Goal: Transaction & Acquisition: Register for event/course

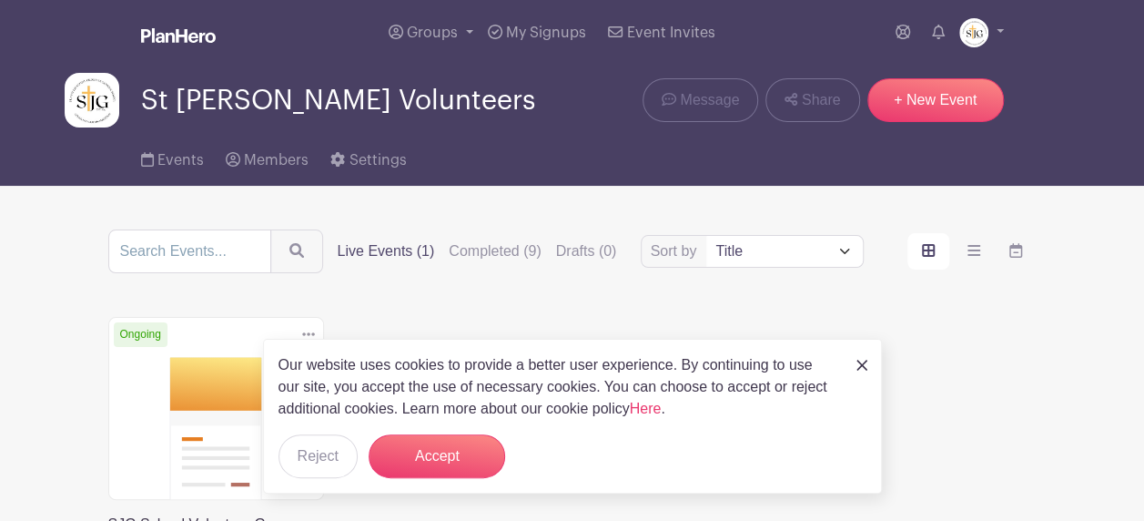
click at [502, 466] on form "Accept" at bounding box center [437, 456] width 136 height 44
click at [458, 464] on button "Accept" at bounding box center [437, 456] width 136 height 44
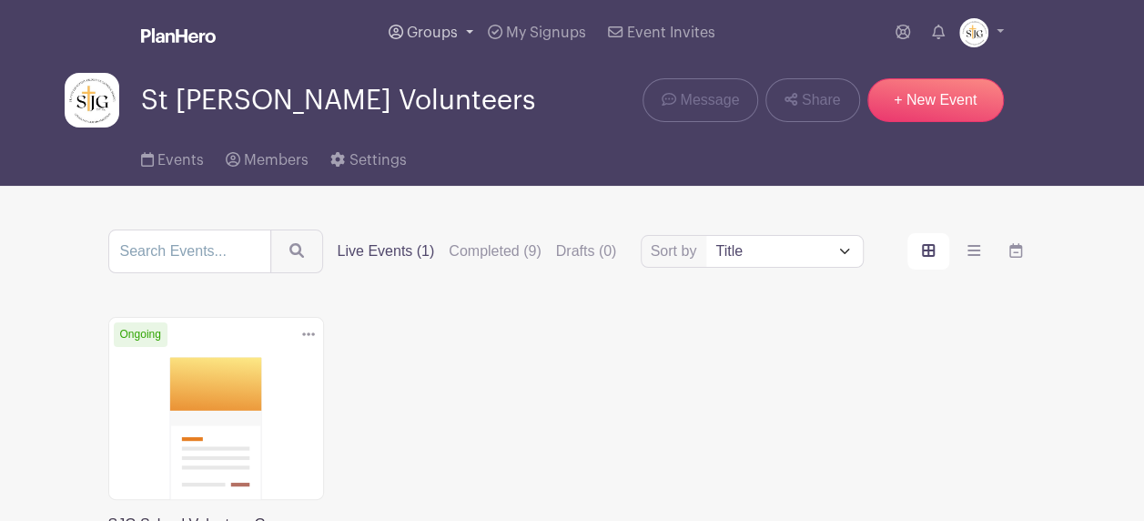
click at [454, 25] on span "Groups" at bounding box center [432, 32] width 51 height 15
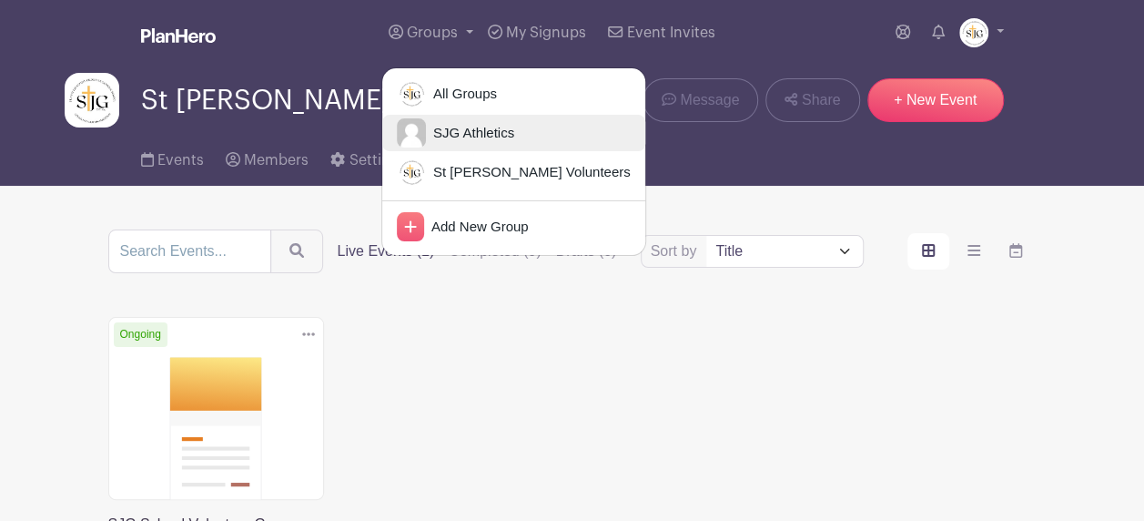
click at [458, 138] on span "SJG Athletics" at bounding box center [470, 133] width 88 height 21
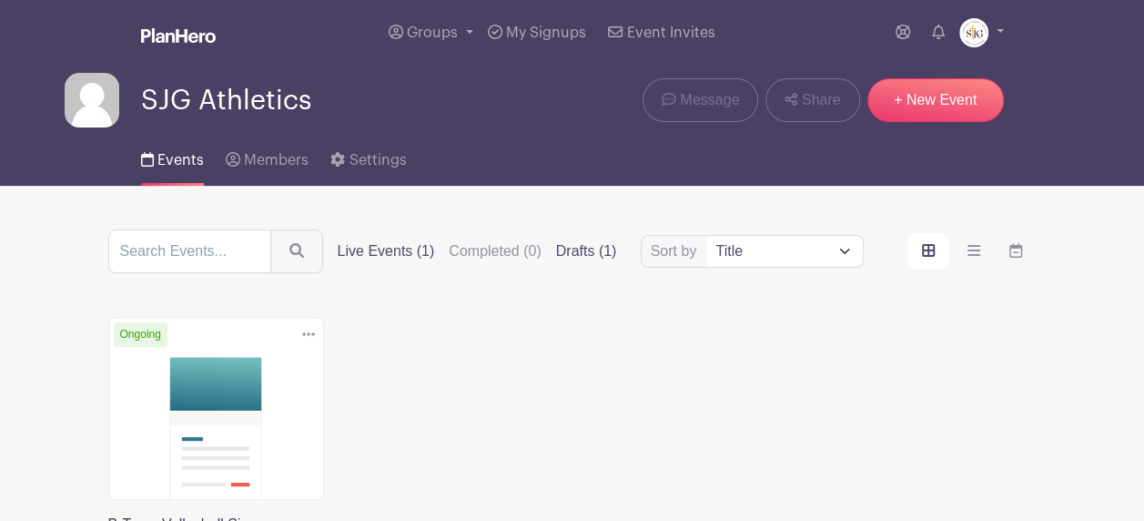
click at [588, 257] on label "Drafts (1)" at bounding box center [586, 251] width 61 height 22
click at [0, 0] on input "Drafts (1)" at bounding box center [0, 0] width 0 height 0
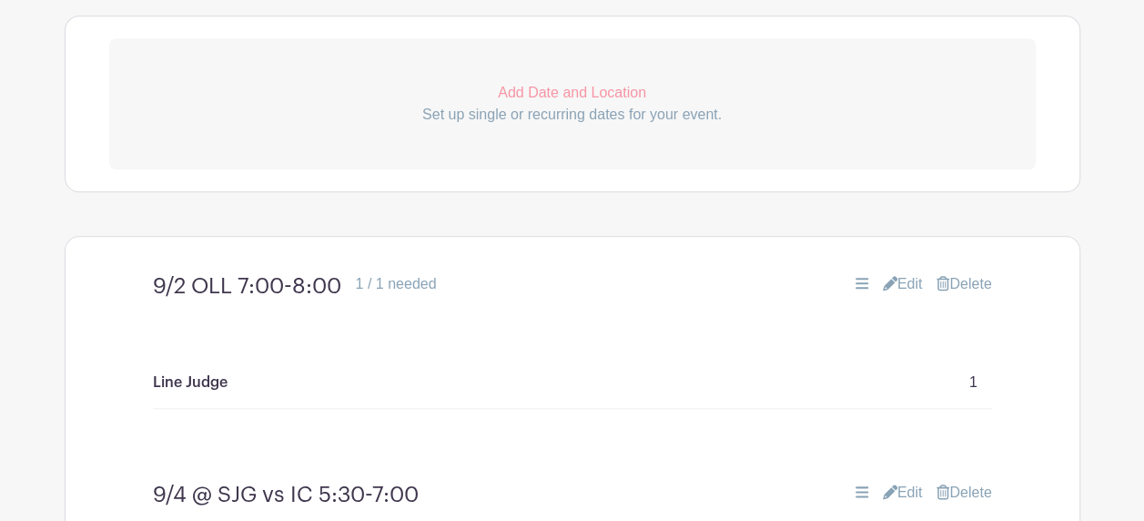
scroll to position [910, 0]
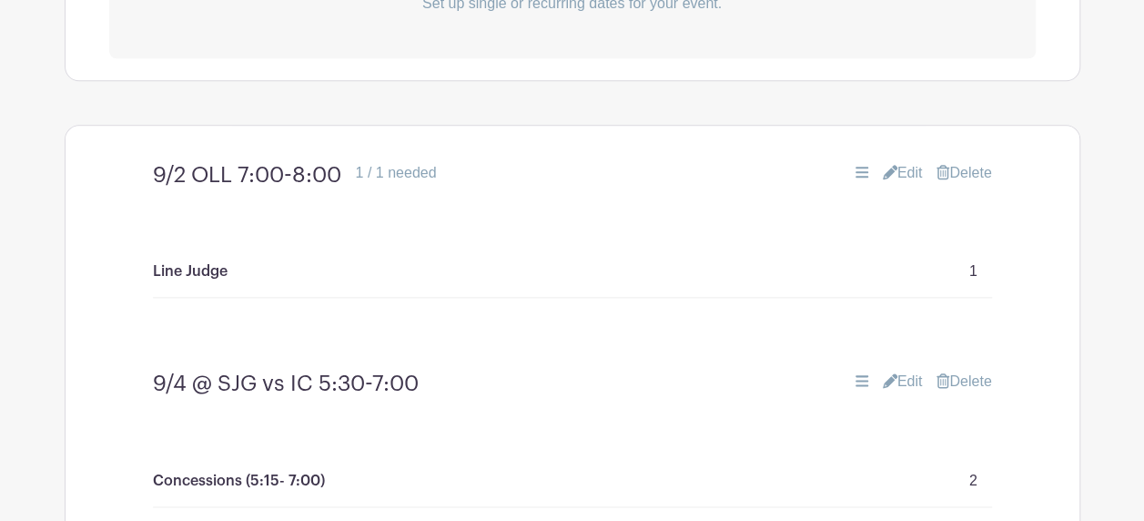
click at [318, 375] on h4 "9/4 @ SJG vs IC 5:30-7:00" at bounding box center [286, 383] width 266 height 26
click at [902, 377] on link "Edit" at bounding box center [903, 381] width 40 height 22
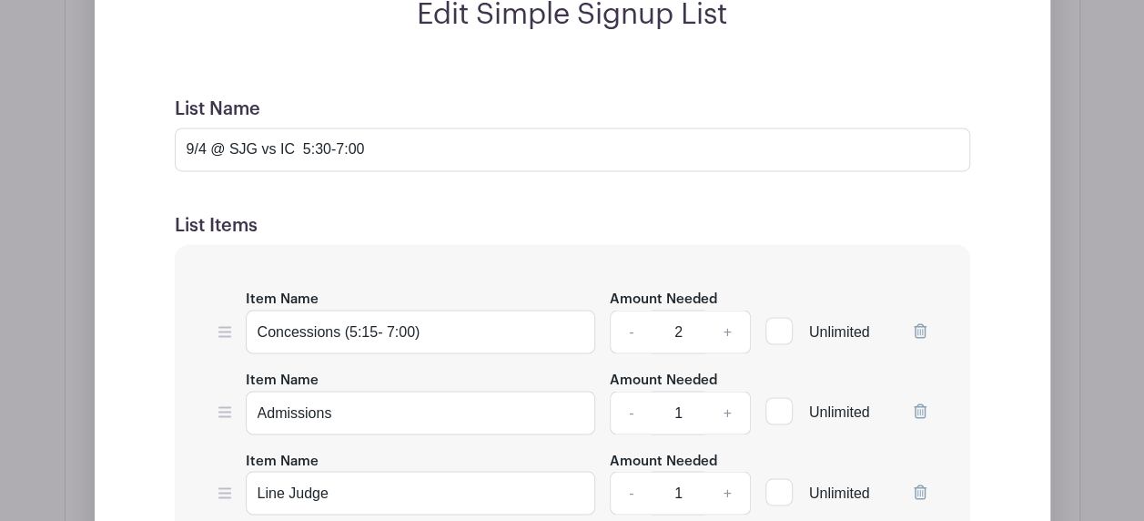
scroll to position [1456, 0]
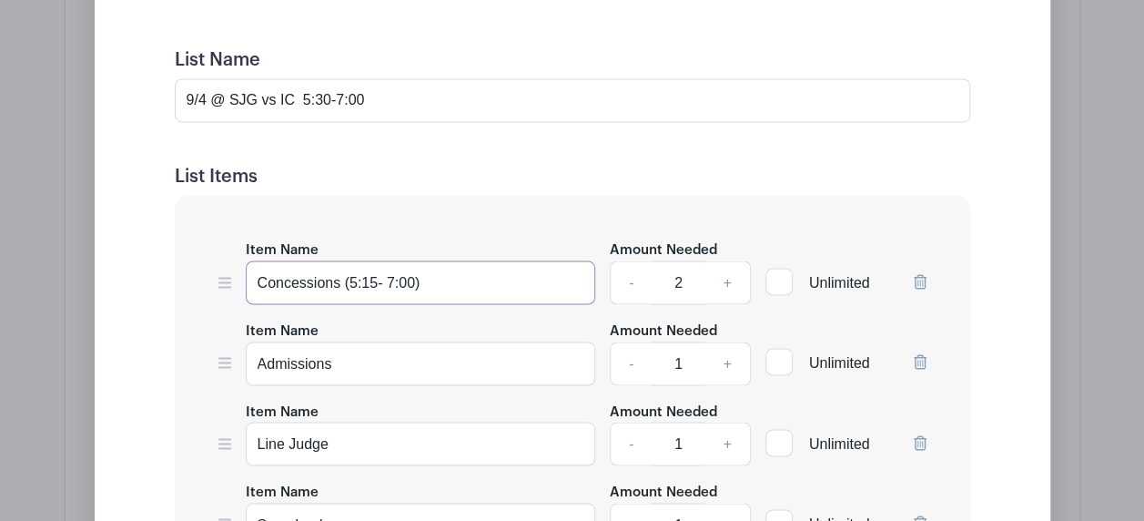
drag, startPoint x: 348, startPoint y: 278, endPoint x: 376, endPoint y: 283, distance: 28.6
click at [376, 283] on input "Concessions (5:15- 7:00)" at bounding box center [421, 282] width 350 height 44
drag, startPoint x: 416, startPoint y: 278, endPoint x: 388, endPoint y: 275, distance: 28.3
click at [388, 275] on input "Concessions (7:00- 7:00)" at bounding box center [421, 282] width 350 height 44
type input "Concessions (7:00- clean-up)"
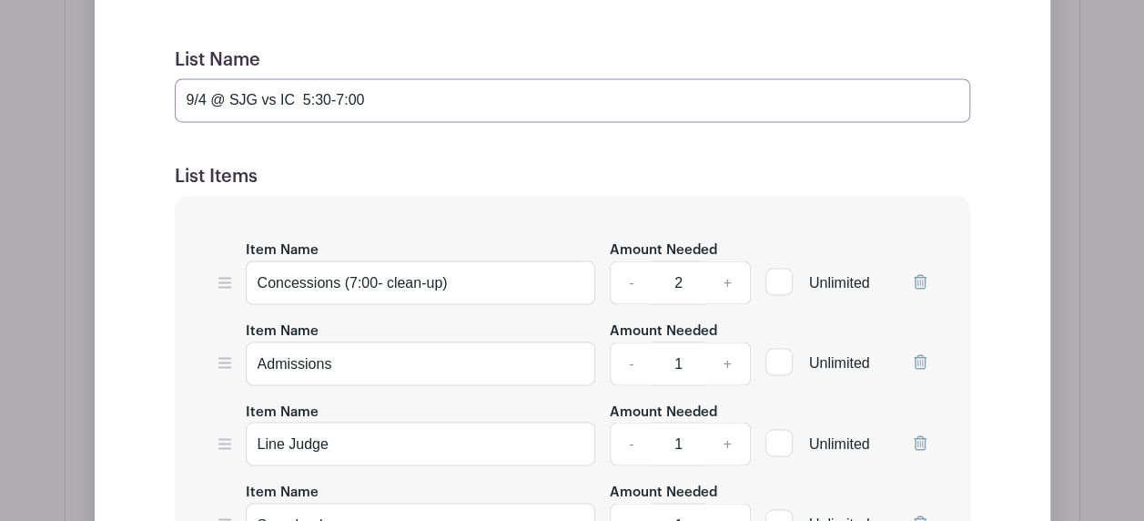
drag, startPoint x: 362, startPoint y: 94, endPoint x: 299, endPoint y: 96, distance: 62.8
click at [299, 96] on input "9/4 @ SJG vs IC 5:30-7:00" at bounding box center [572, 100] width 795 height 44
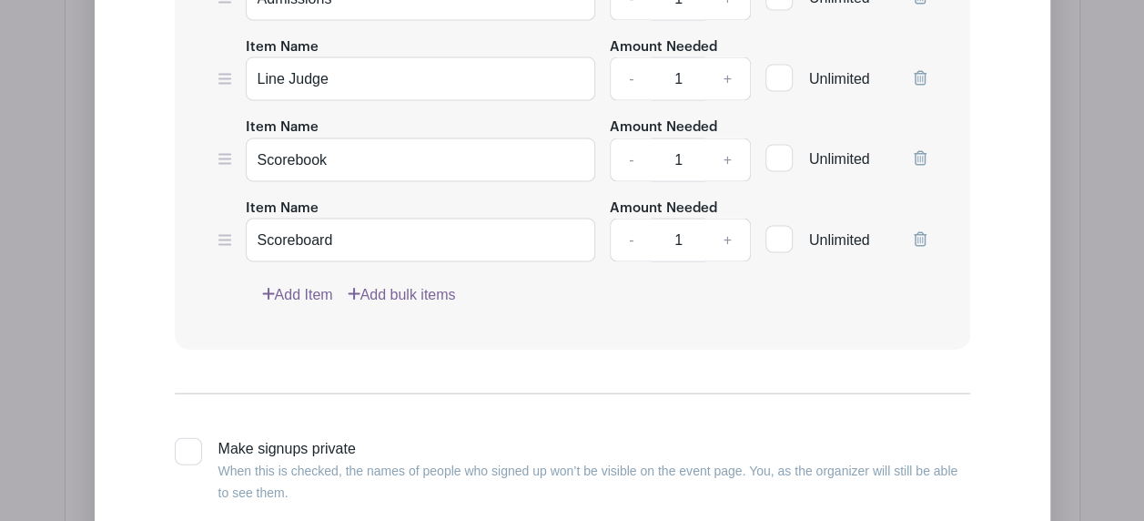
scroll to position [2275, 0]
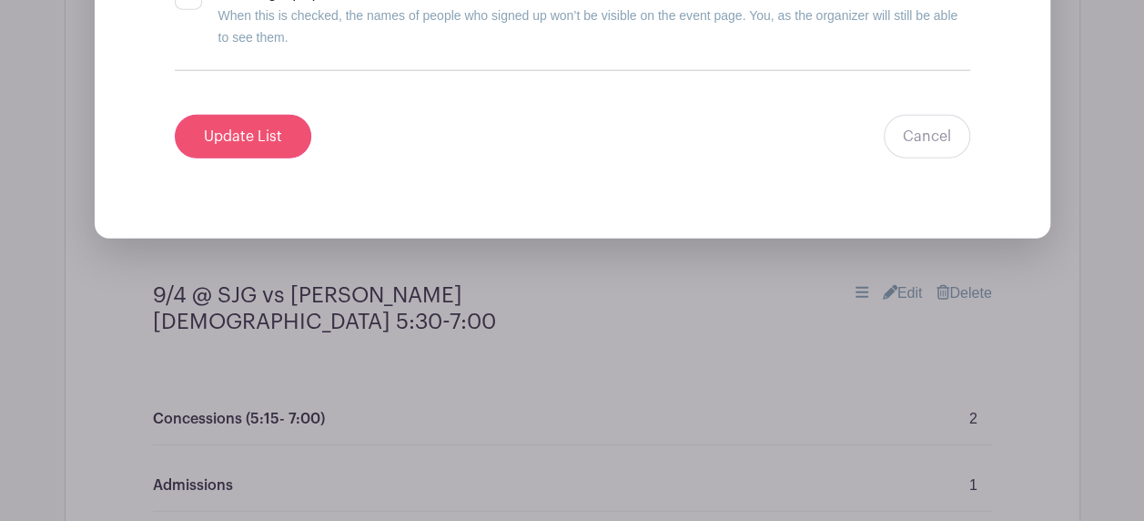
type input "9/4 @ SJG vs IC 7:00-8:00)"
click at [194, 140] on input "Update List" at bounding box center [243, 137] width 136 height 44
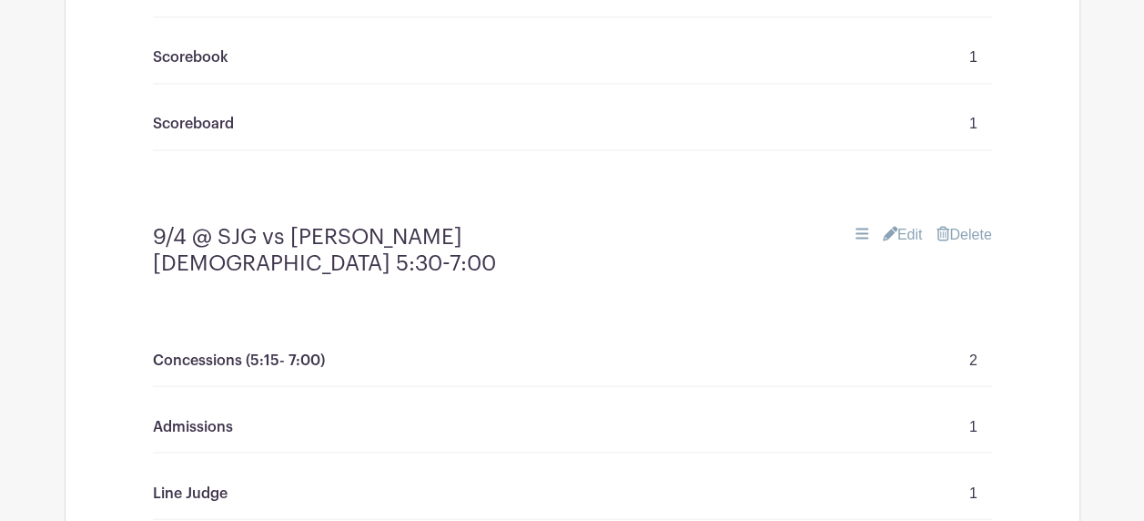
scroll to position [1547, 0]
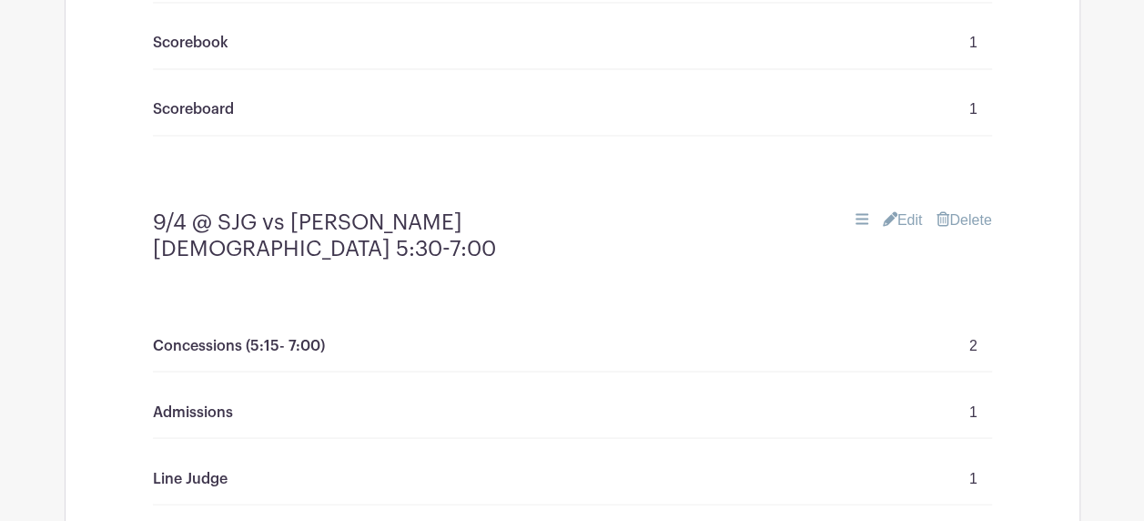
click at [907, 220] on link "Edit" at bounding box center [903, 219] width 40 height 22
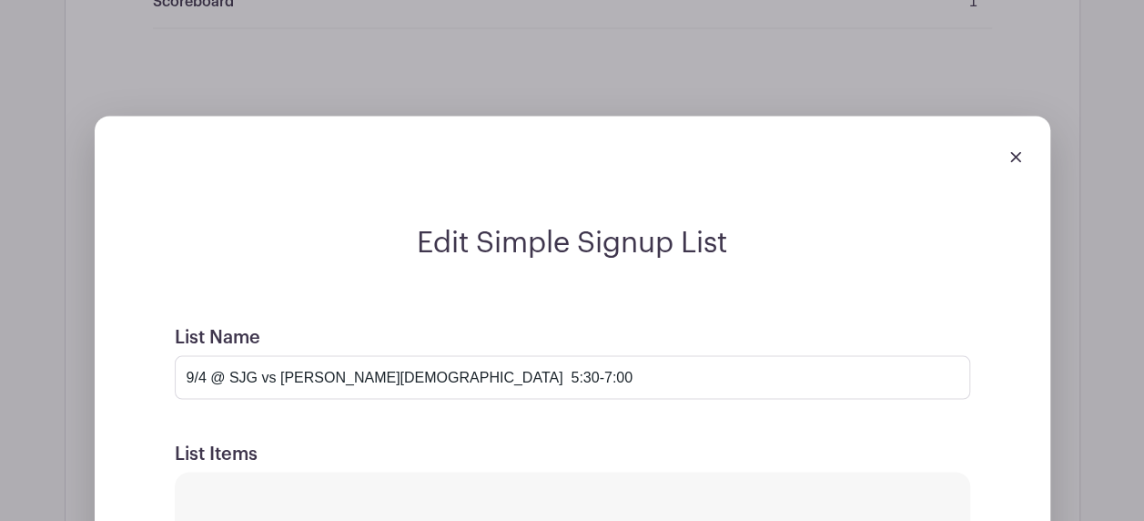
scroll to position [1820, 0]
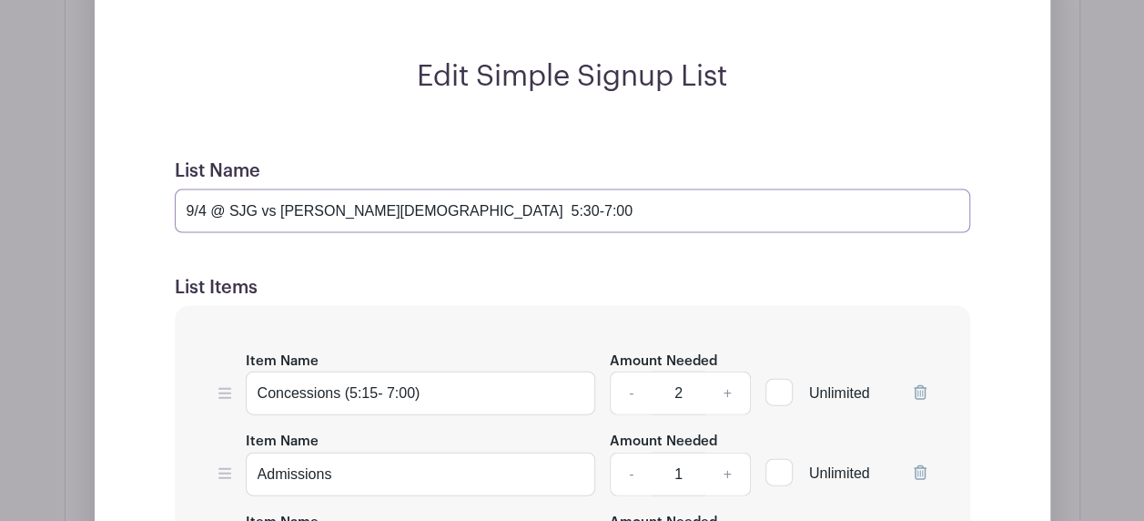
drag, startPoint x: 475, startPoint y: 207, endPoint x: 411, endPoint y: 211, distance: 63.8
click at [411, 211] on input "9/4 @ SJG vs [PERSON_NAME][DEMOGRAPHIC_DATA] 5:30-7:00" at bounding box center [572, 211] width 795 height 44
type input "9/4 @ SJG vs [PERSON_NAME][DEMOGRAPHIC_DATA] 7:00-8:00"
click at [419, 389] on input "Concessions (5:15- 7:00)" at bounding box center [421, 393] width 350 height 44
click at [381, 389] on input "Concessions (5:15- 7:00)" at bounding box center [421, 393] width 350 height 44
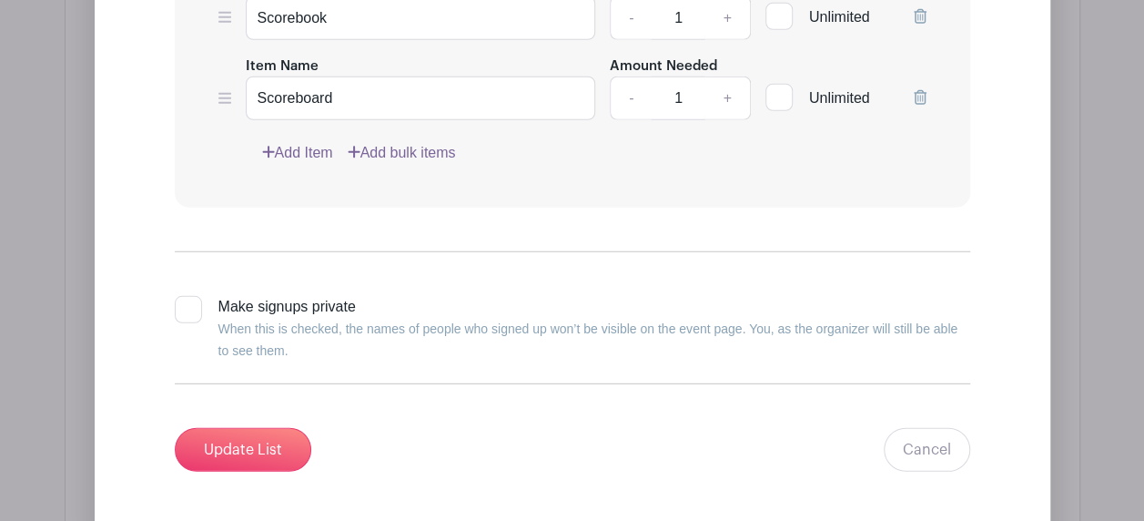
scroll to position [2548, 0]
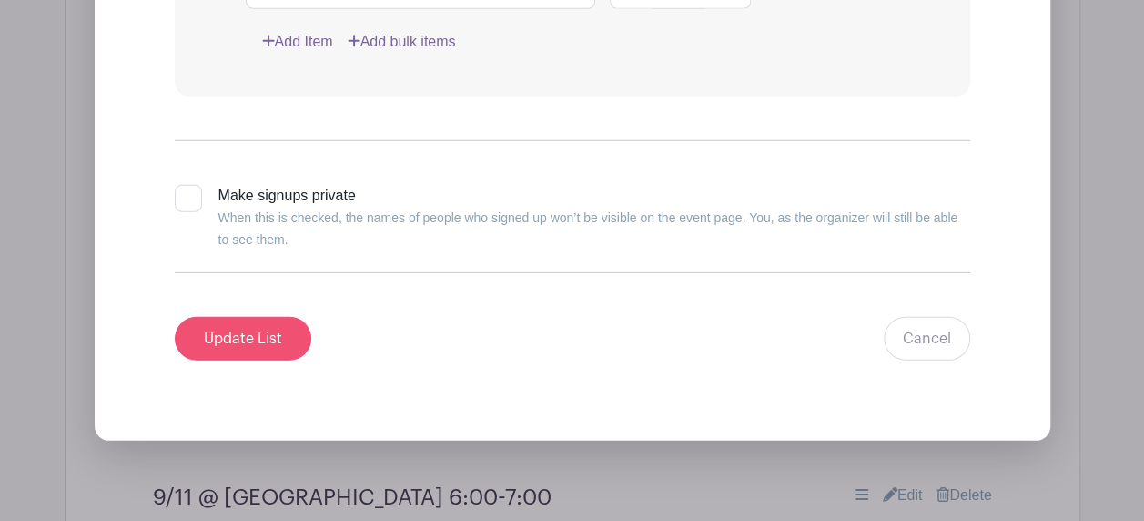
type input "Concessions (7:00-clean-up)"
click at [268, 345] on input "Update List" at bounding box center [243, 339] width 136 height 44
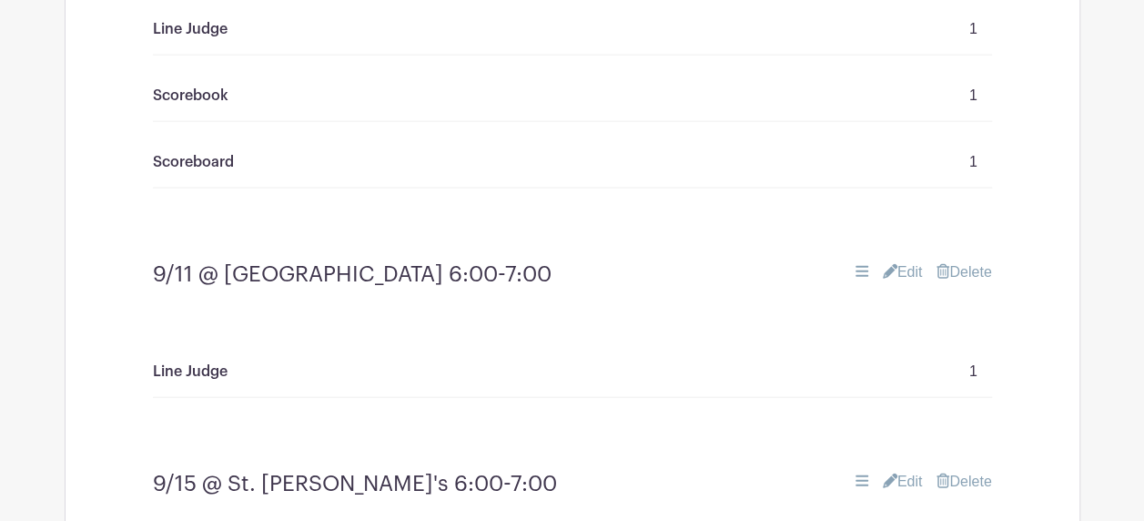
scroll to position [2002, 0]
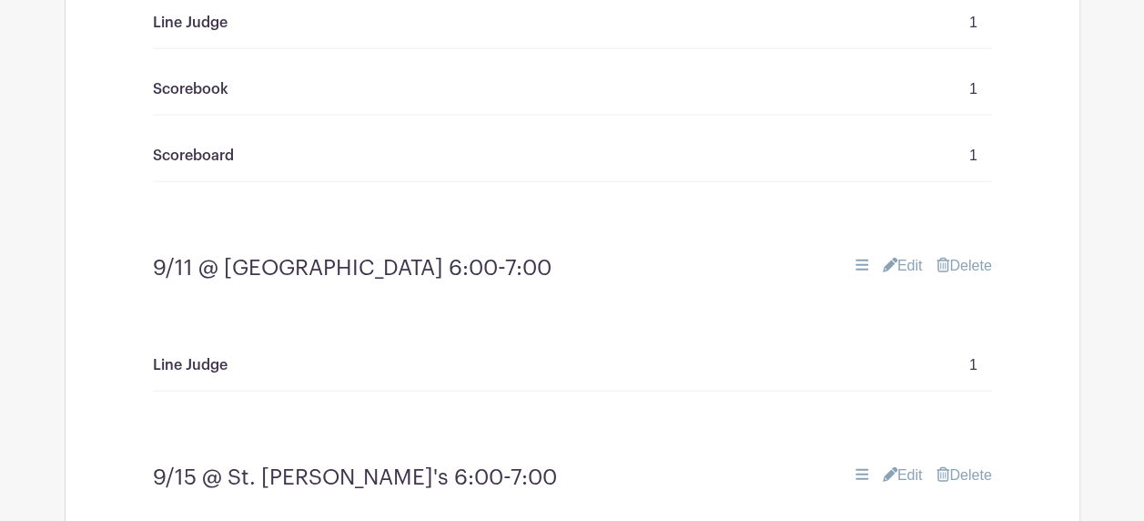
click at [914, 255] on link "Edit" at bounding box center [903, 266] width 40 height 22
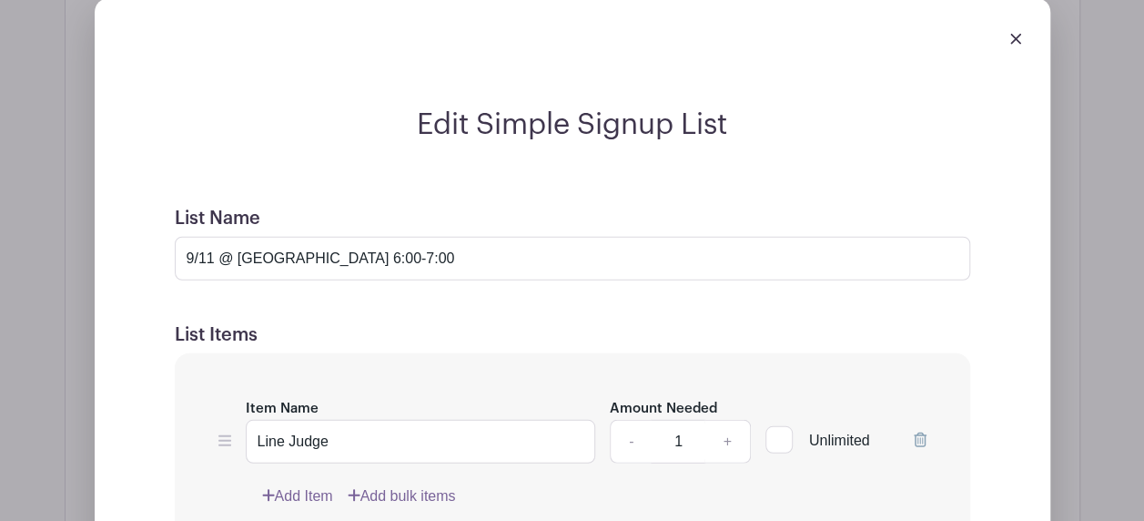
scroll to position [2275, 0]
click at [349, 235] on input "9/11 @ [GEOGRAPHIC_DATA] 6:00-7:00" at bounding box center [572, 257] width 795 height 44
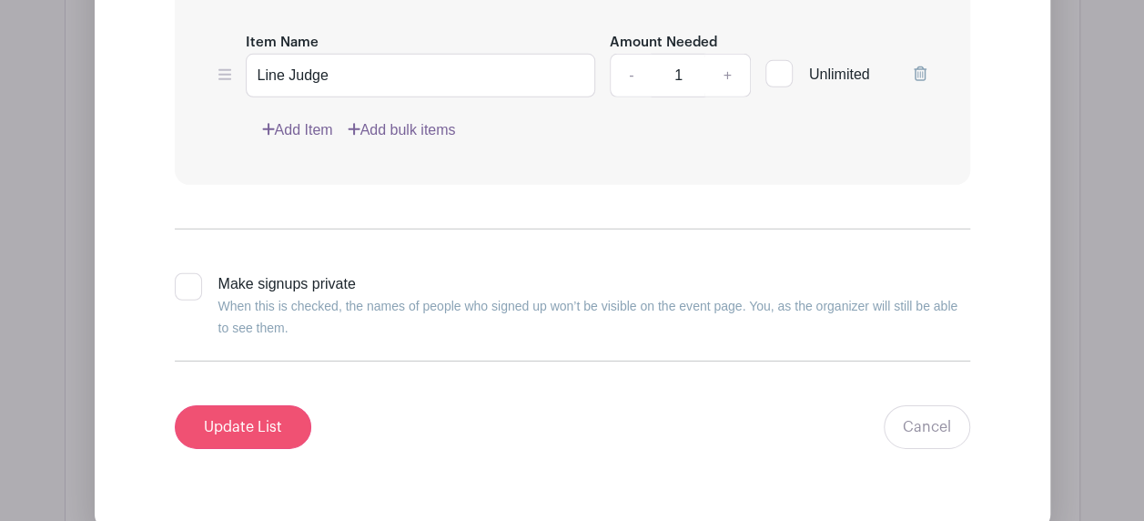
type input "9/11 @ [GEOGRAPHIC_DATA] 7:00-8:00"
click at [217, 405] on input "Update List" at bounding box center [243, 427] width 136 height 44
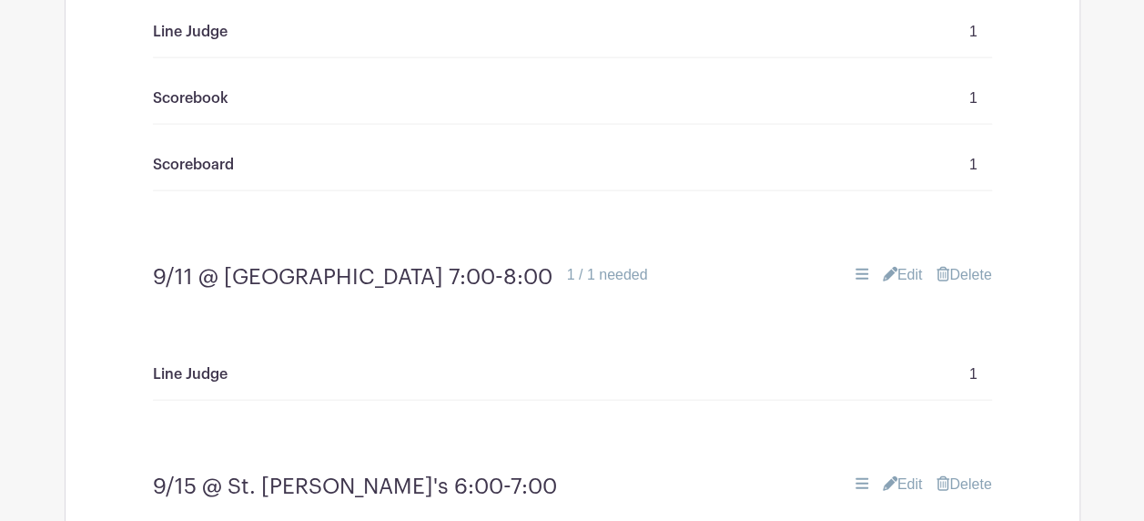
scroll to position [2093, 0]
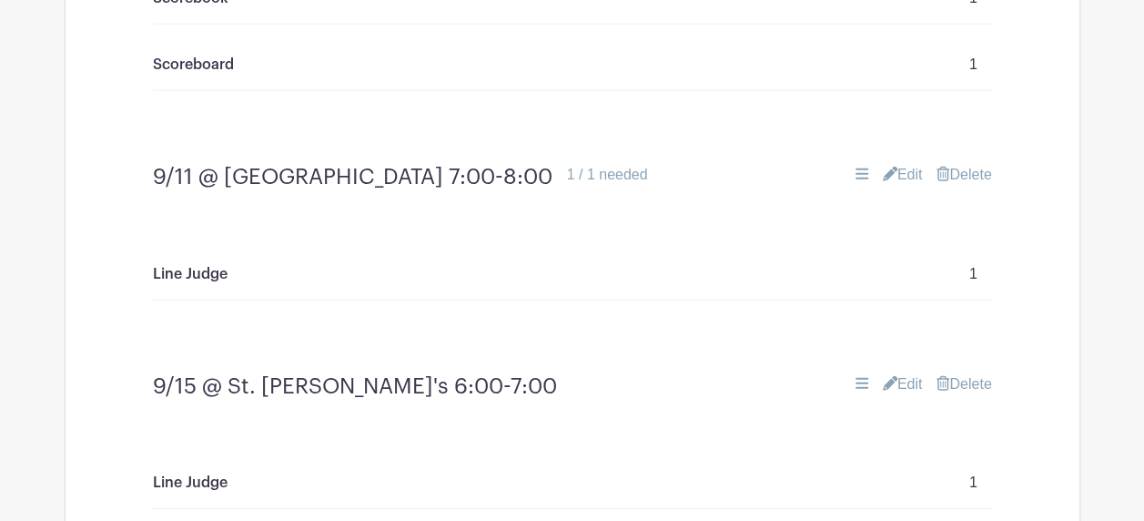
click at [901, 373] on link "Edit" at bounding box center [903, 384] width 40 height 22
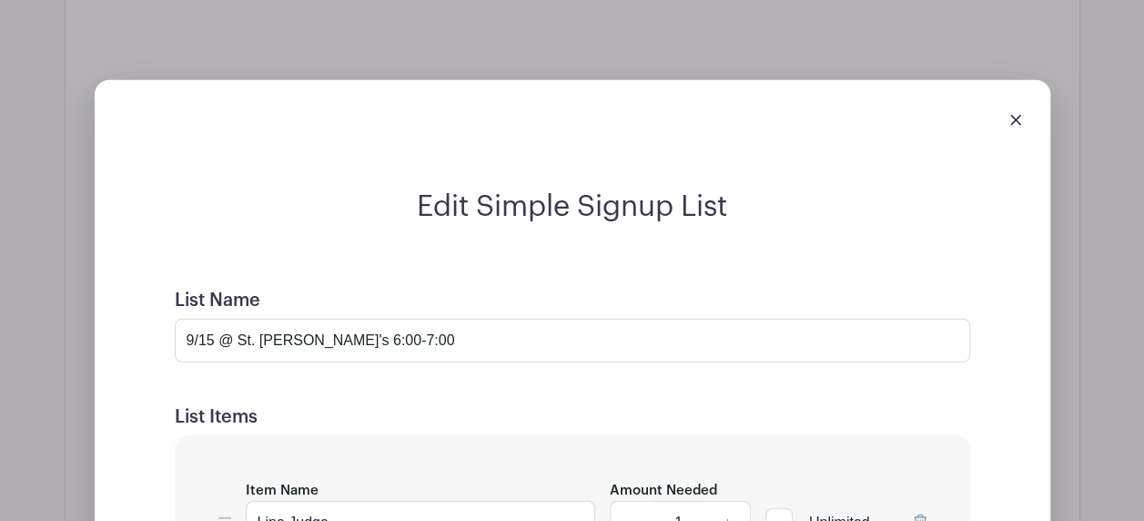
scroll to position [2457, 0]
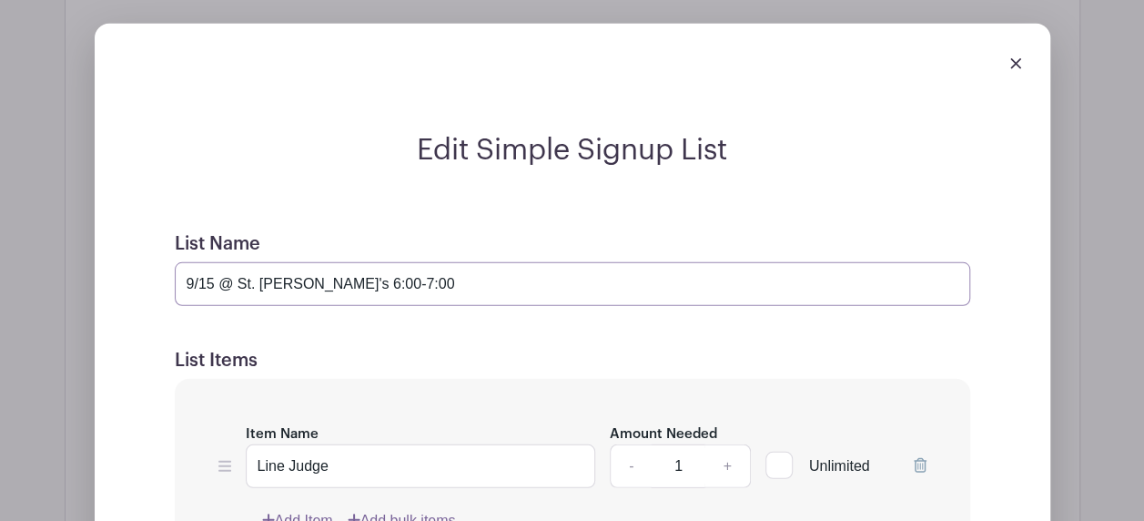
click at [360, 262] on input "9/15 @ St. [PERSON_NAME]'s 6:00-7:00" at bounding box center [572, 284] width 795 height 44
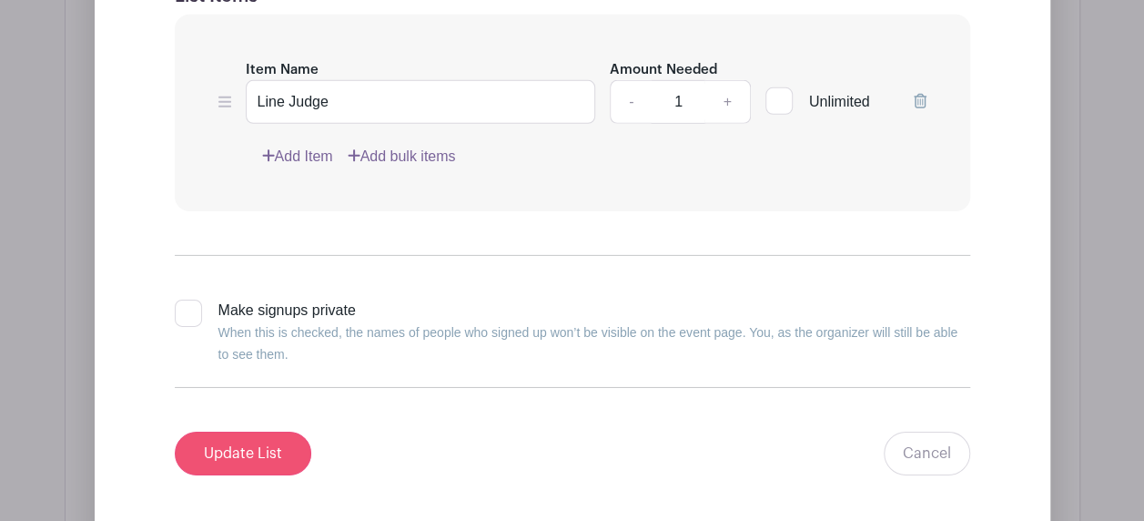
type input "9/15 @ St. [PERSON_NAME]'s 7:00-8:00"
click at [231, 431] on input "Update List" at bounding box center [243, 453] width 136 height 44
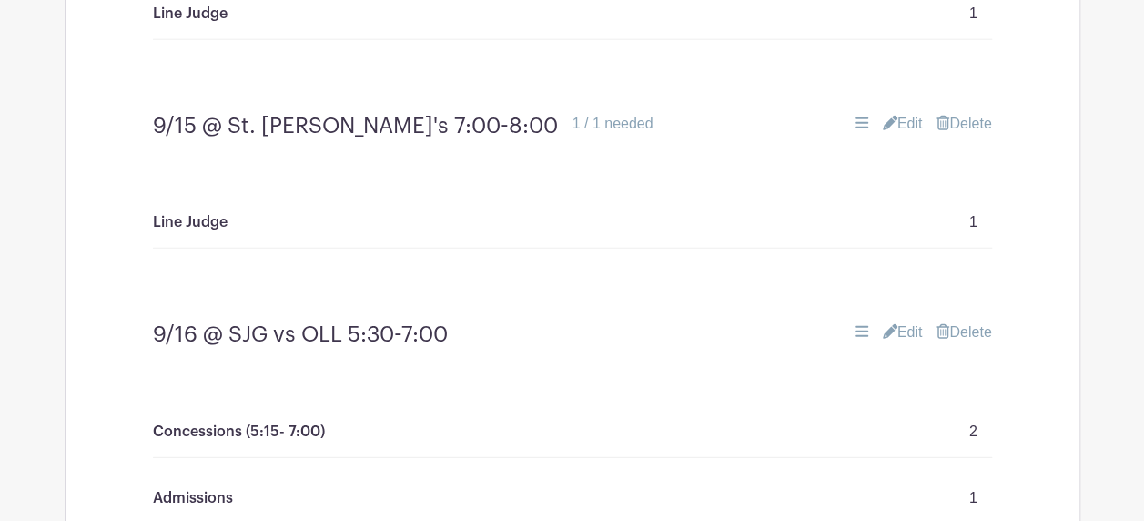
scroll to position [2366, 0]
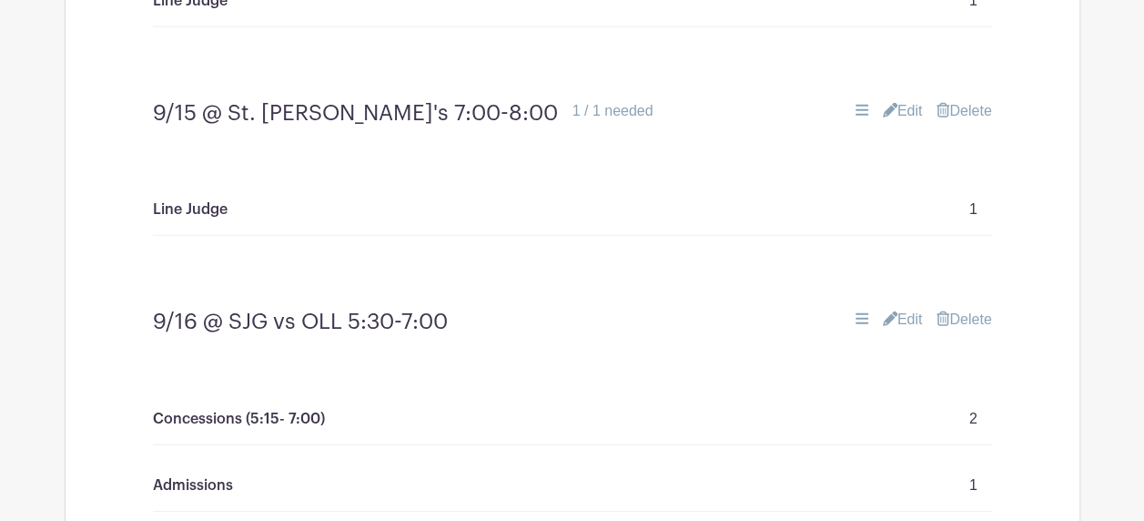
click at [907, 308] on link "Edit" at bounding box center [903, 319] width 40 height 22
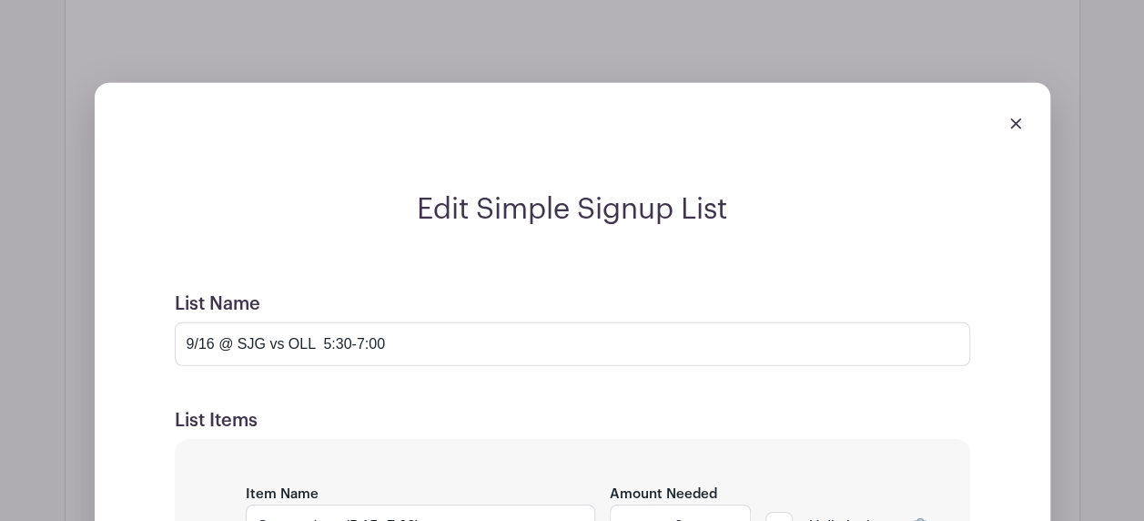
scroll to position [2639, 0]
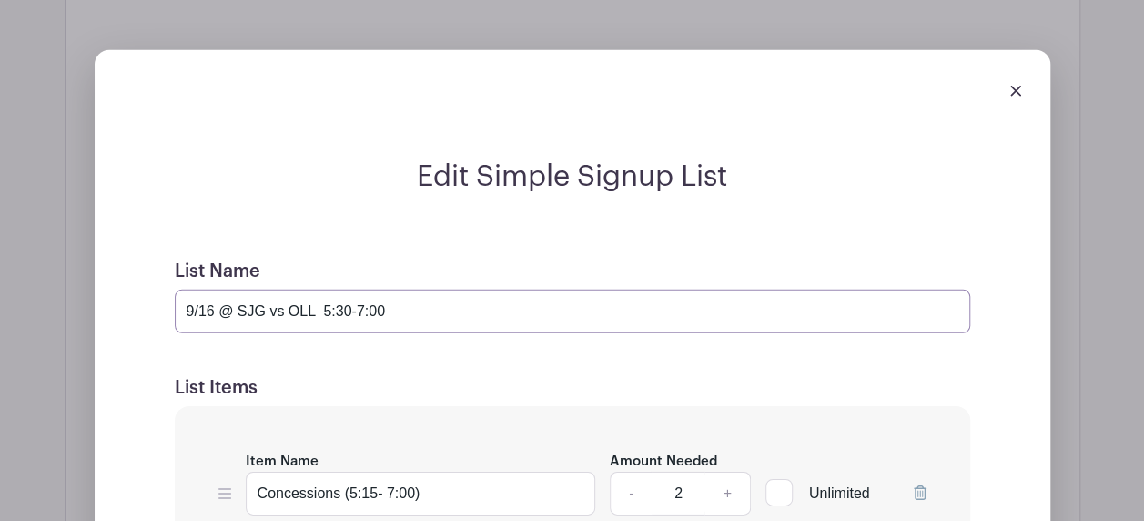
click at [351, 289] on input "9/16 @ SJG vs OLL 5:30-7:00" at bounding box center [572, 311] width 795 height 44
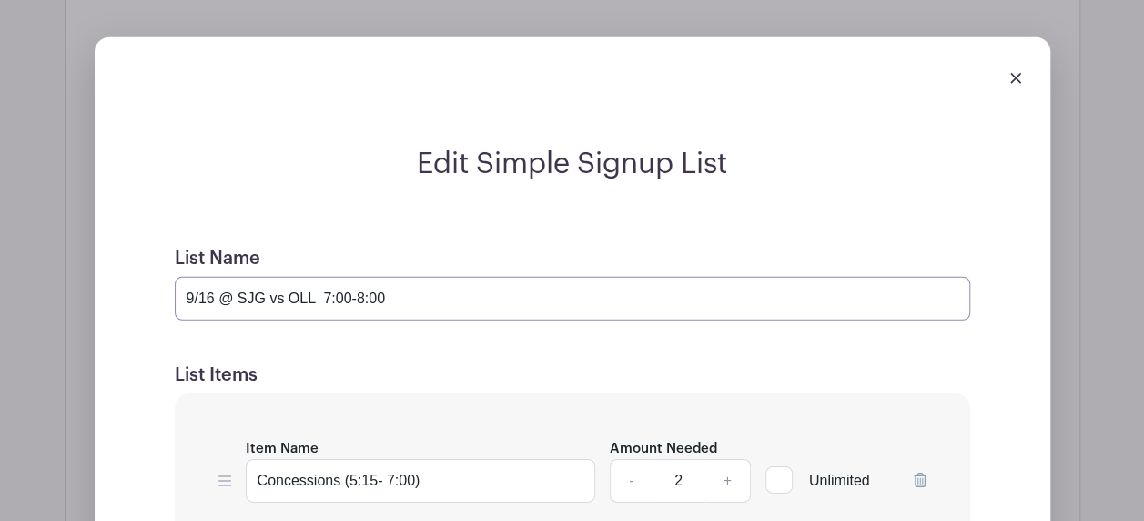
scroll to position [2821, 0]
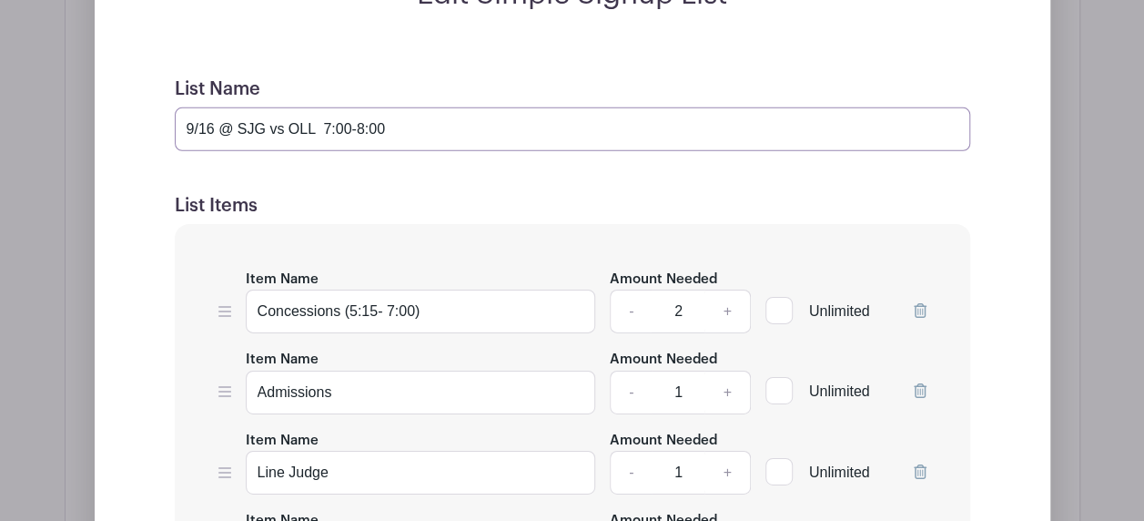
type input "9/16 @ SJG vs OLL 7:00-8:00"
click at [386, 289] on input "Concessions (5:15- 7:00)" at bounding box center [421, 311] width 350 height 44
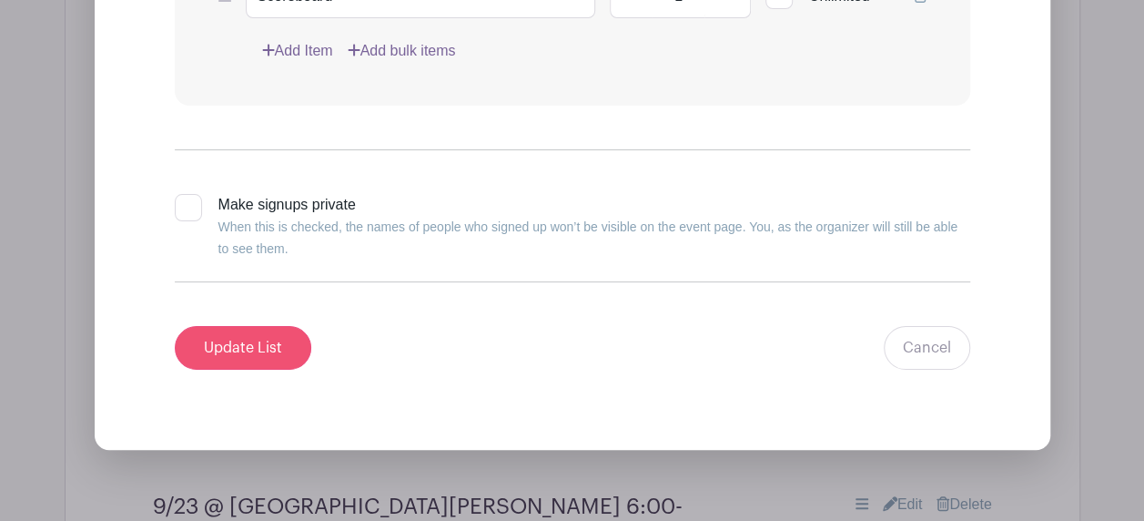
type input "Concessions (7:00-8:00)"
click at [236, 326] on input "Update List" at bounding box center [243, 348] width 136 height 44
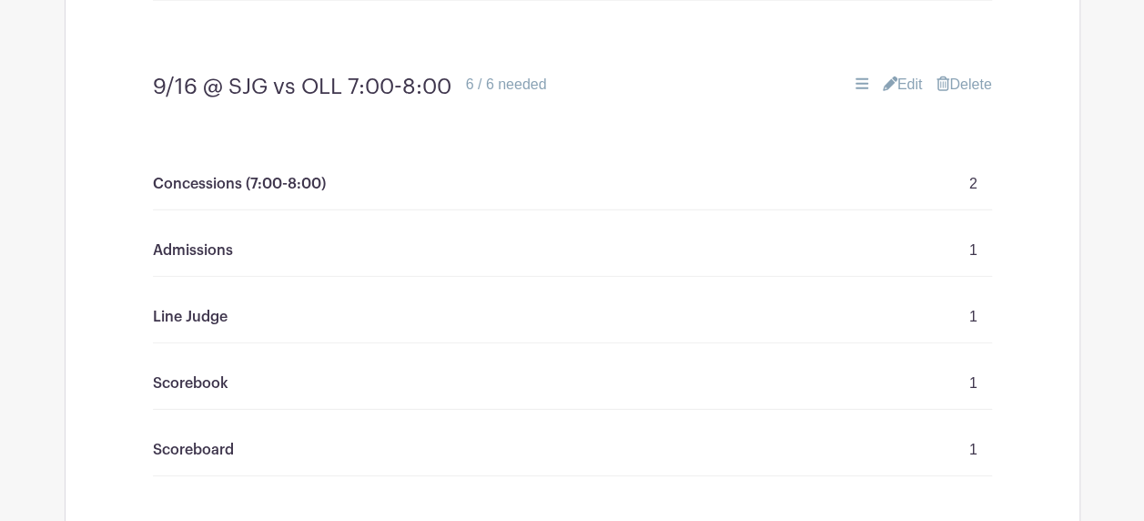
scroll to position [2457, 0]
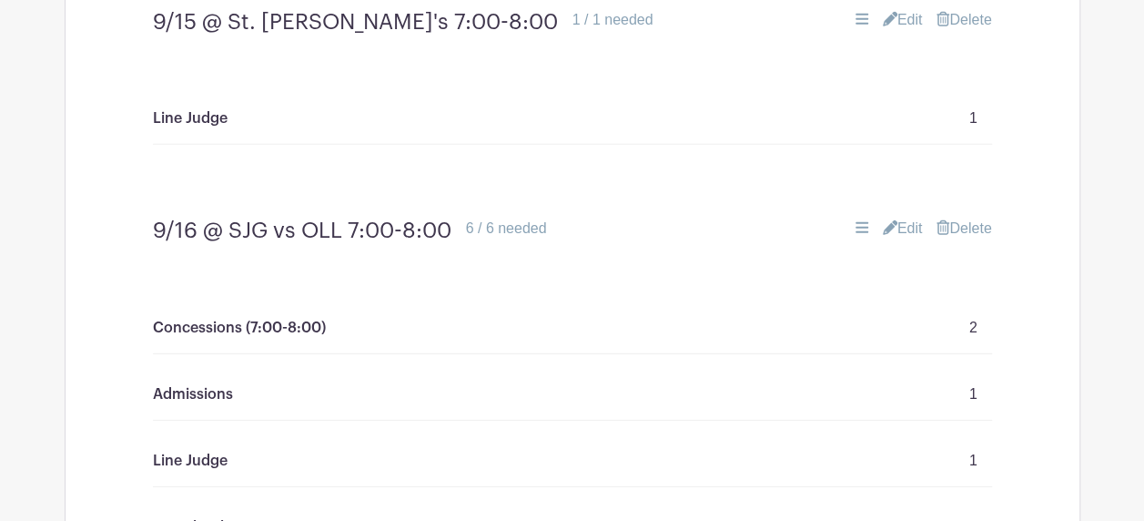
click at [914, 217] on link "Edit" at bounding box center [903, 228] width 40 height 22
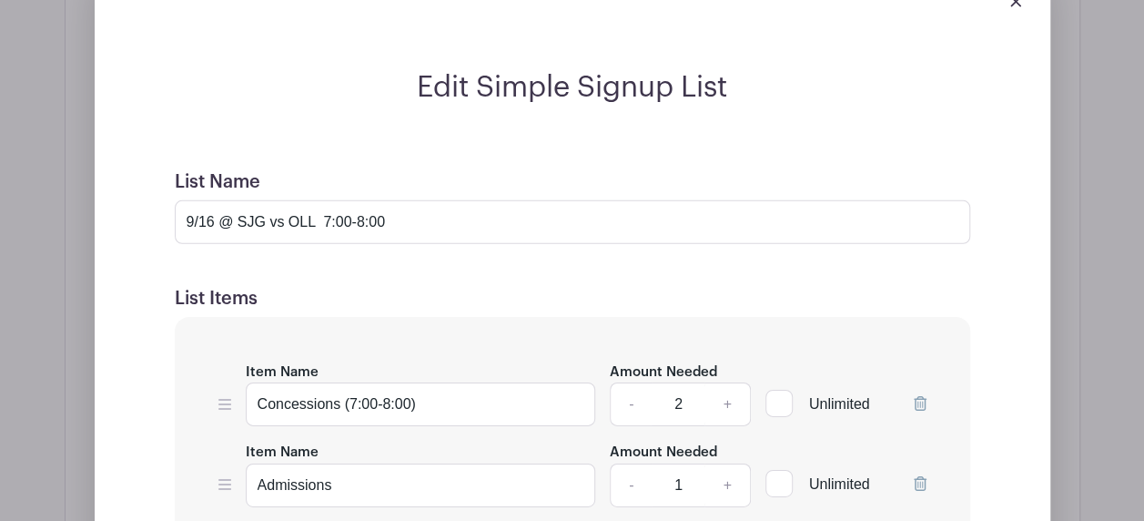
scroll to position [2730, 0]
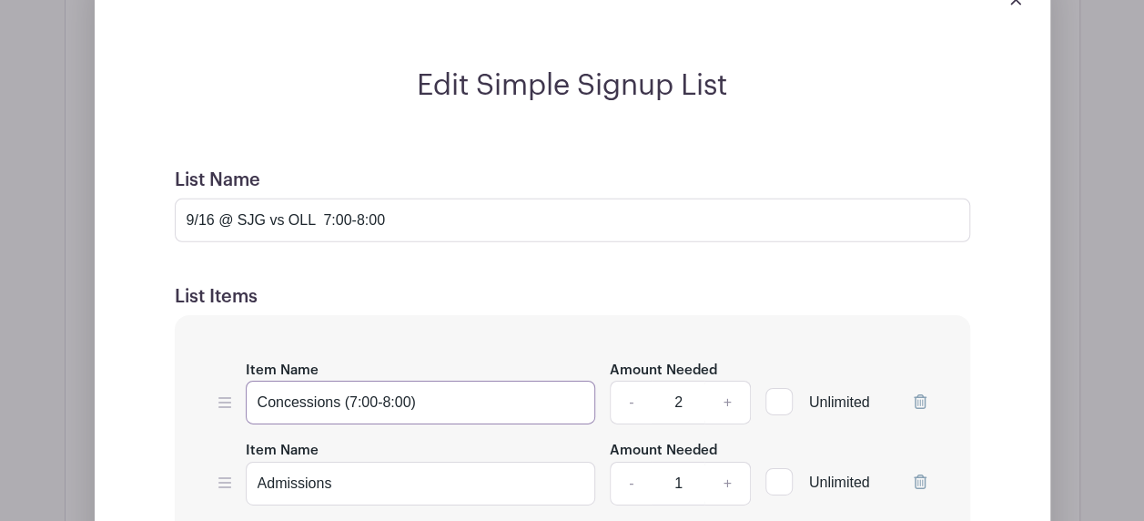
click at [411, 380] on input "Concessions (7:00-8:00)" at bounding box center [421, 402] width 350 height 44
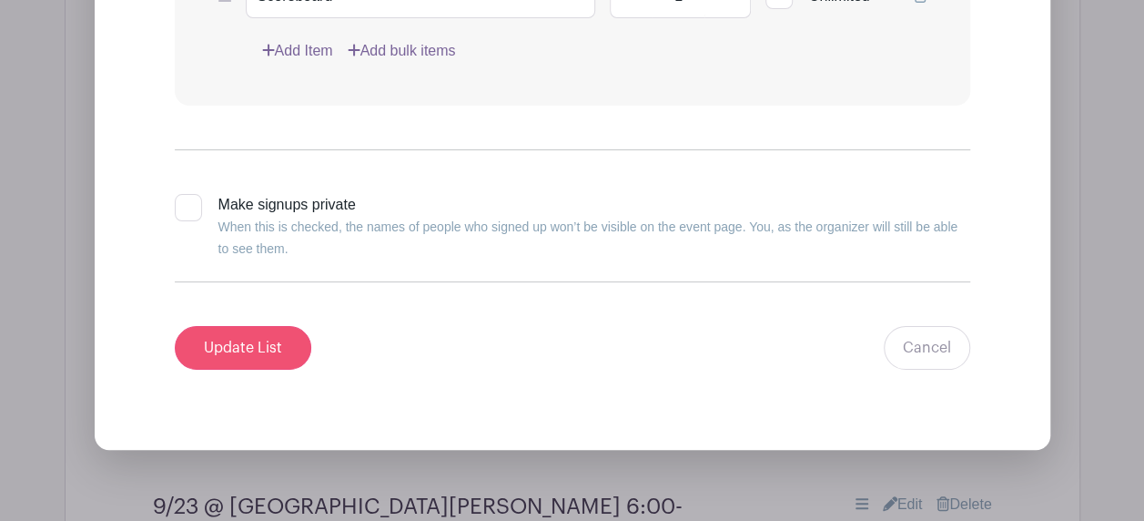
type input "Concessions (7:00-clean-up)"
click at [227, 326] on input "Update List" at bounding box center [243, 348] width 136 height 44
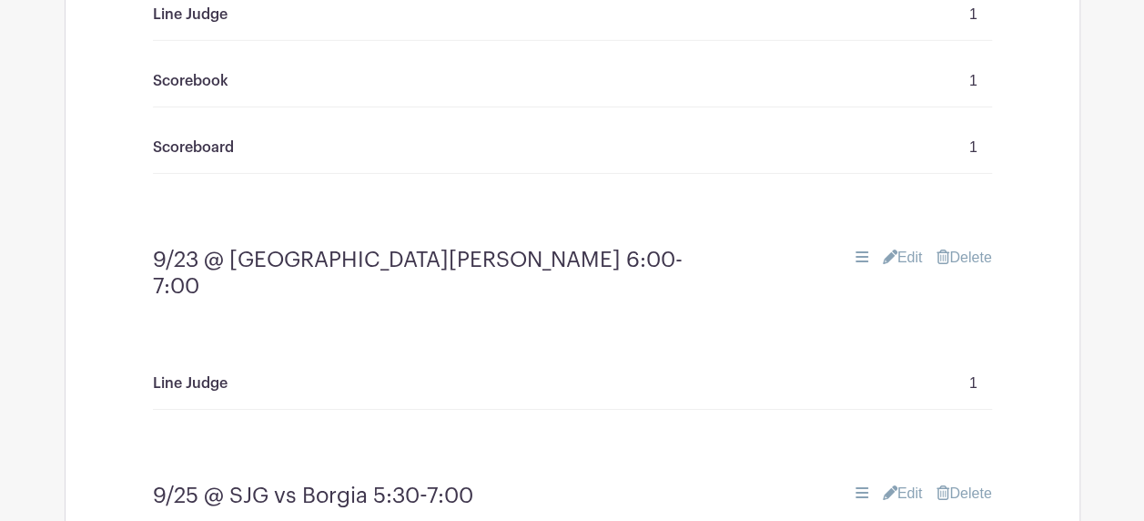
scroll to position [2912, 0]
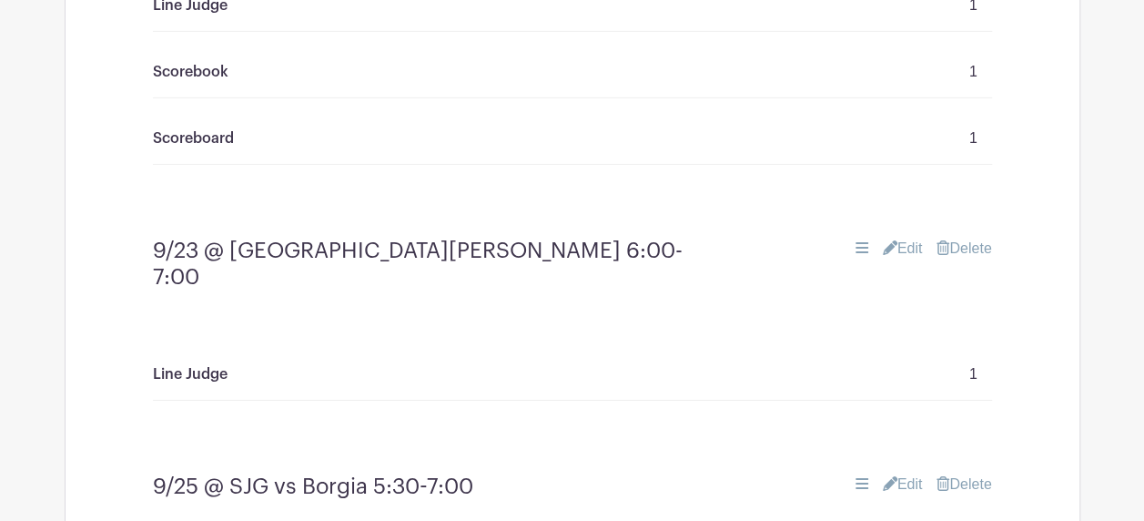
click at [915, 238] on link "Edit" at bounding box center [903, 249] width 40 height 22
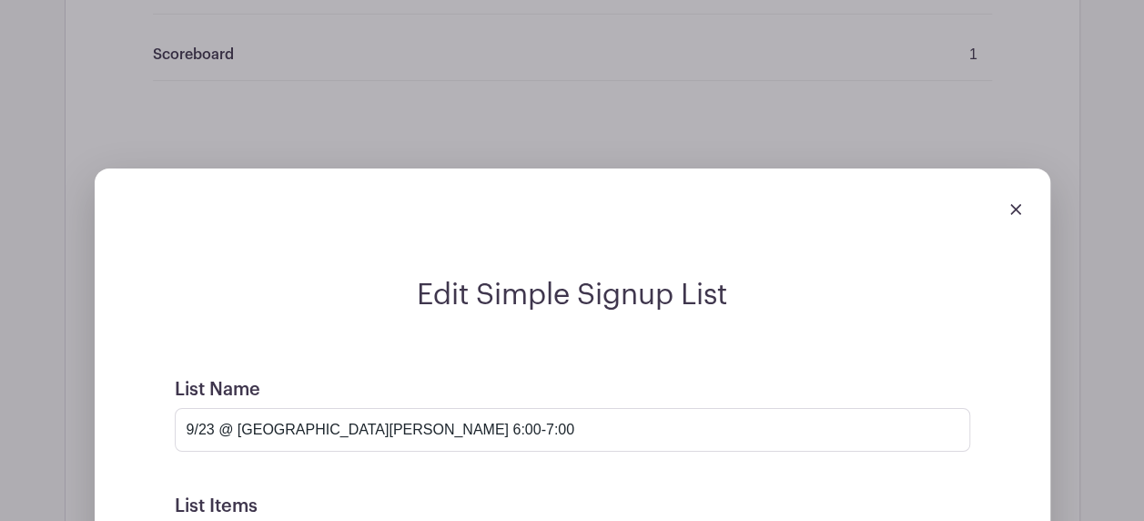
scroll to position [3094, 0]
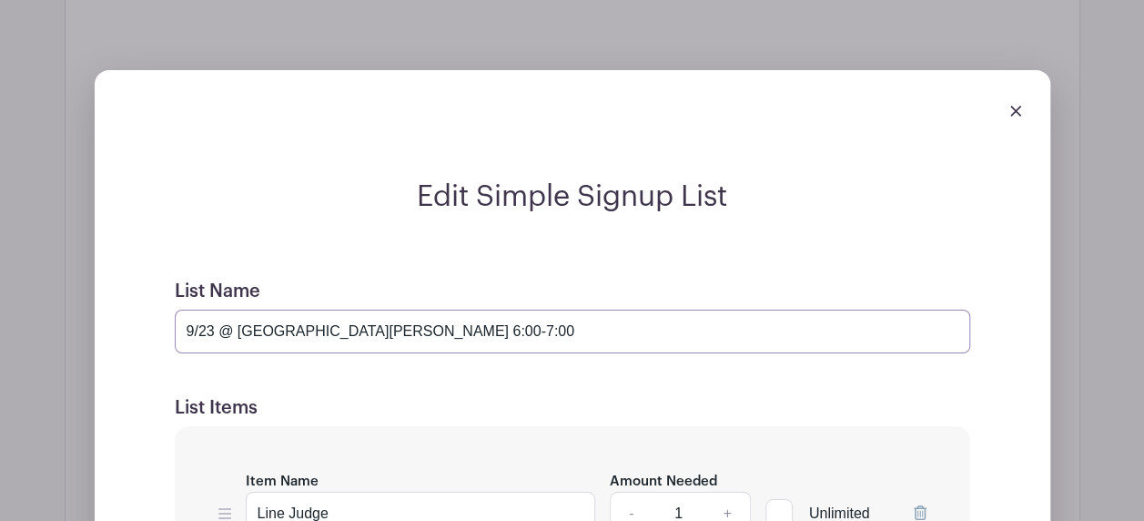
click at [448, 309] on input "9/23 @ [GEOGRAPHIC_DATA][PERSON_NAME] 6:00-7:00" at bounding box center [572, 331] width 795 height 44
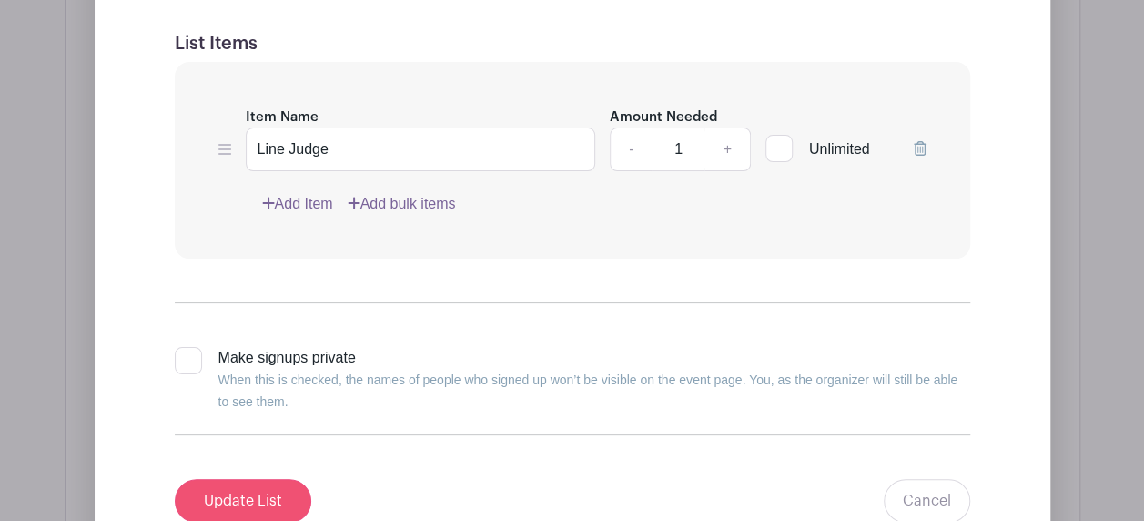
type input "9/23 @ [GEOGRAPHIC_DATA][PERSON_NAME] 7:00-8:00"
click at [243, 479] on input "Update List" at bounding box center [243, 501] width 136 height 44
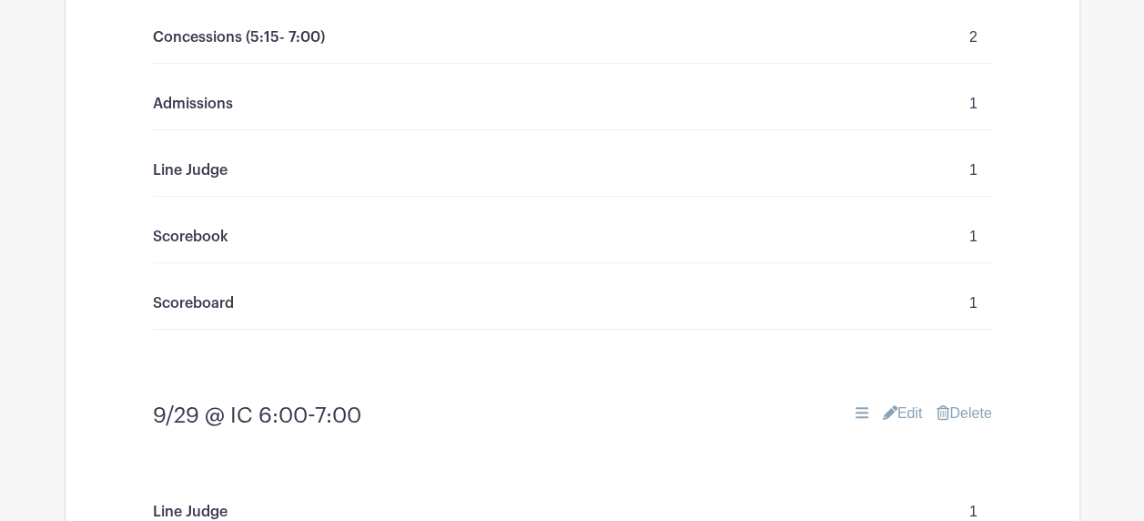
click at [914, 402] on link "Edit" at bounding box center [903, 413] width 40 height 22
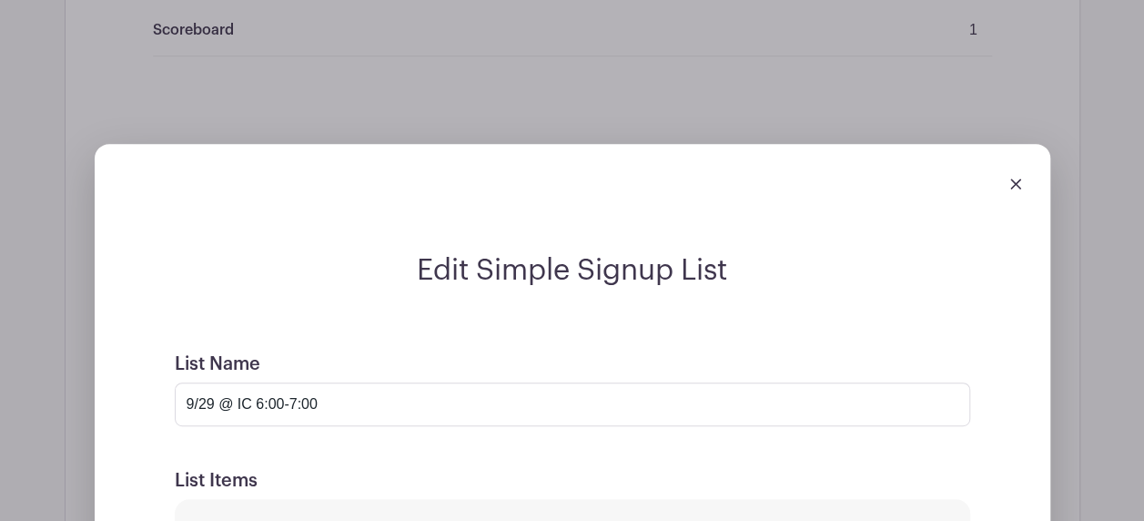
scroll to position [3822, 0]
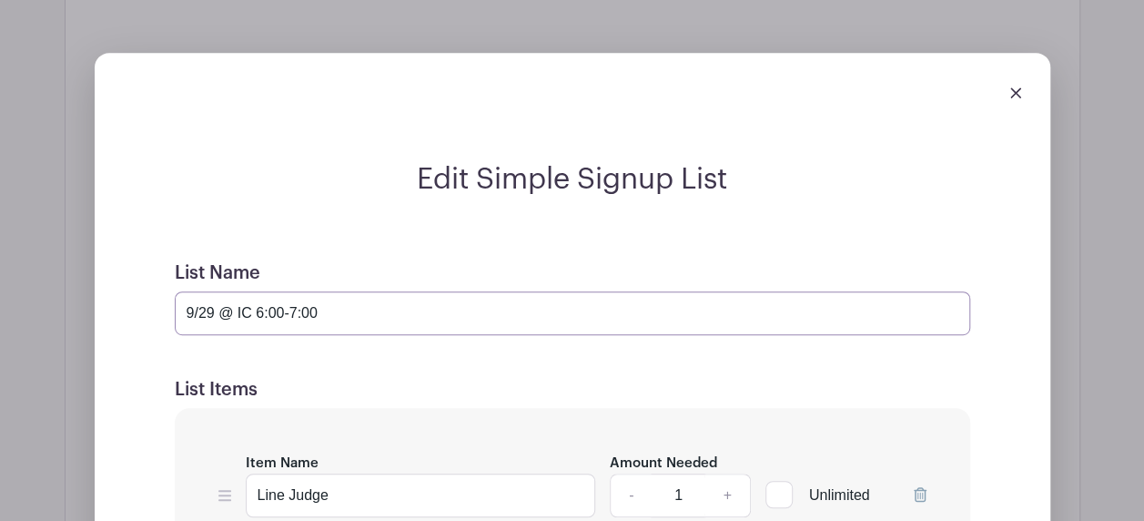
click at [286, 291] on input "9/29 @ IC 6:00-7:00" at bounding box center [572, 313] width 795 height 44
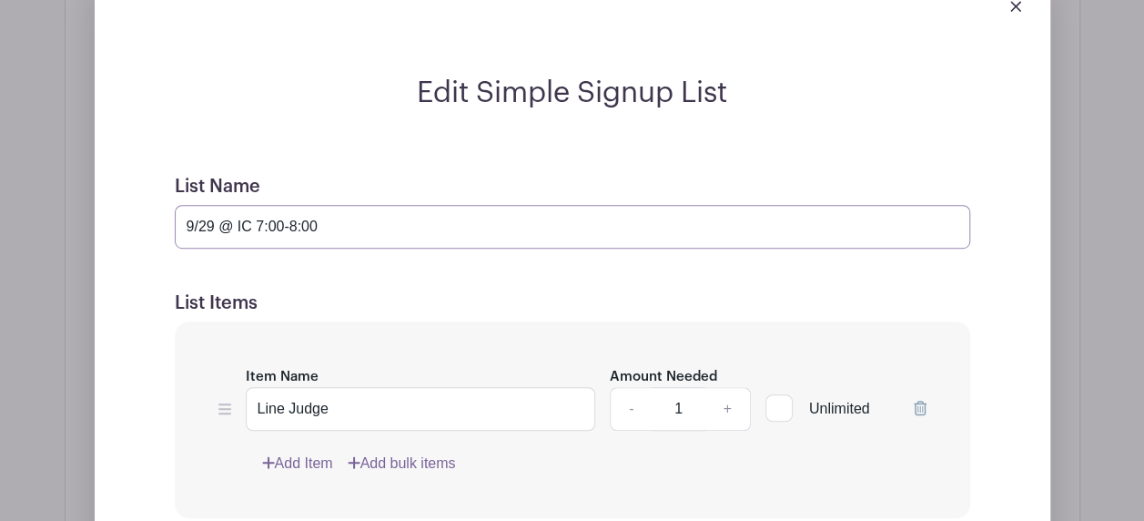
scroll to position [4095, 0]
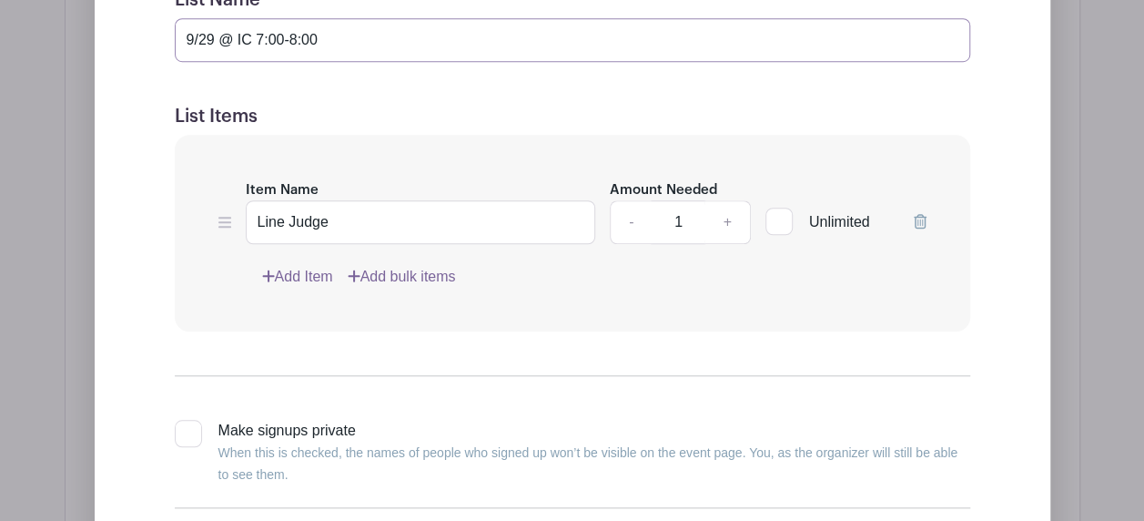
type input "9/29 @ IC 7:00-8:00"
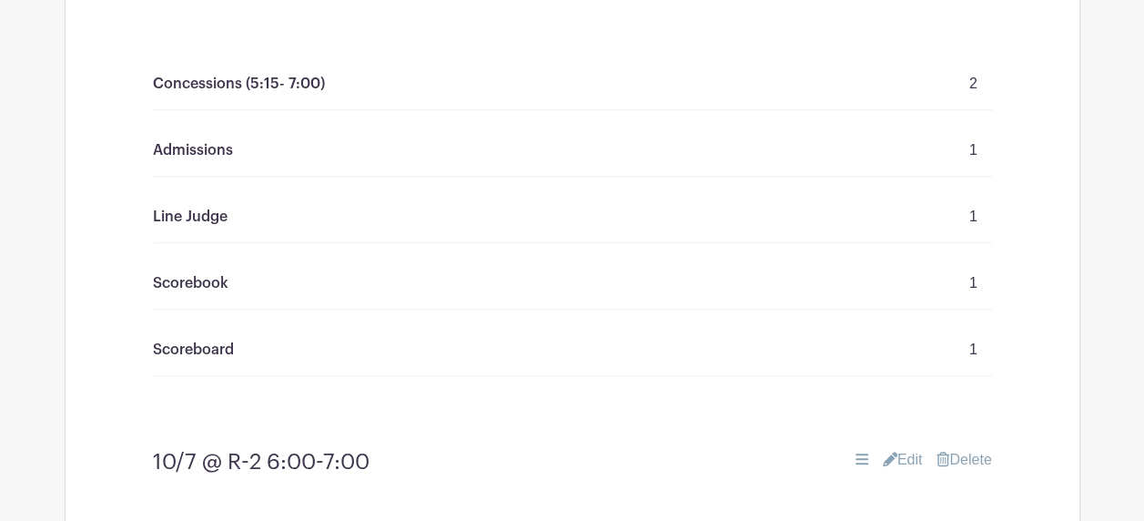
click at [922, 449] on div "Edit Delete" at bounding box center [851, 460] width 279 height 22
click at [914, 449] on link "Edit" at bounding box center [903, 460] width 40 height 22
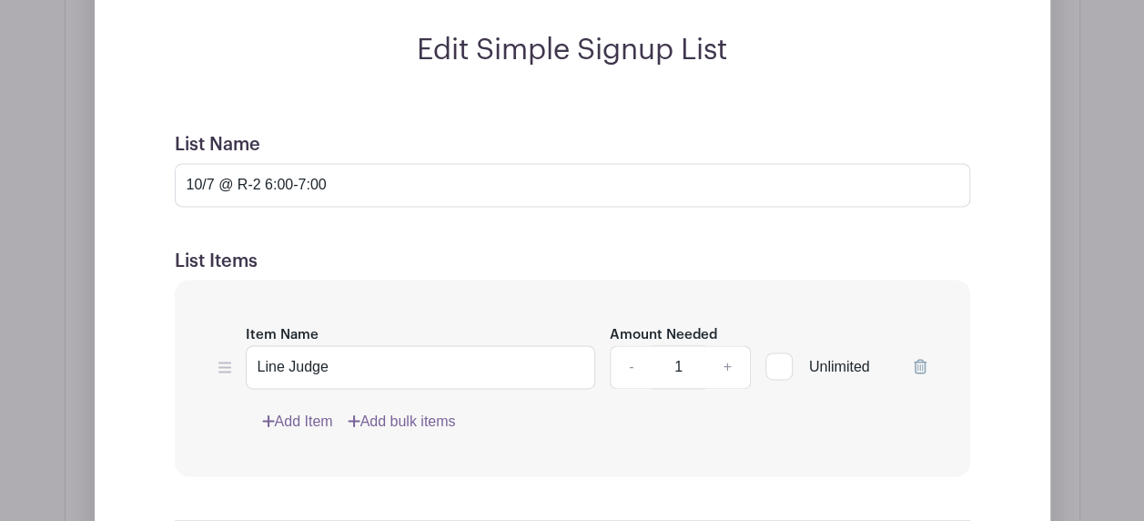
scroll to position [4641, 0]
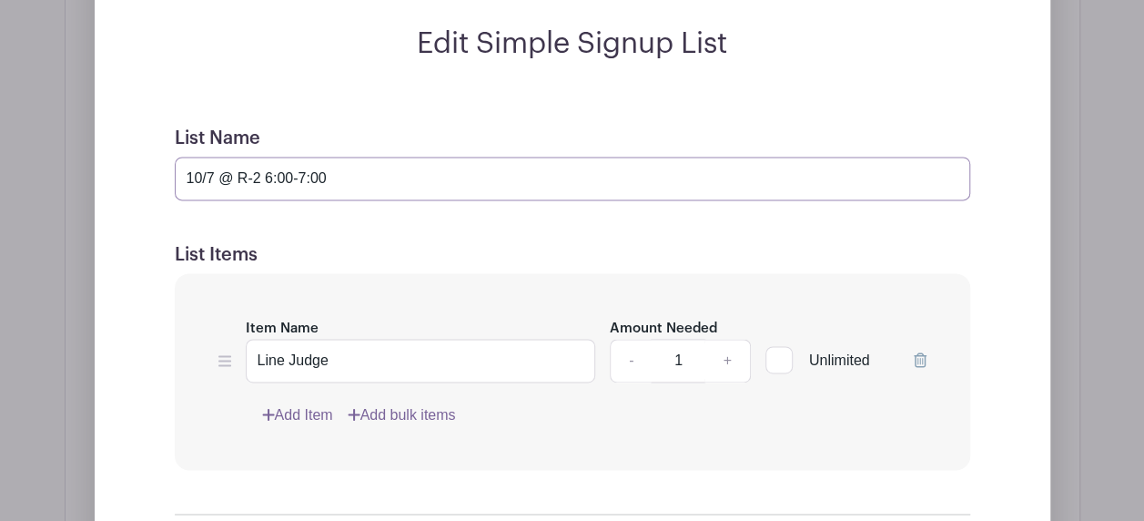
click at [273, 157] on input "10/7 @ R-2 6:00-7:00" at bounding box center [572, 179] width 795 height 44
click at [306, 157] on input "10/7 @ R-2 7:00-7:00" at bounding box center [572, 179] width 795 height 44
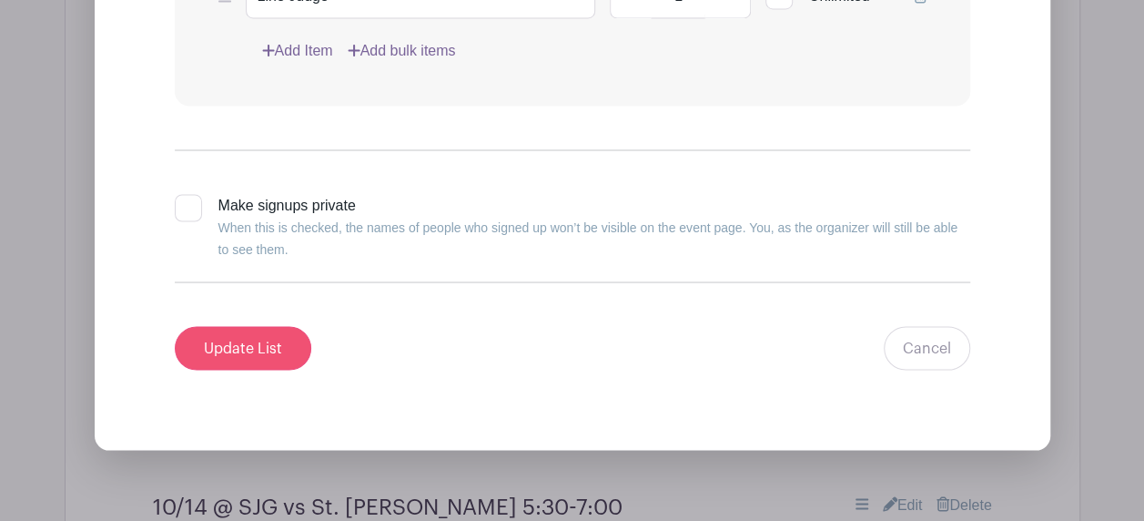
type input "10/7 @ R-2 7:00-8:00"
click at [217, 326] on input "Update List" at bounding box center [243, 348] width 136 height 44
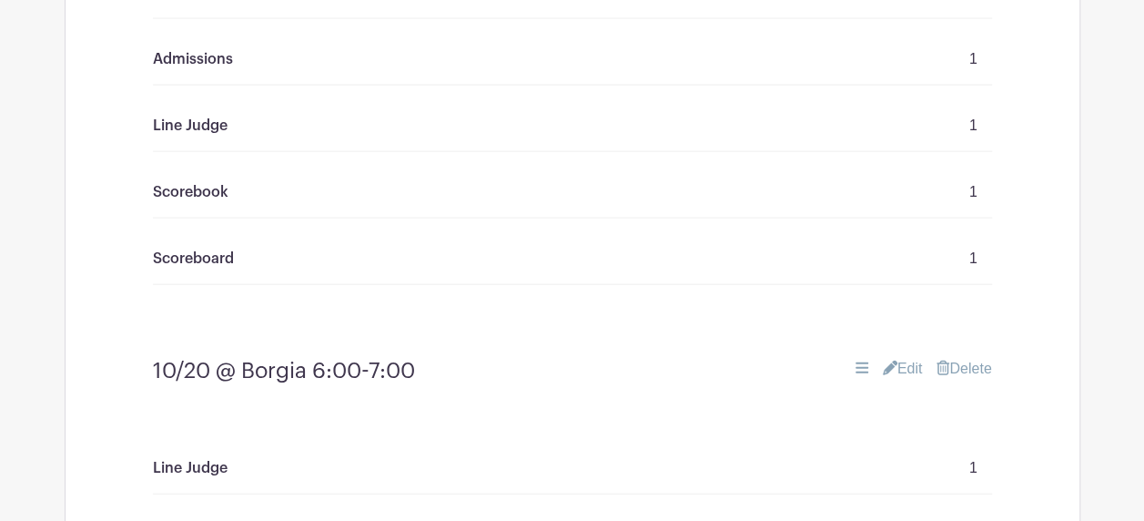
scroll to position [5365, 0]
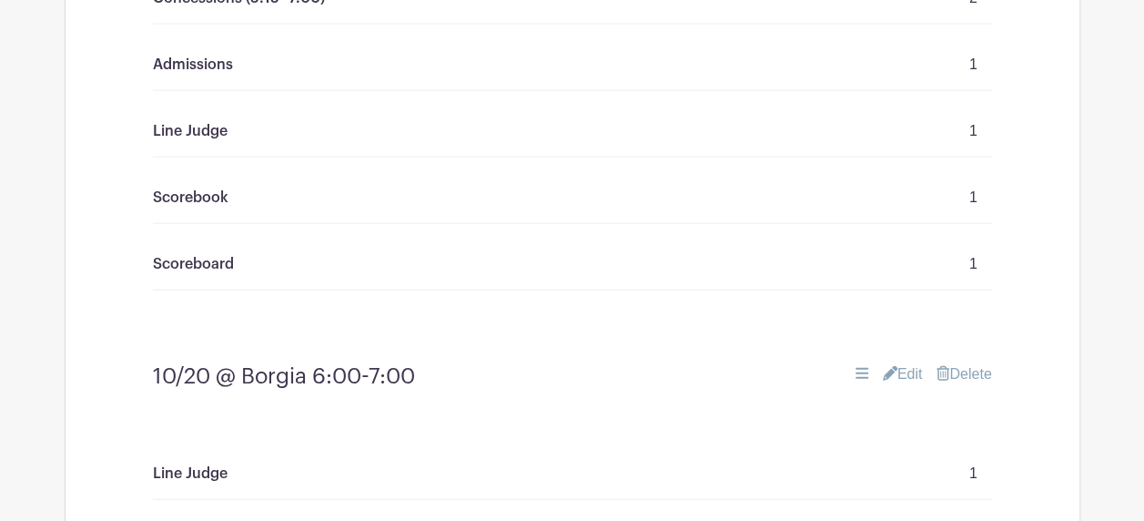
click at [899, 363] on link "Edit" at bounding box center [903, 374] width 40 height 22
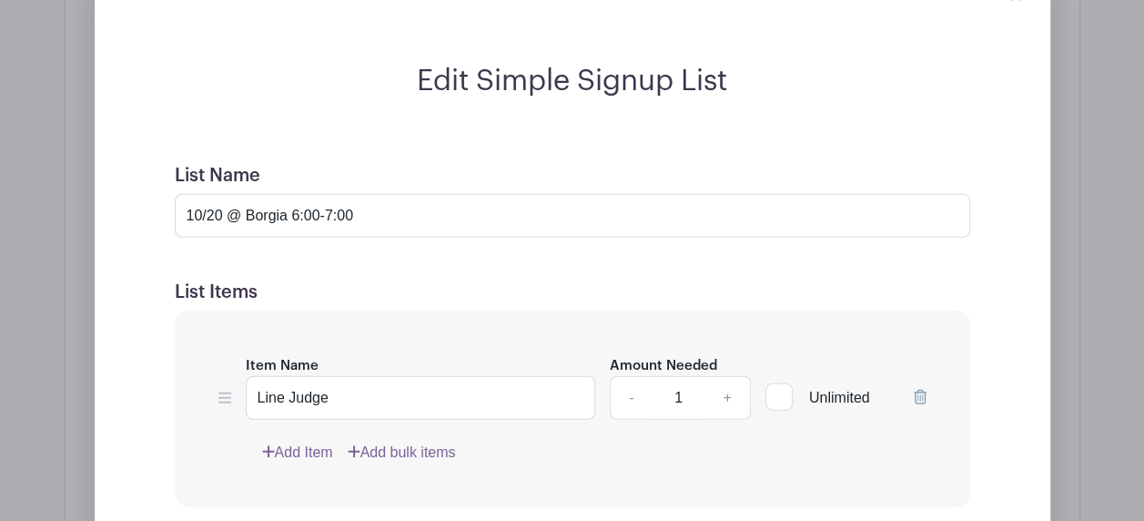
scroll to position [5820, 0]
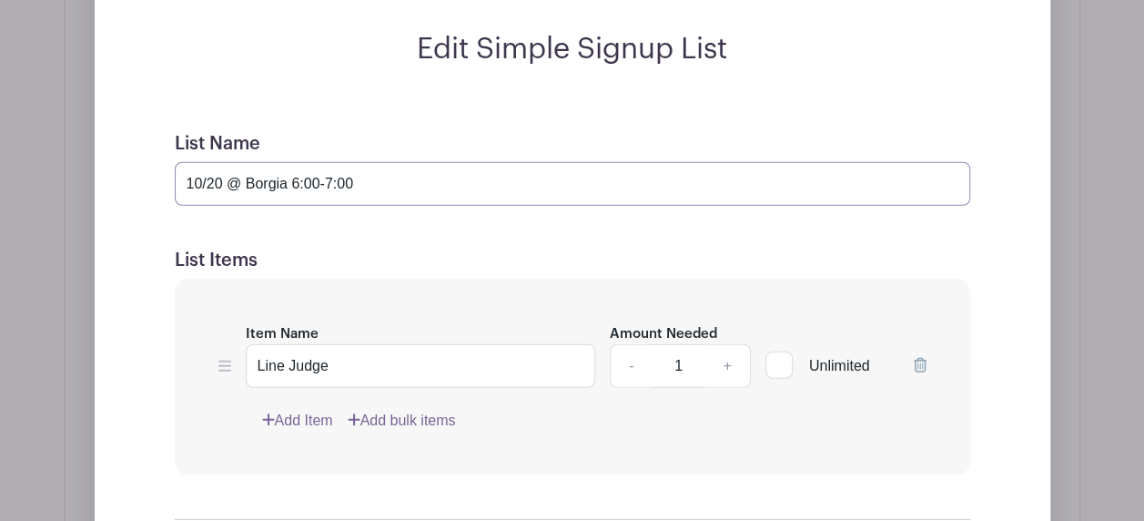
click at [296, 162] on input "10/20 @ Borgia 6:00-7:00" at bounding box center [572, 184] width 795 height 44
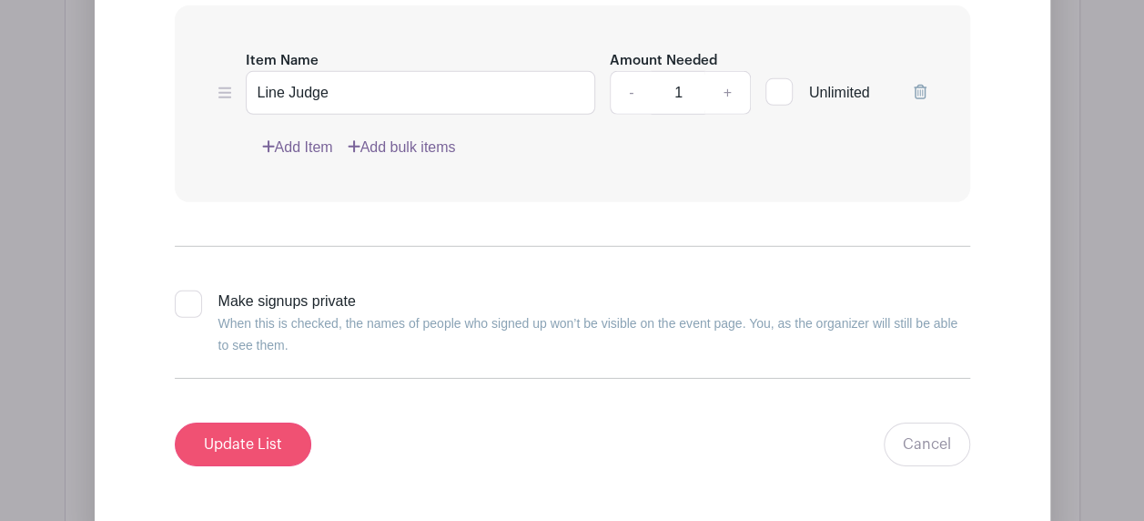
type input "10/20 @ Borgia 7:00-8:00"
click at [233, 422] on input "Update List" at bounding box center [243, 444] width 136 height 44
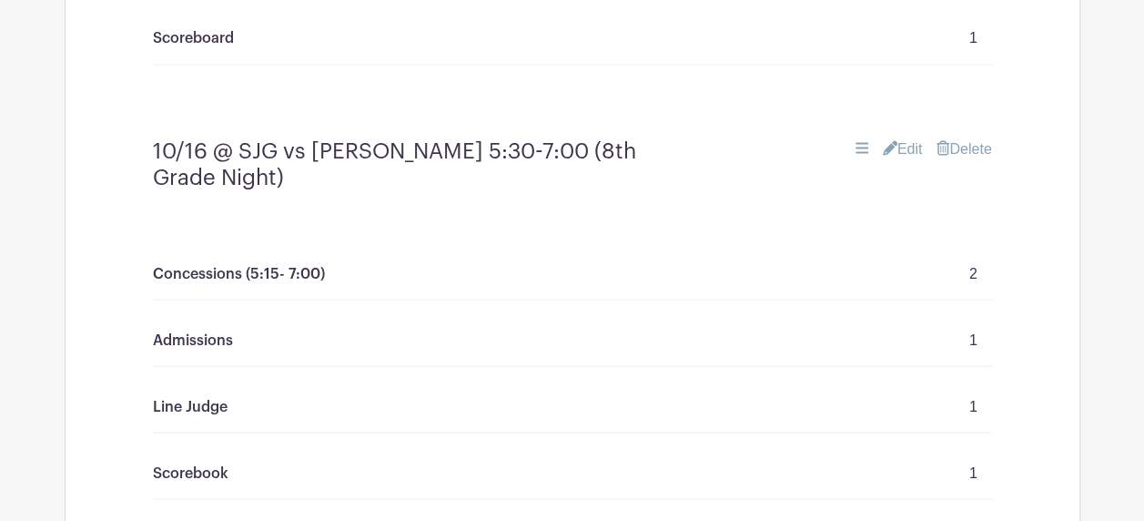
scroll to position [5001, 0]
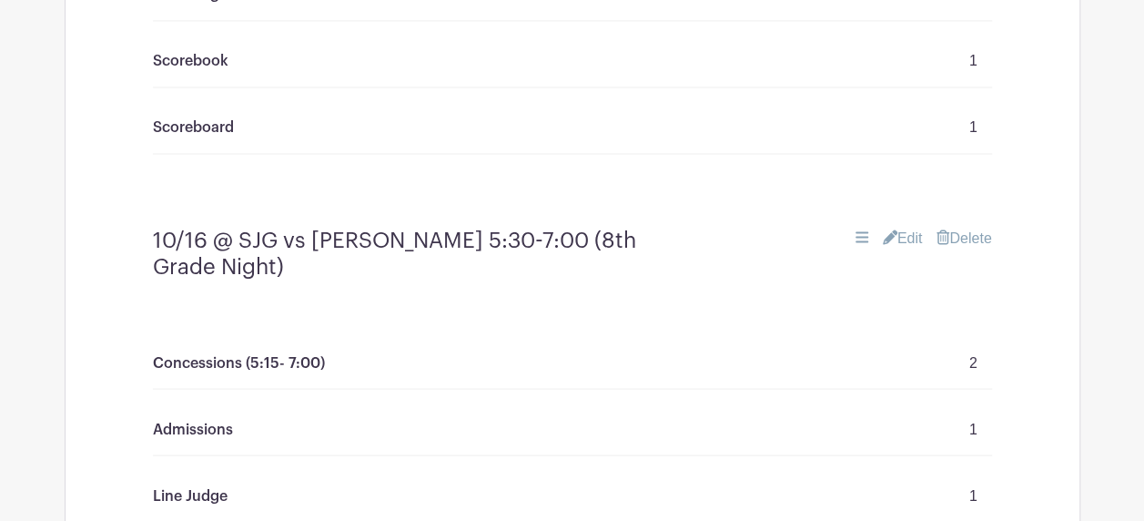
click at [897, 227] on link "Edit" at bounding box center [903, 238] width 40 height 22
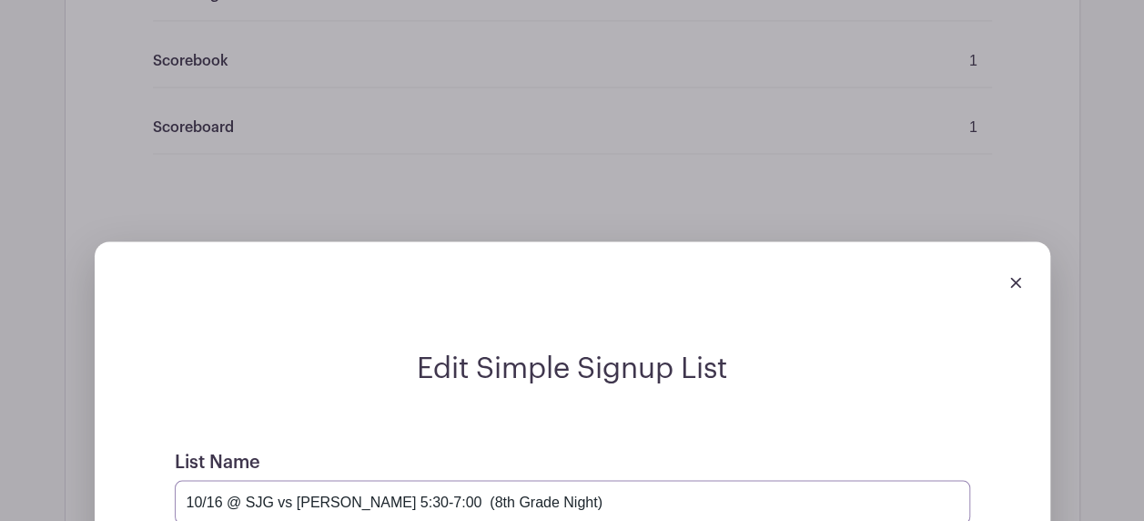
click at [385, 480] on input "10/16 @ SJG vs [PERSON_NAME] 5:30-7:00 (8th Grade Night)" at bounding box center [572, 502] width 795 height 44
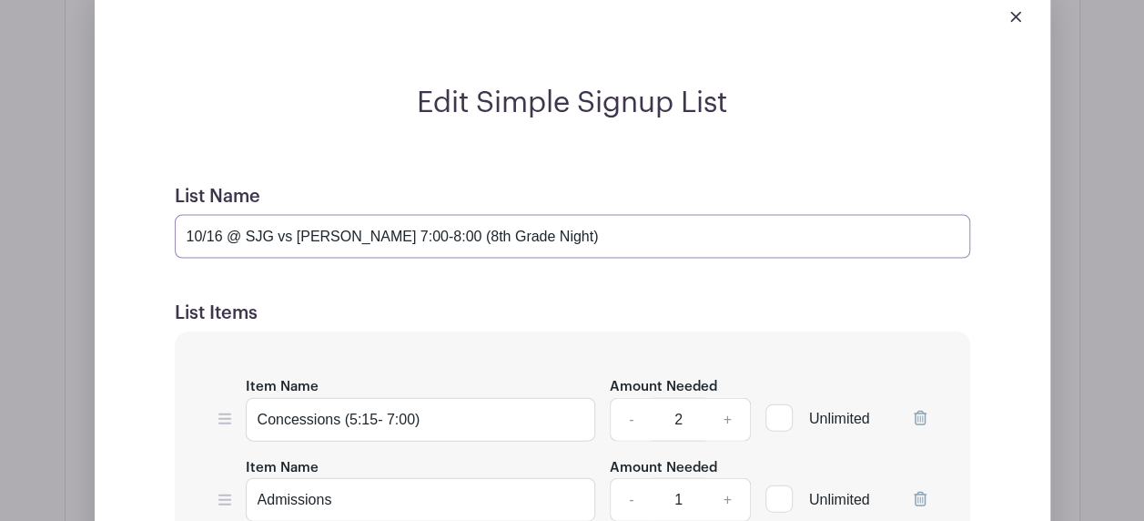
scroll to position [5274, 0]
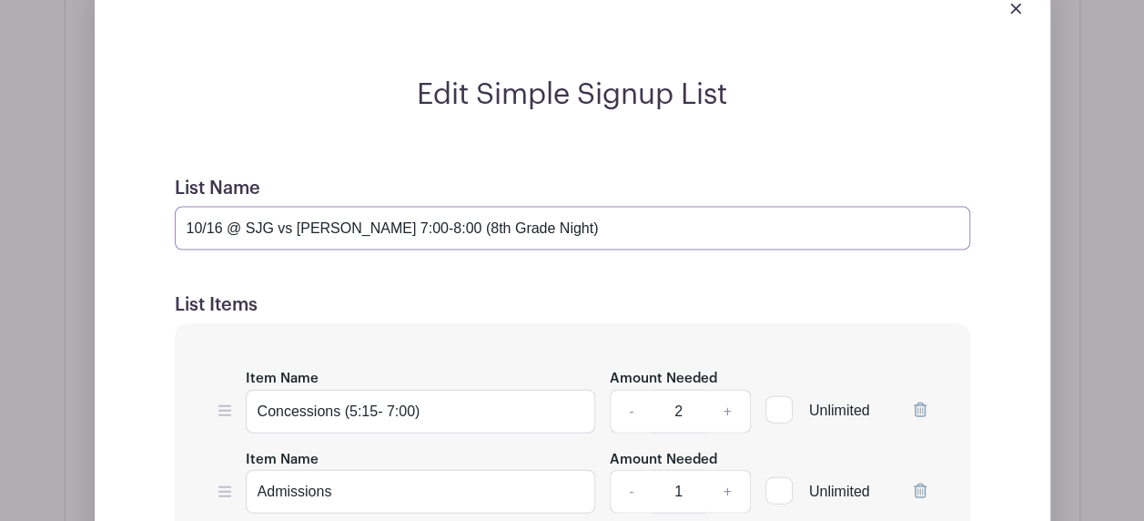
type input "10/16 @ SJG vs [PERSON_NAME] 7:00-8:00 (8th Grade Night)"
click at [376, 389] on input "Concessions (5:15- 7:00)" at bounding box center [421, 411] width 350 height 44
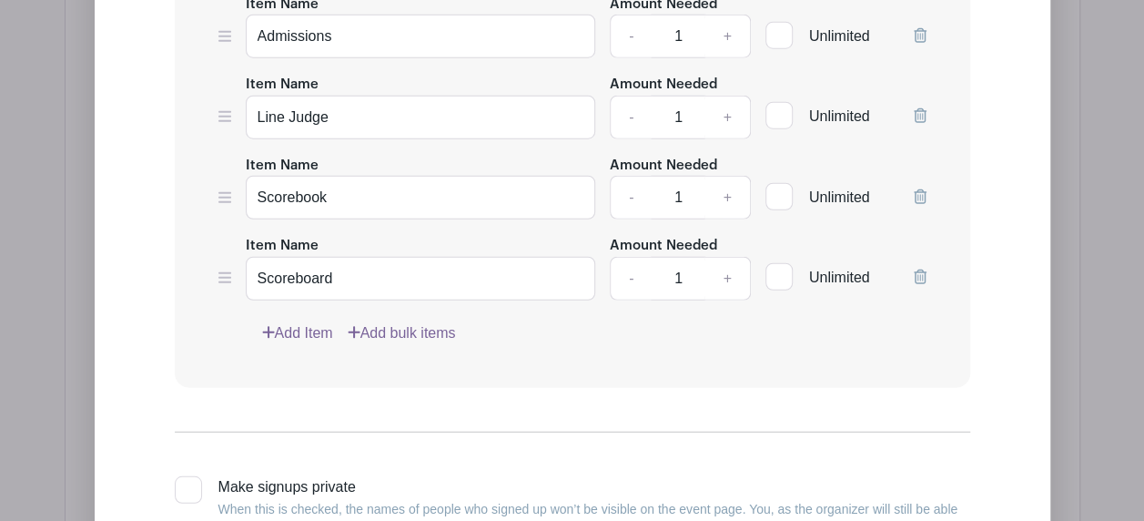
scroll to position [5911, 0]
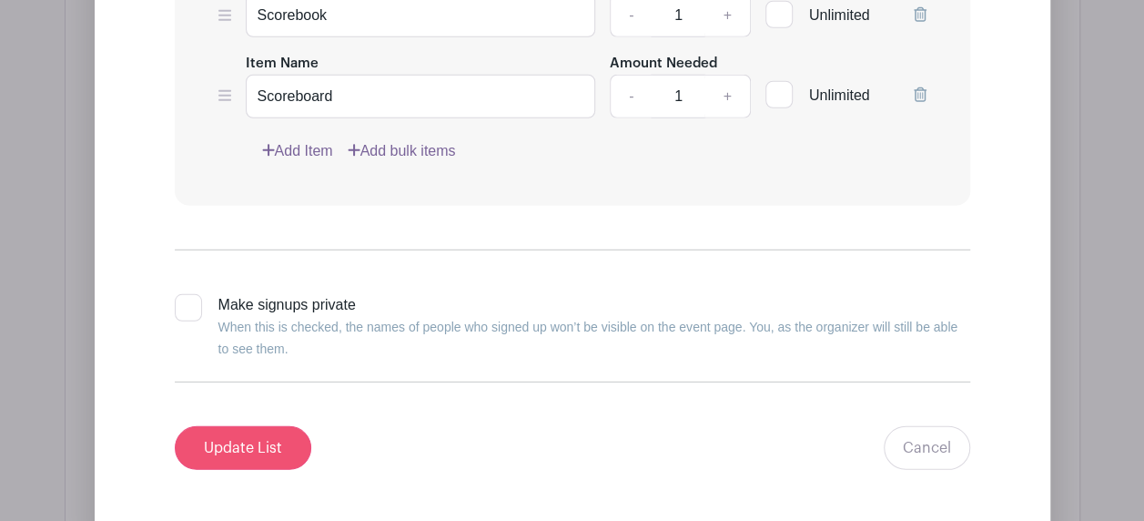
type input "Concessions (7:00-clean-up)"
click at [233, 426] on input "Update List" at bounding box center [243, 448] width 136 height 44
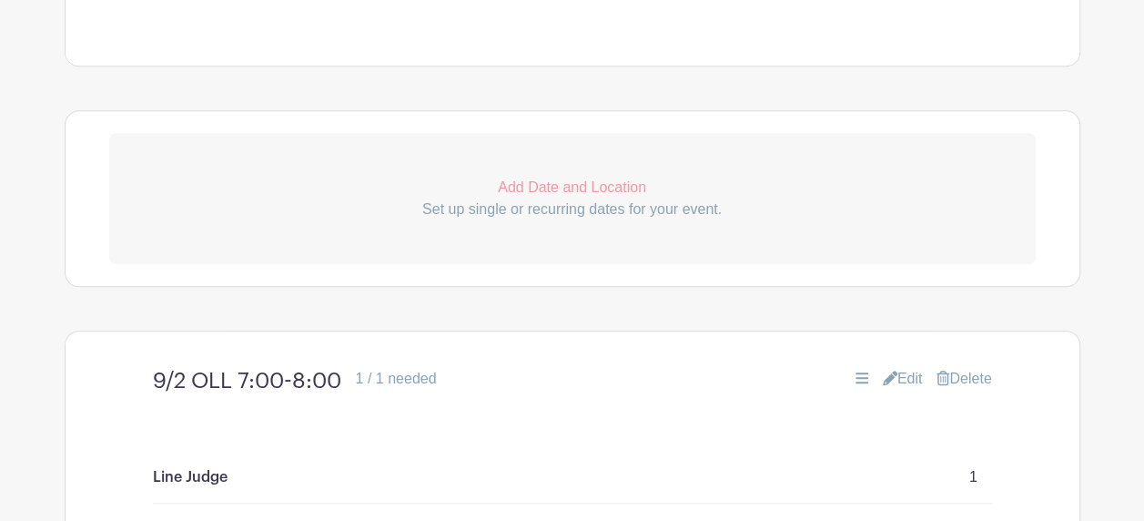
scroll to position [478, 0]
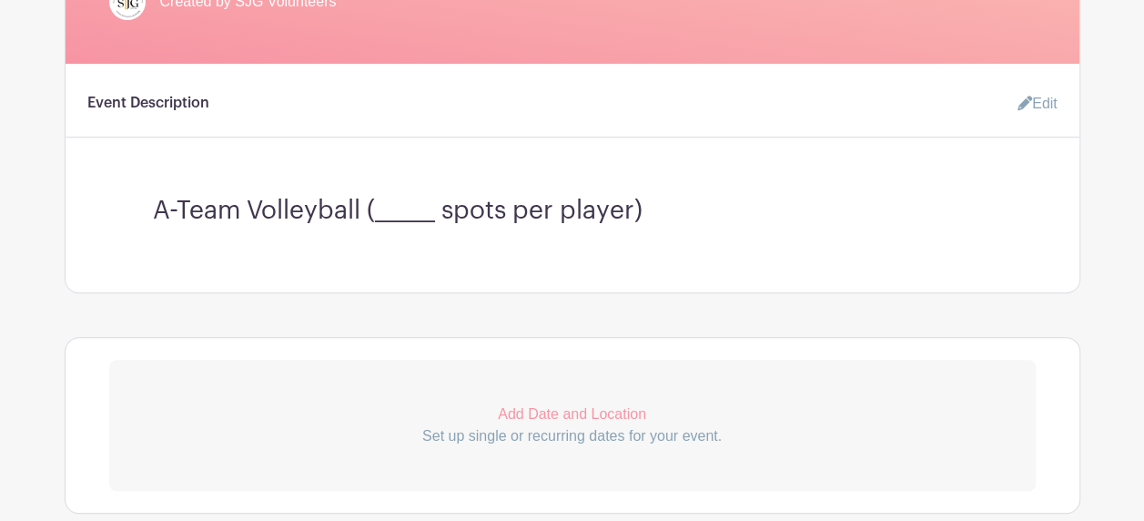
click at [1036, 98] on link "Edit" at bounding box center [1030, 104] width 55 height 36
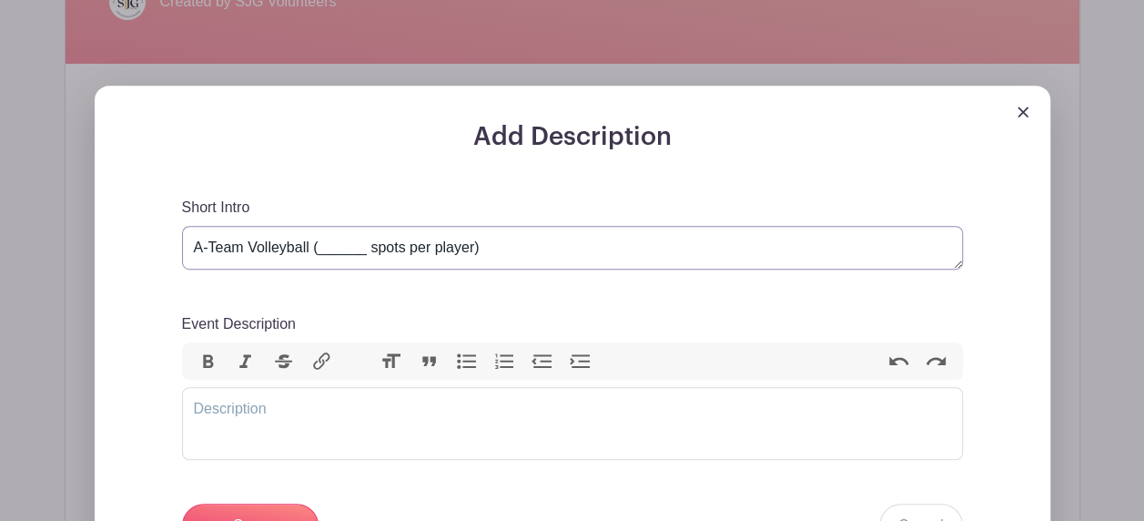
click at [350, 244] on textarea "A-Team Volleyball (______ spots per player)" at bounding box center [572, 248] width 781 height 44
click at [358, 248] on textarea "A-Team Volleyball (______ spots per player)" at bounding box center [572, 248] width 781 height 44
type textarea "A-Team Volleyball (6 spots per player)"
click at [311, 418] on trix-editor "Event Description" at bounding box center [572, 423] width 781 height 73
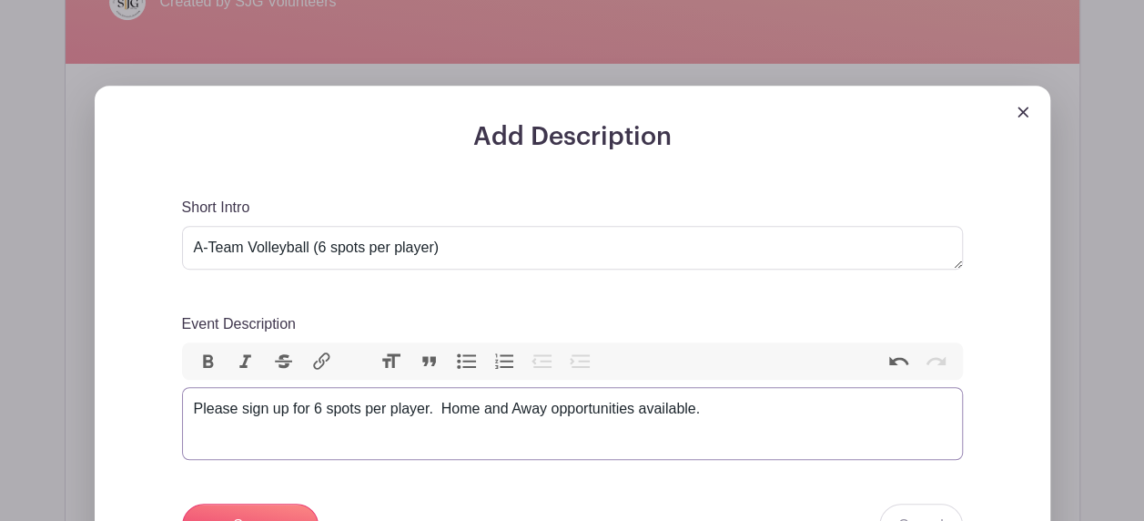
click at [717, 409] on div "Please sign up for 6 spots per player. Home and Away opportunities available." at bounding box center [572, 409] width 757 height 22
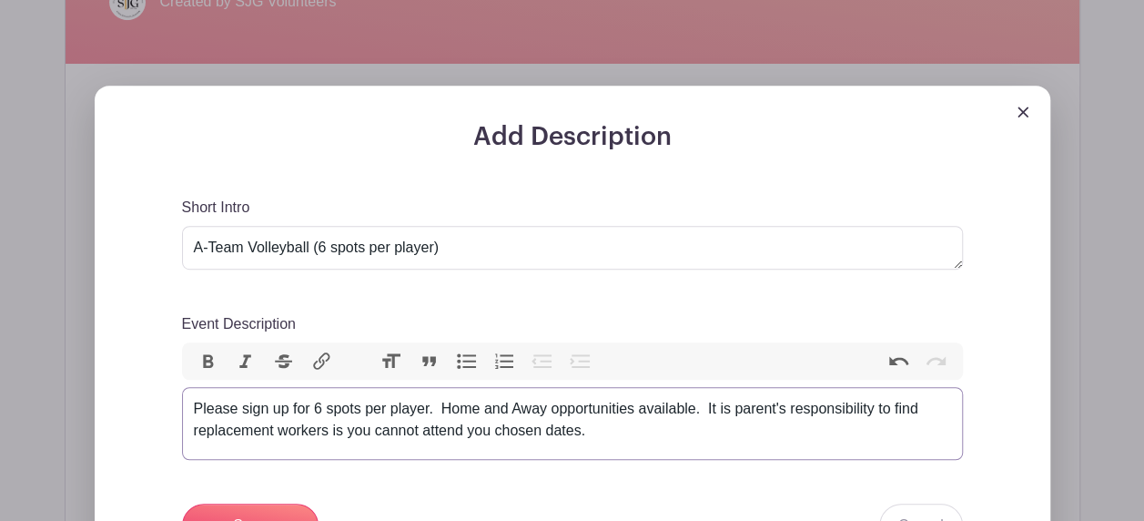
type trix-editor "<div>Please sign up for 6 spots per player.&nbsp; Home and Away opportunities a…"
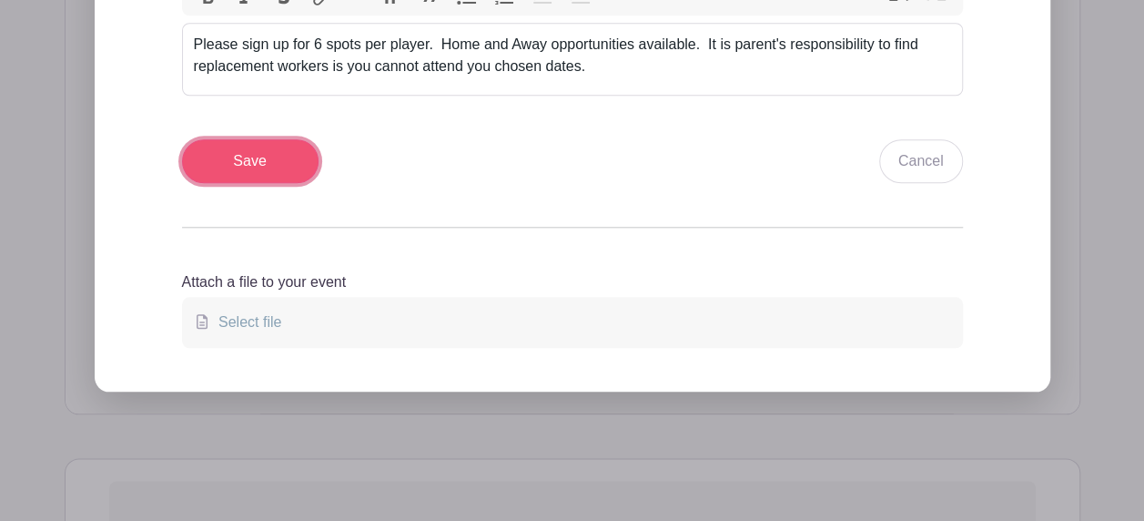
click at [222, 164] on input "Save" at bounding box center [250, 161] width 136 height 44
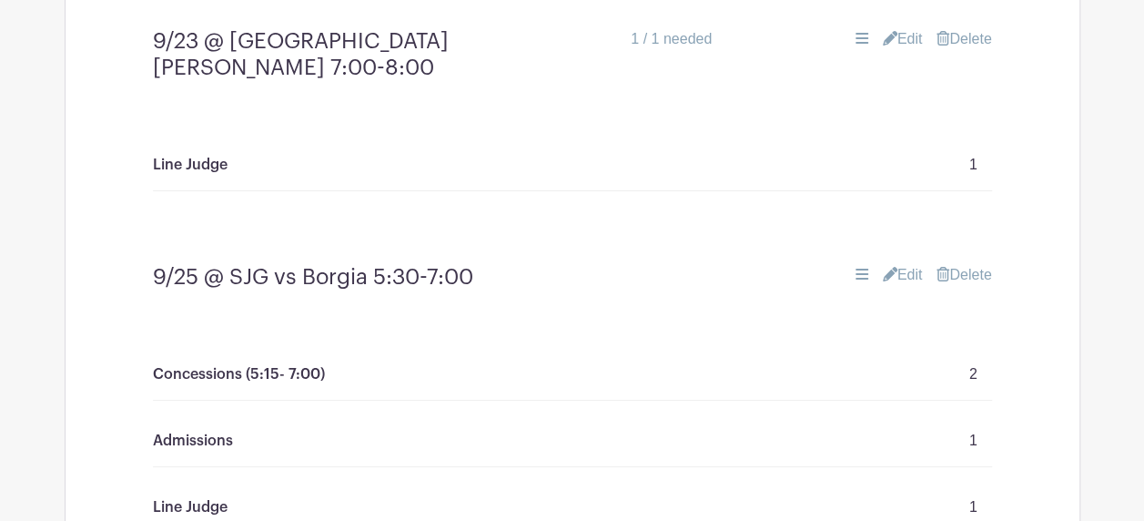
scroll to position [3353, 0]
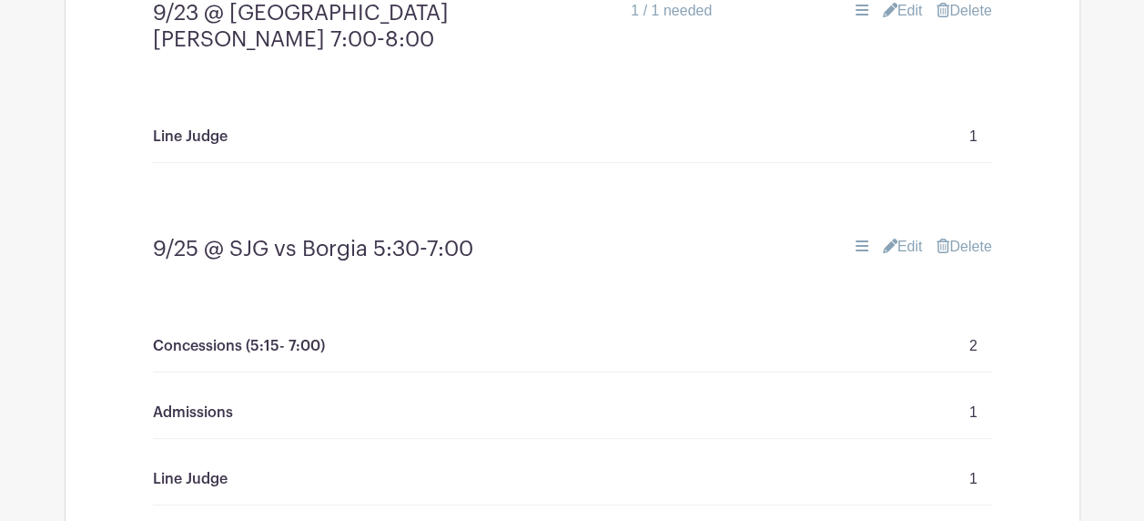
click at [910, 236] on link "Edit" at bounding box center [903, 247] width 40 height 22
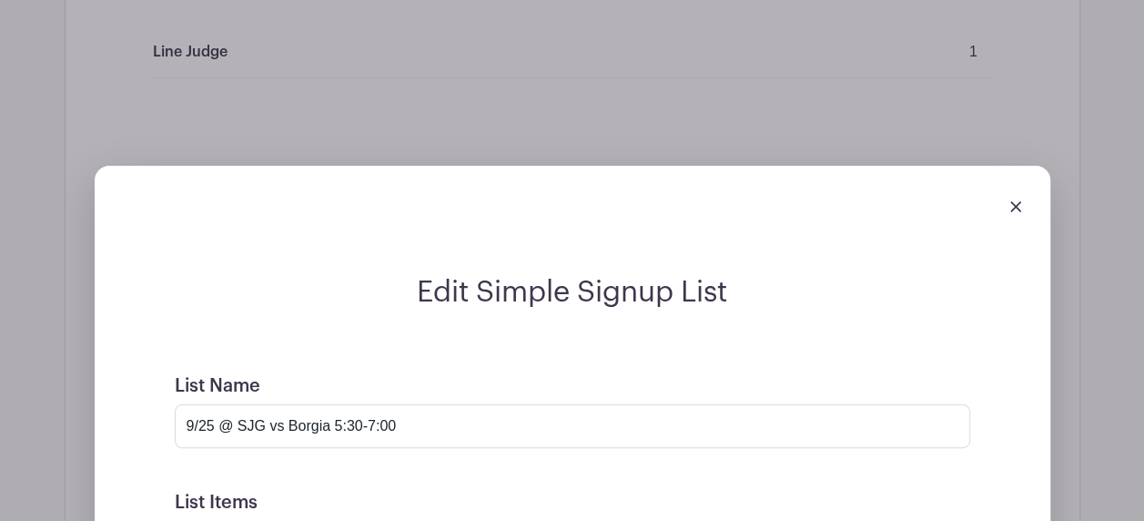
scroll to position [3535, 0]
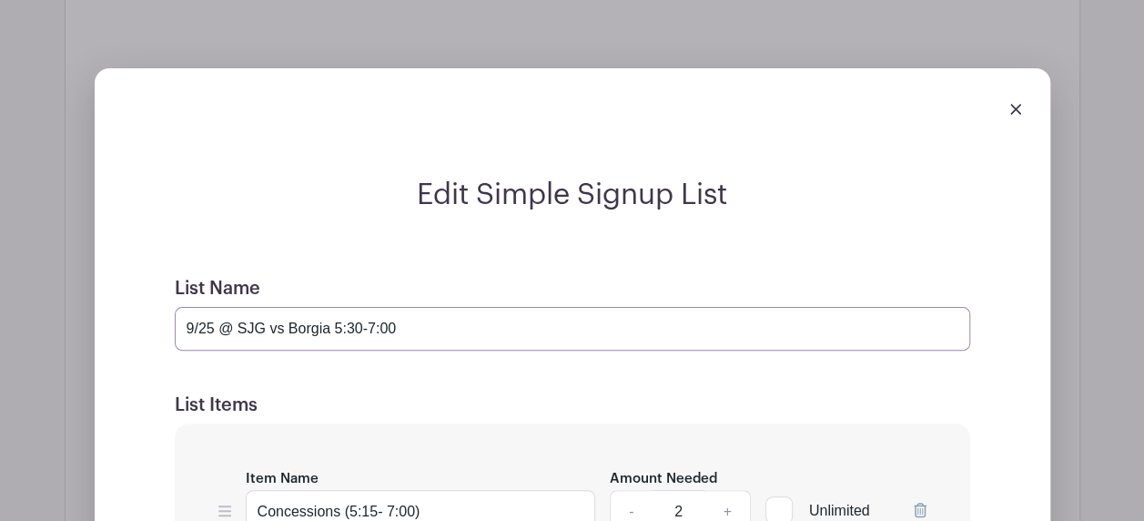
click at [364, 307] on input "9/25 @ SJG vs Borgia 5:30-7:00" at bounding box center [572, 329] width 795 height 44
type input "9/25 @ SJG vs Borgia 7:00-8:00"
click at [373, 490] on input "Concessions (5:15- 7:00)" at bounding box center [421, 512] width 350 height 44
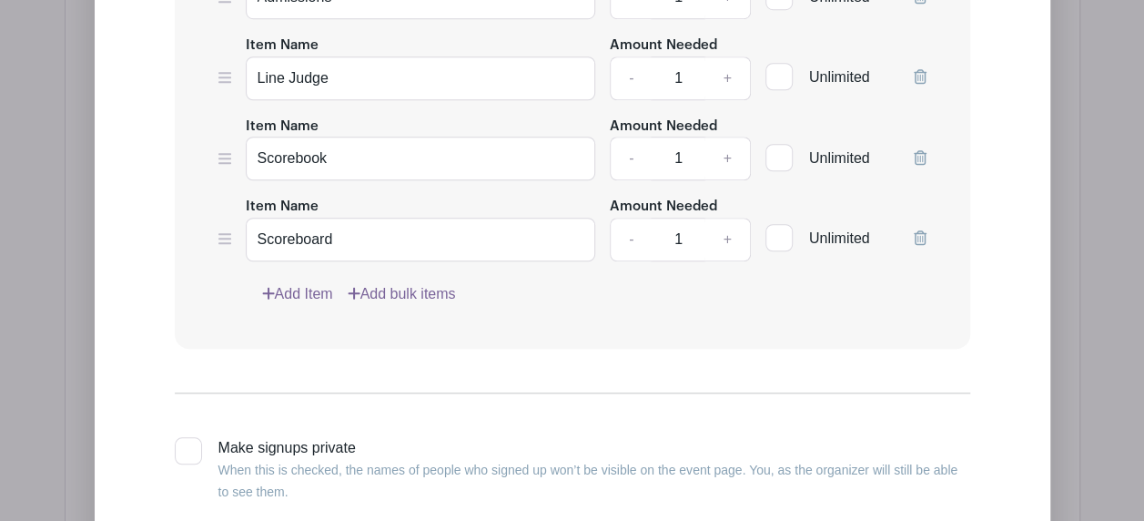
scroll to position [4263, 0]
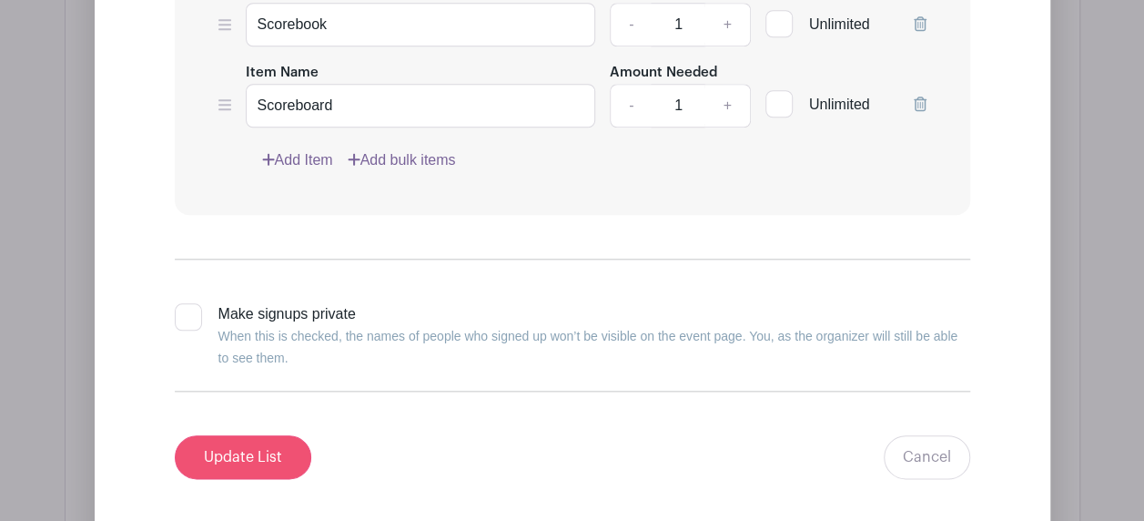
type input "Concessions (7:00-clean-up)"
click at [261, 435] on input "Update List" at bounding box center [243, 457] width 136 height 44
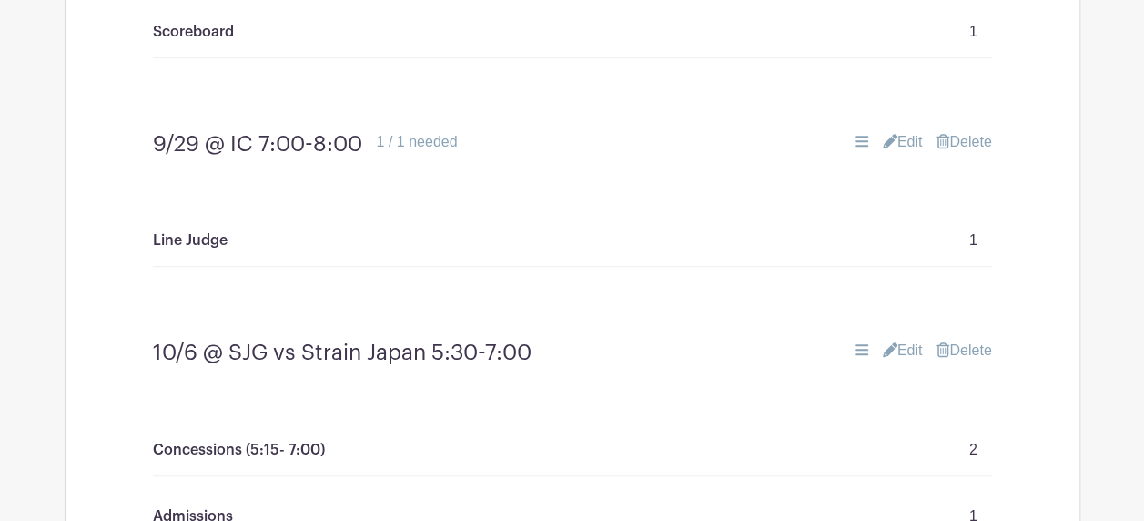
scroll to position [3663, 0]
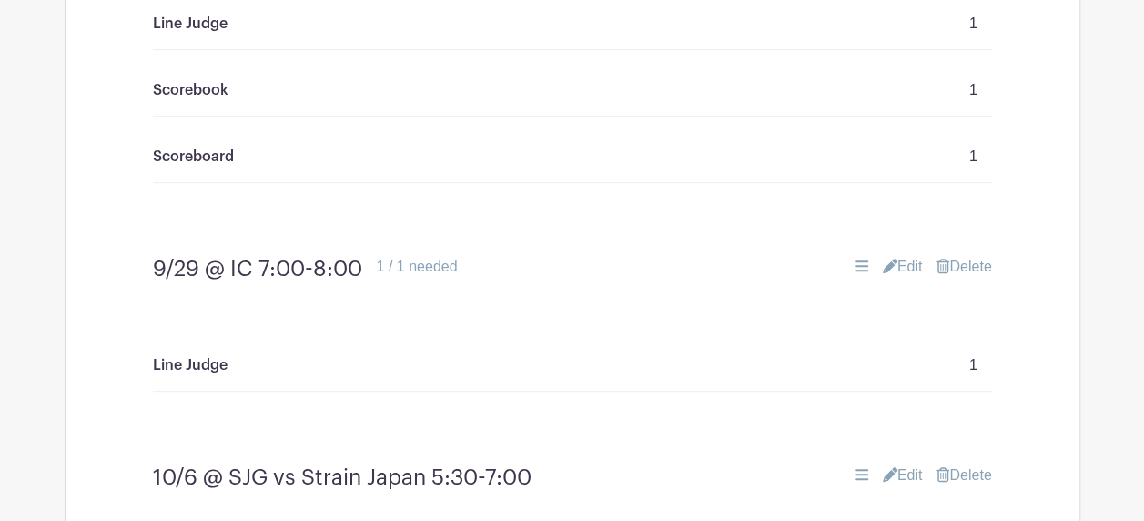
click at [912, 464] on link "Edit" at bounding box center [903, 475] width 40 height 22
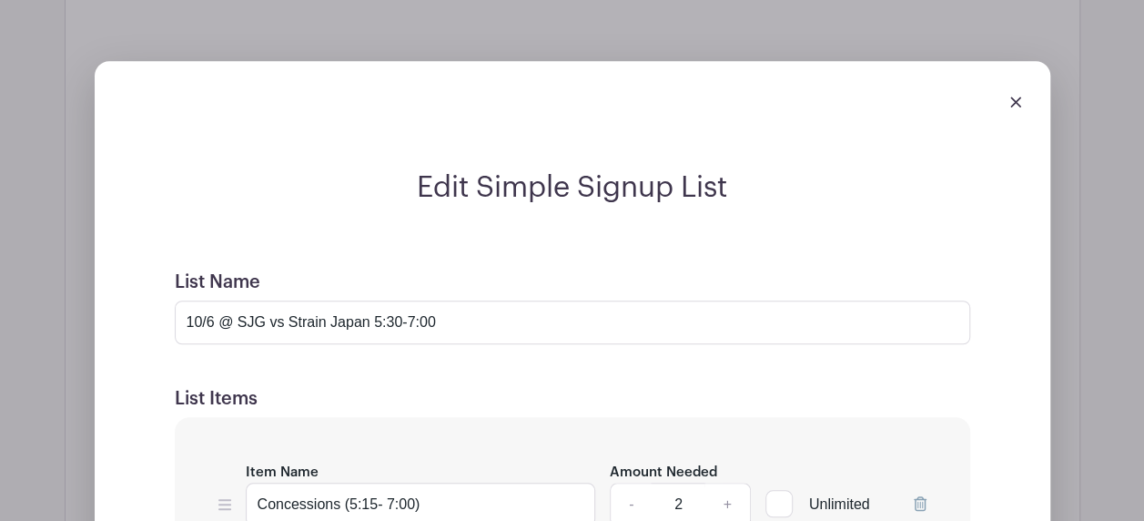
scroll to position [4118, 0]
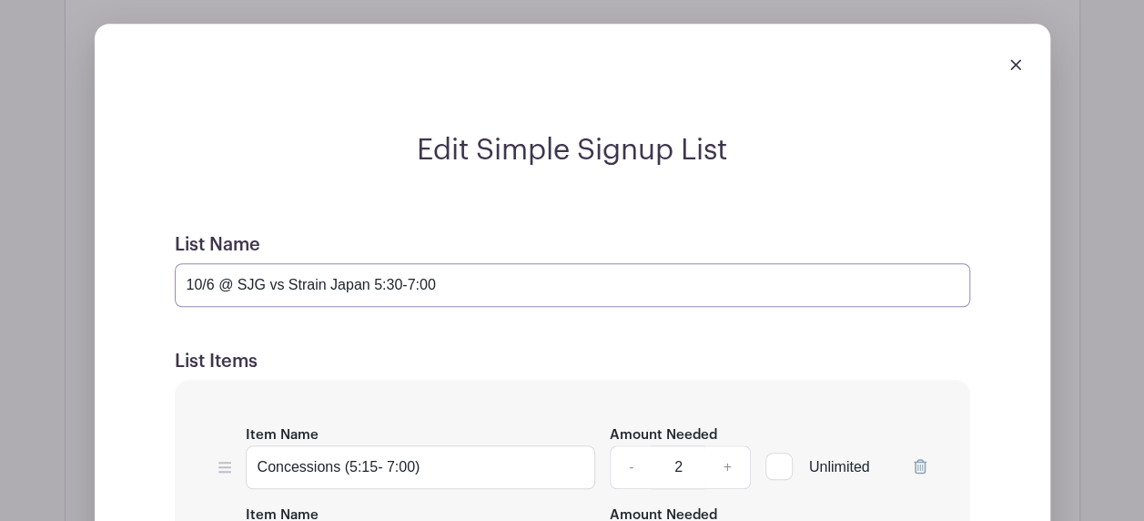
click at [405, 263] on input "10/6 @ SJG vs Strain Japan 5:30-7:00" at bounding box center [572, 285] width 795 height 44
type input "10/6 @ SJG vs Strain Japan 7:00-8:00"
click at [382, 445] on input "Concessions (5:15- 7:00)" at bounding box center [421, 467] width 350 height 44
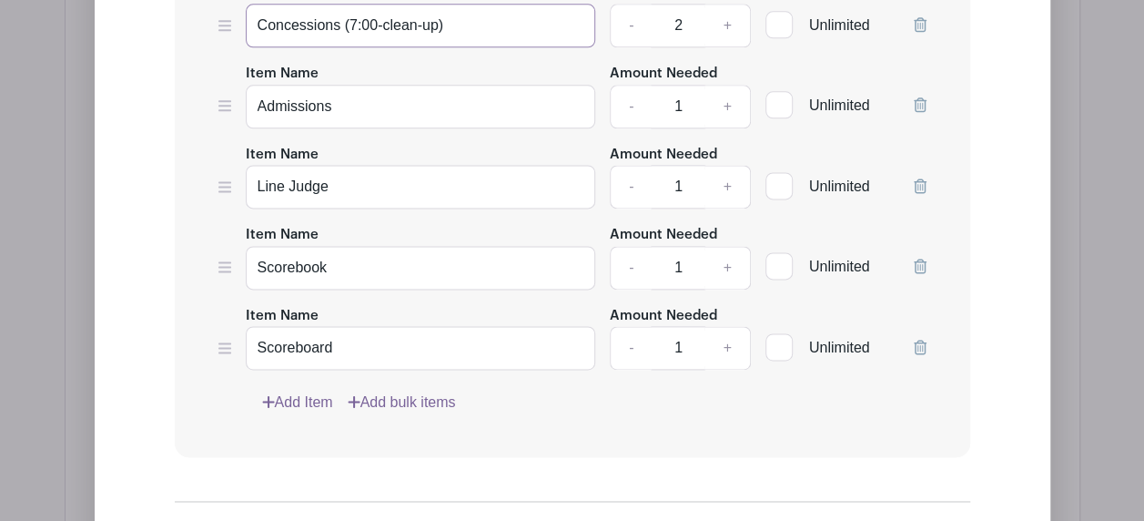
scroll to position [4755, 0]
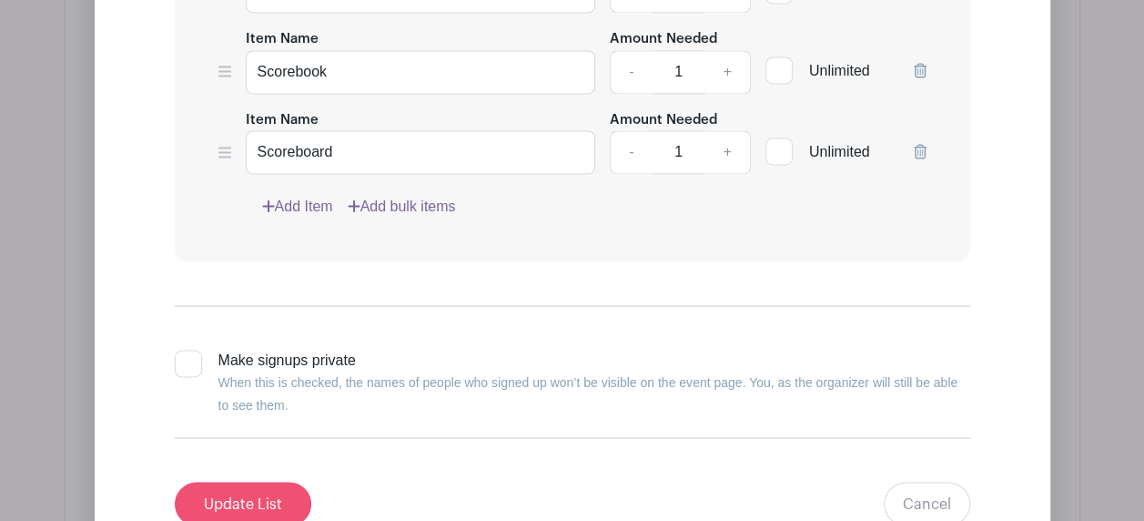
type input "Concessions (7:00-clean-up)"
click at [217, 481] on input "Update List" at bounding box center [243, 503] width 136 height 44
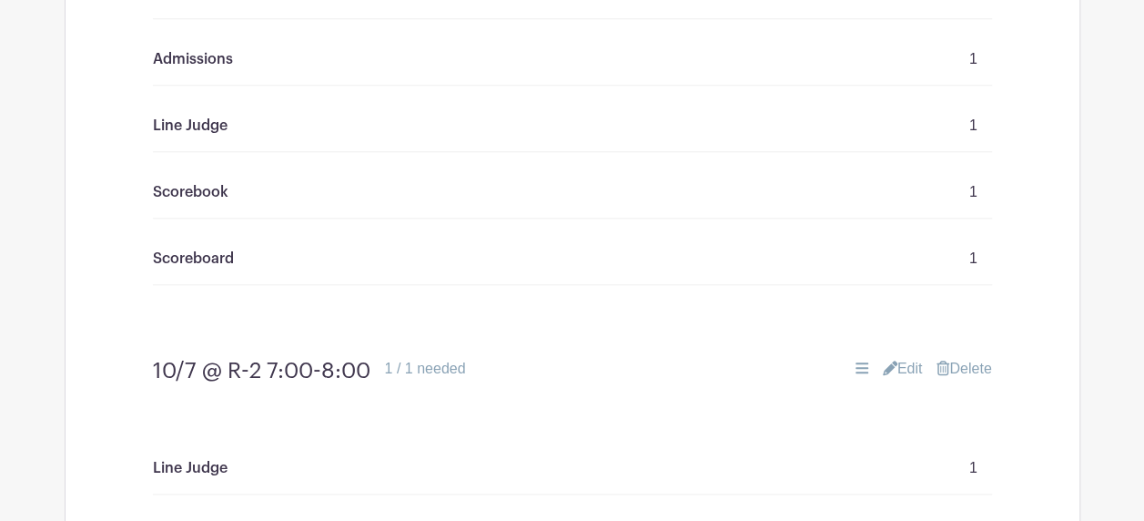
scroll to position [4449, 0]
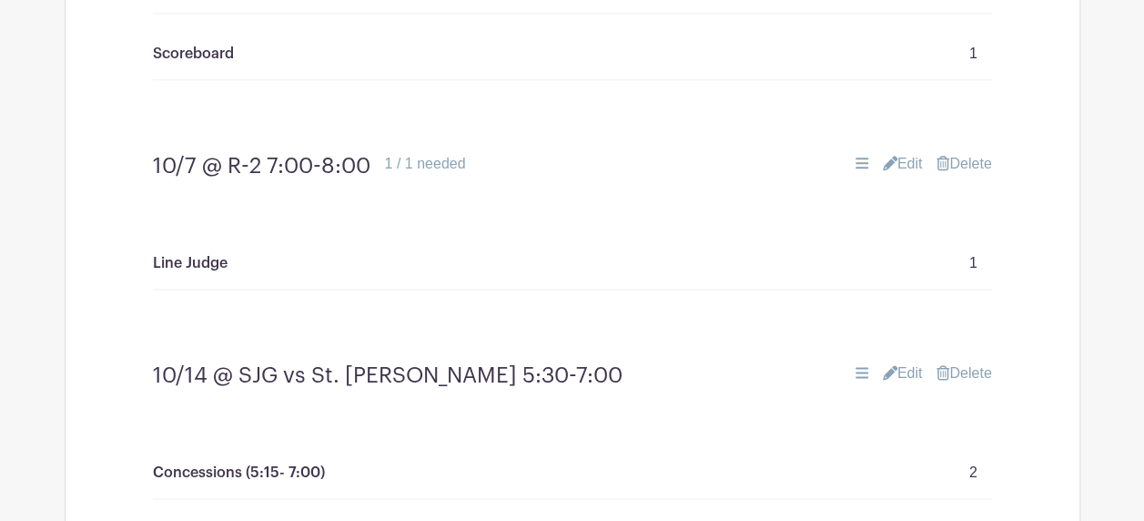
click at [908, 362] on link "Edit" at bounding box center [903, 373] width 40 height 22
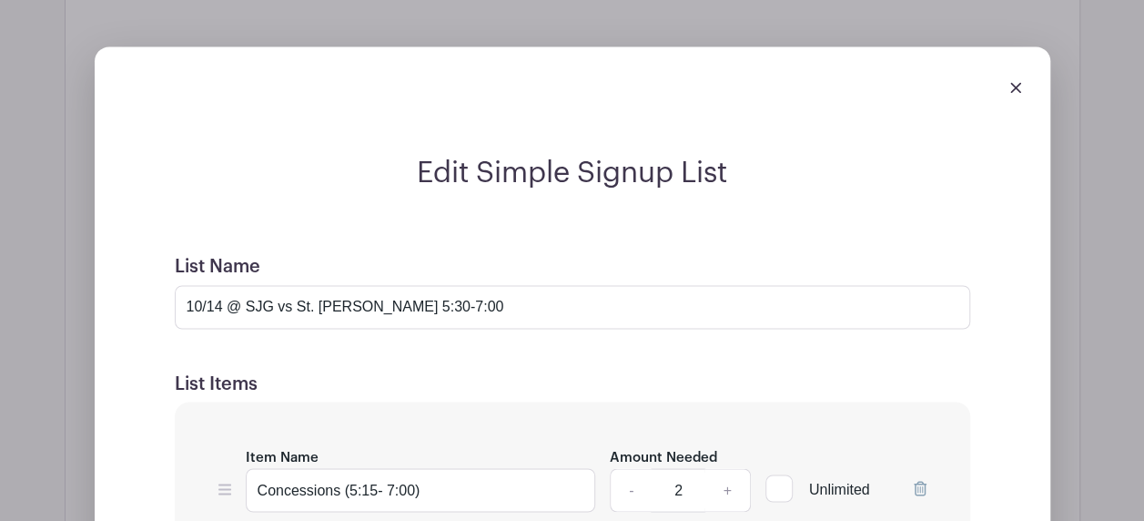
scroll to position [4813, 0]
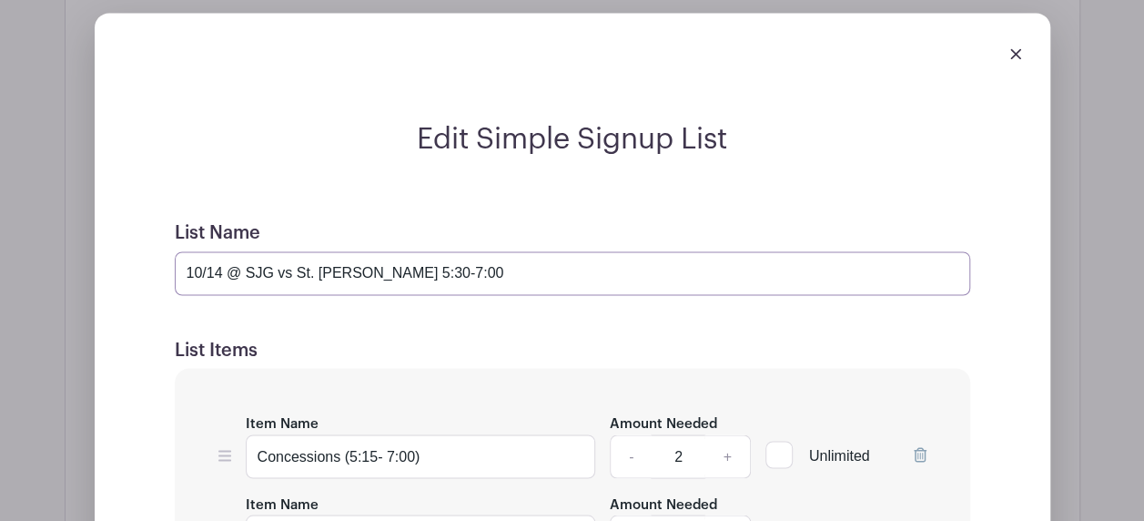
click at [418, 251] on input "10/14 @ SJG vs St. [PERSON_NAME] 5:30-7:00" at bounding box center [572, 273] width 795 height 44
type input "10/14 @ SJG vs St. [PERSON_NAME] 7:00-8:00"
click at [381, 434] on input "Concessions (5:15- 7:00)" at bounding box center [421, 456] width 350 height 44
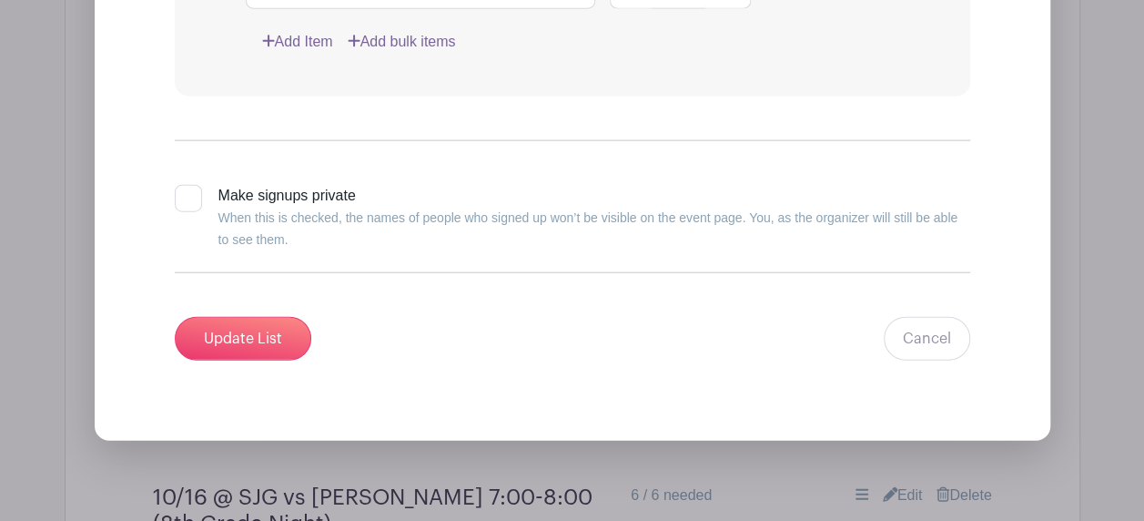
scroll to position [5632, 0]
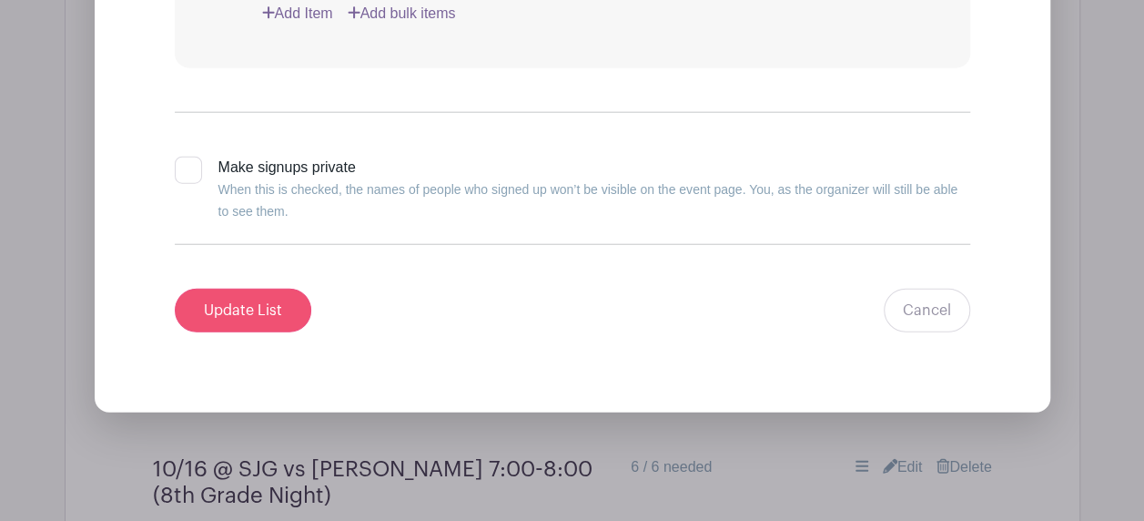
type input "Concessions (7:00-clean-up)"
click at [226, 288] on input "Update List" at bounding box center [243, 310] width 136 height 44
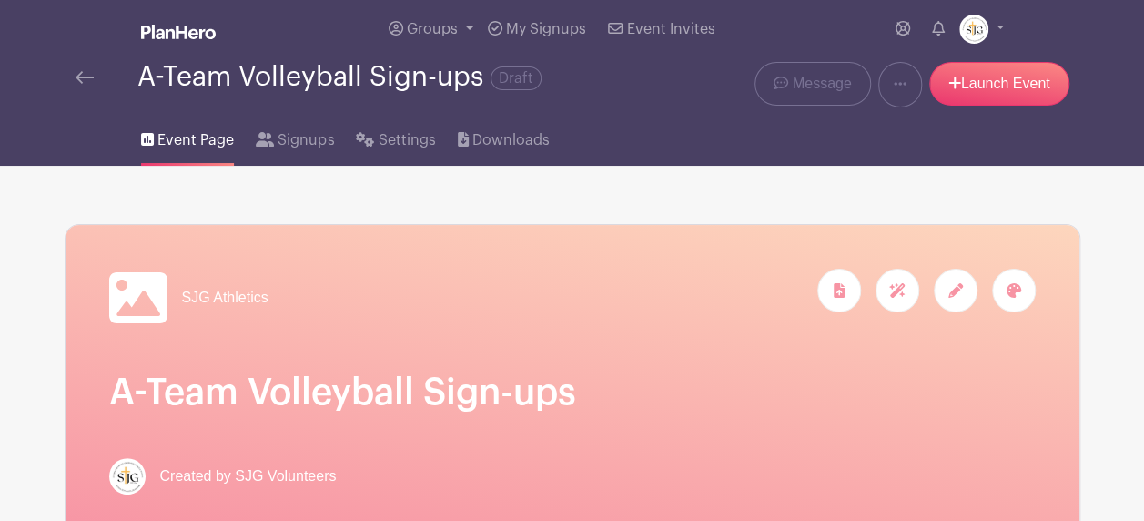
scroll to position [0, 0]
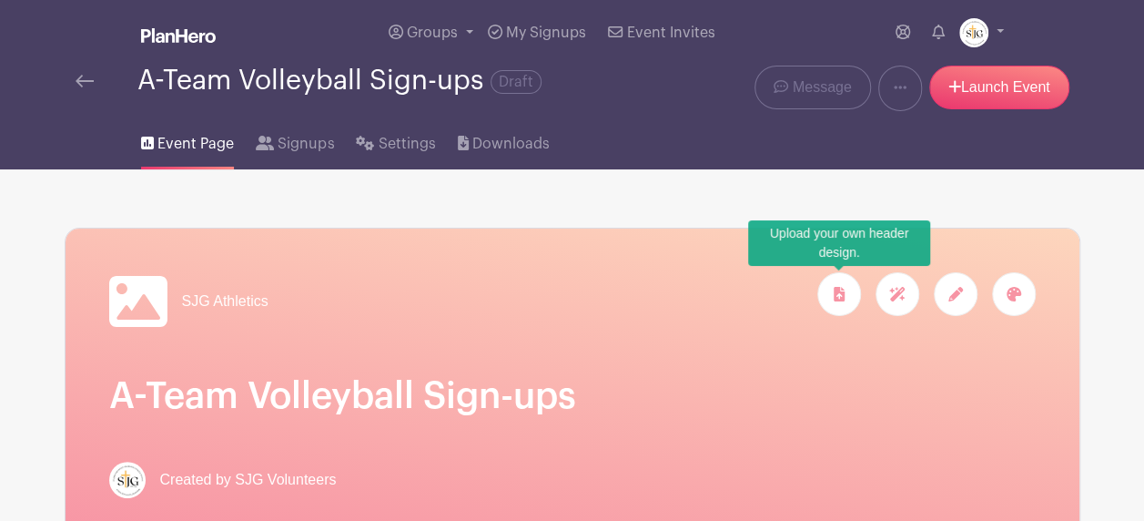
click at [824, 288] on div at bounding box center [839, 294] width 44 height 44
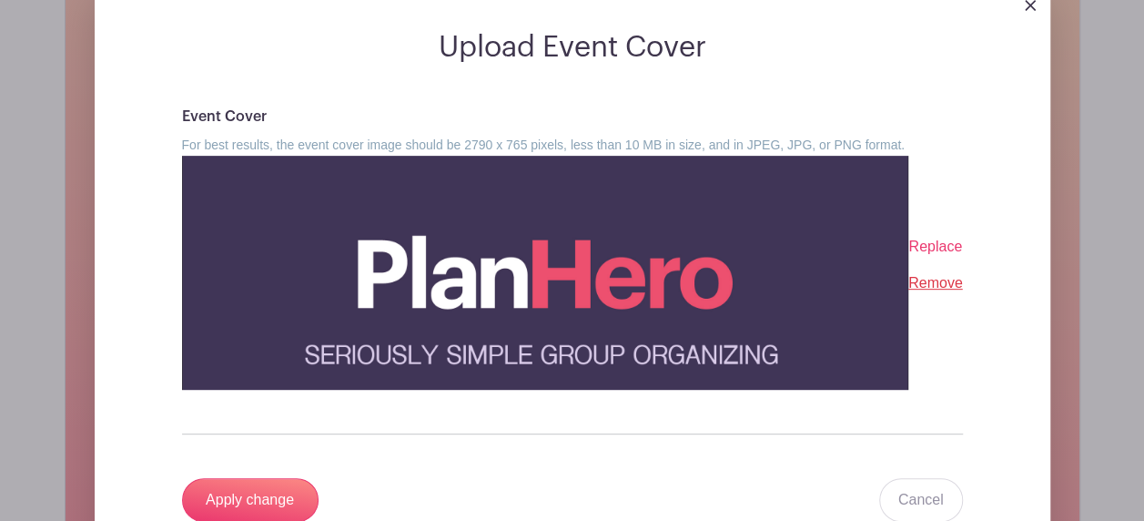
scroll to position [273, 0]
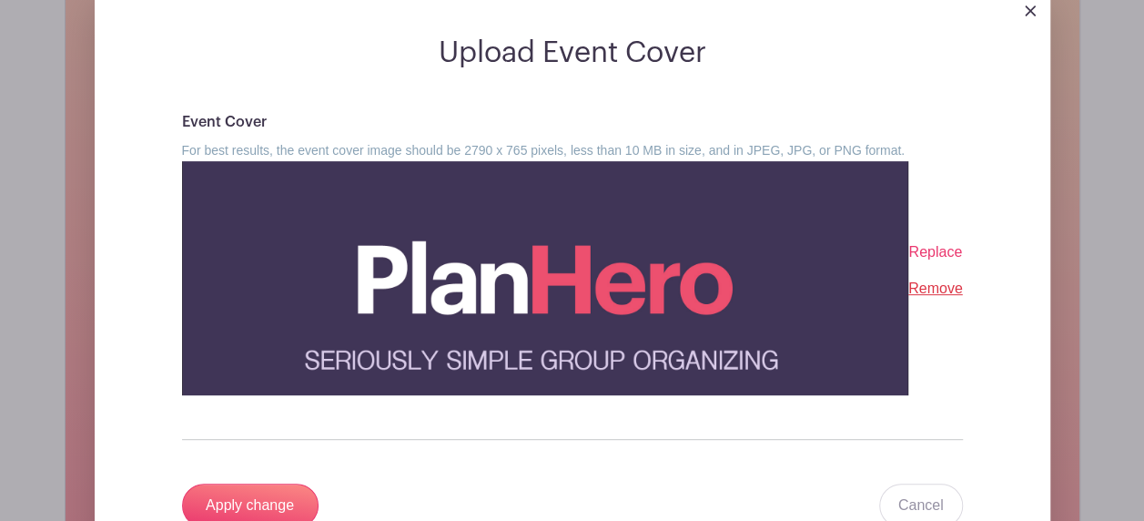
click at [952, 254] on span "Replace" at bounding box center [935, 251] width 54 height 15
click at [0, 0] on input "Replace" at bounding box center [0, 0] width 0 height 0
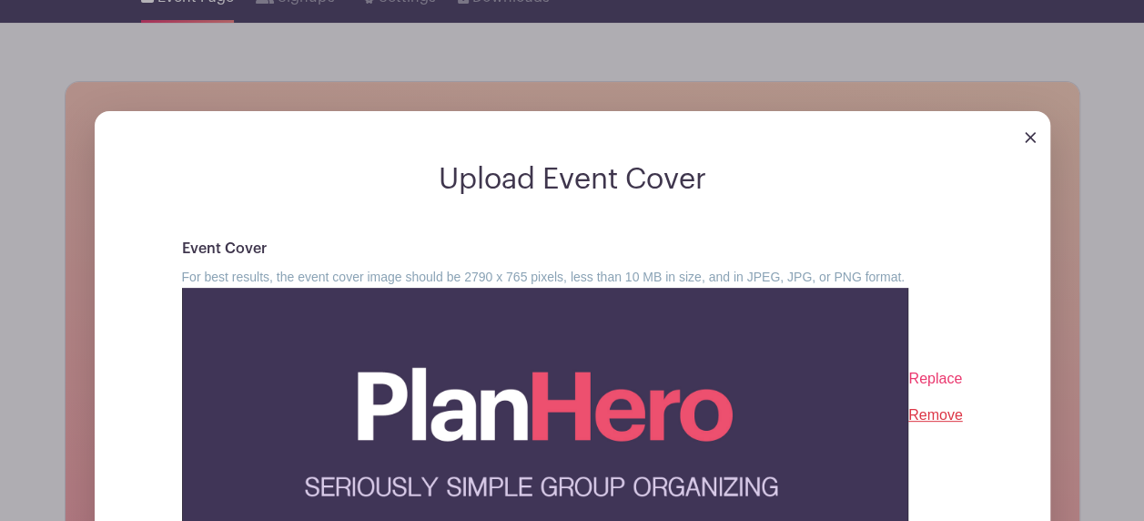
scroll to position [364, 0]
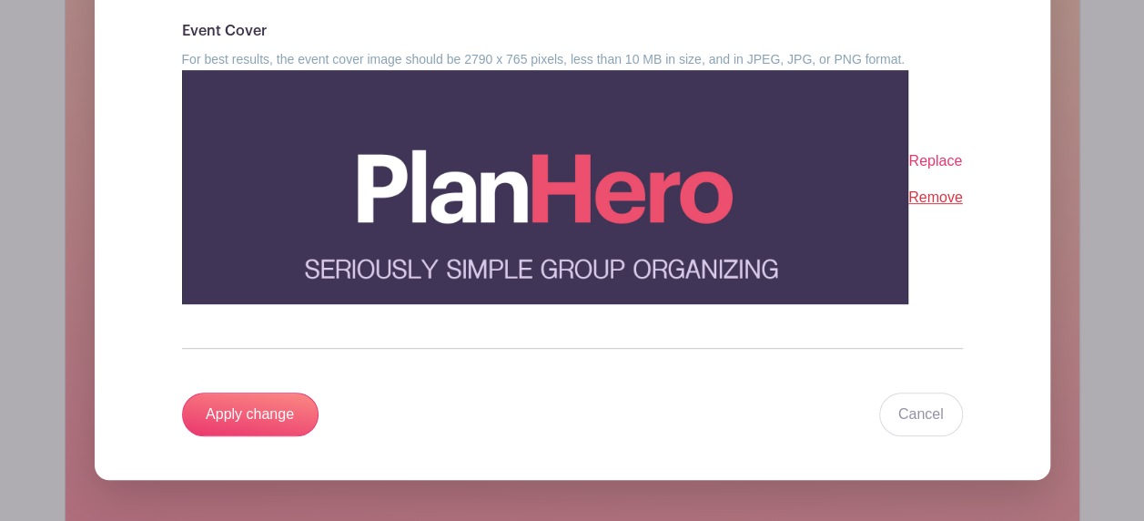
click at [938, 193] on link "Remove" at bounding box center [935, 196] width 55 height 15
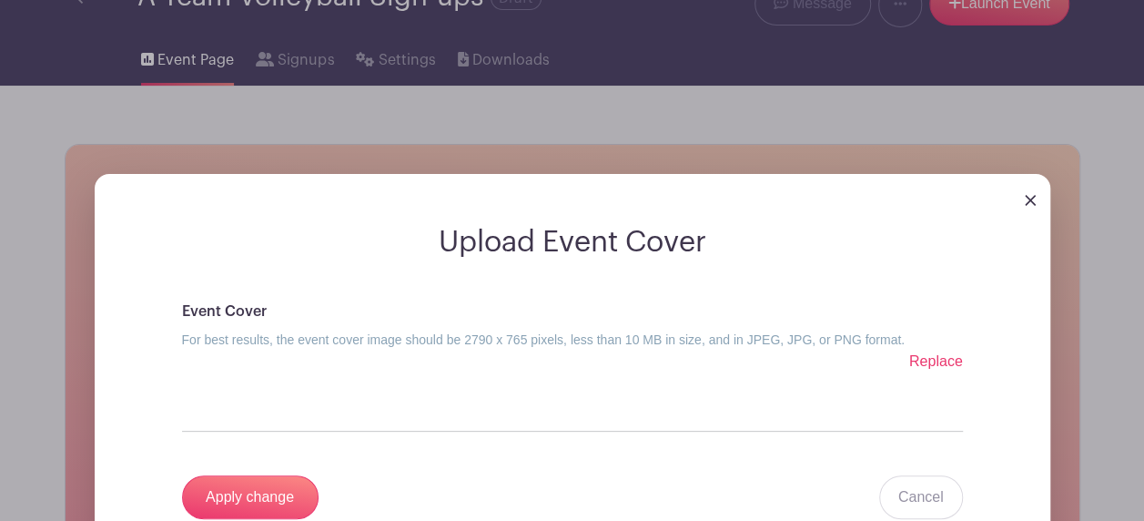
scroll to position [182, 0]
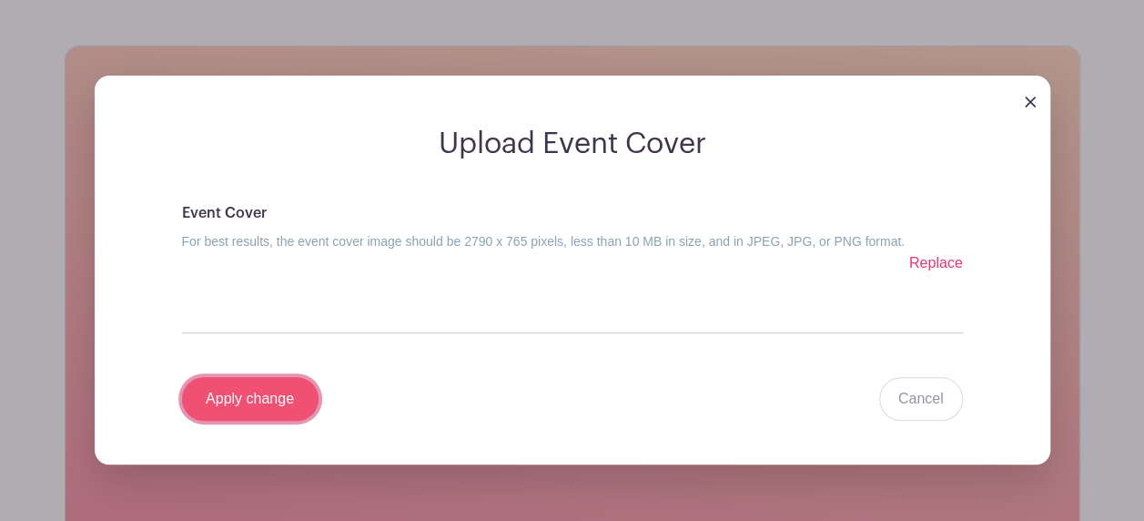
click at [286, 379] on input "Apply change" at bounding box center [250, 399] width 136 height 44
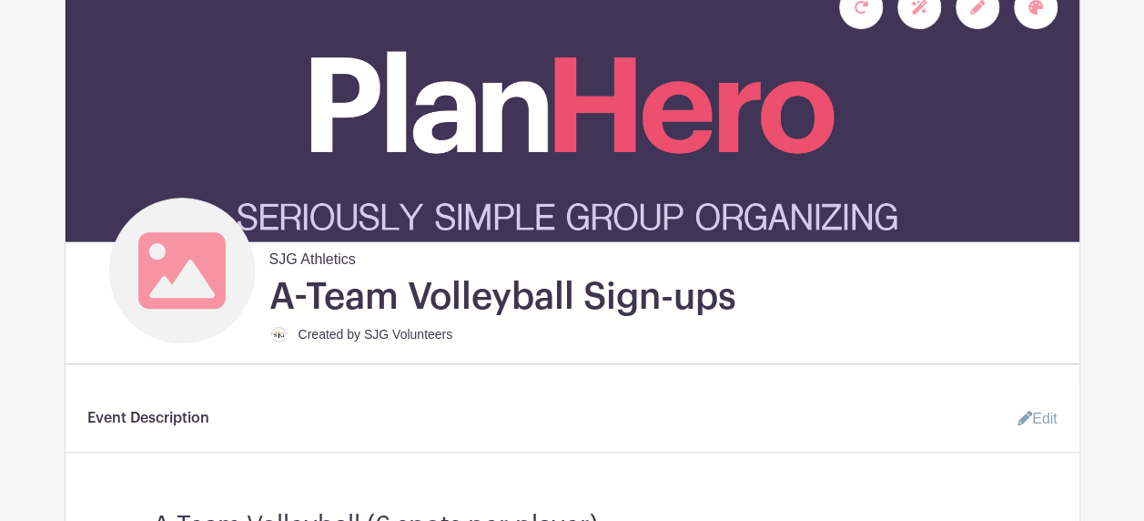
scroll to position [486, 0]
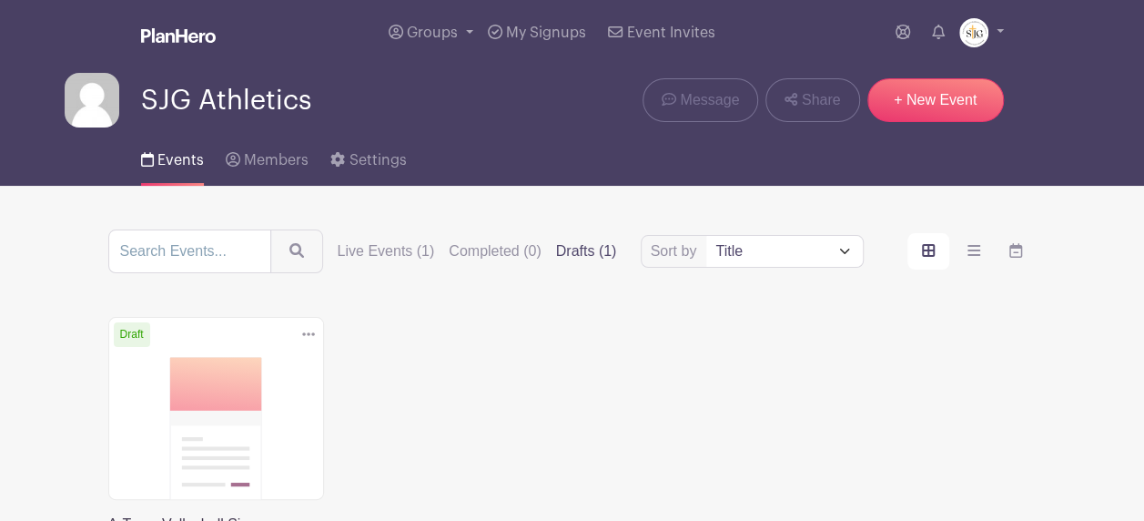
click at [587, 249] on label "Drafts (1)" at bounding box center [586, 251] width 61 height 22
click at [0, 0] on input "Drafts (1)" at bounding box center [0, 0] width 0 height 0
click at [587, 249] on label "Drafts (1)" at bounding box center [586, 251] width 61 height 22
click at [0, 0] on input "Drafts (1)" at bounding box center [0, 0] width 0 height 0
click at [587, 249] on label "Drafts (1)" at bounding box center [586, 251] width 61 height 22
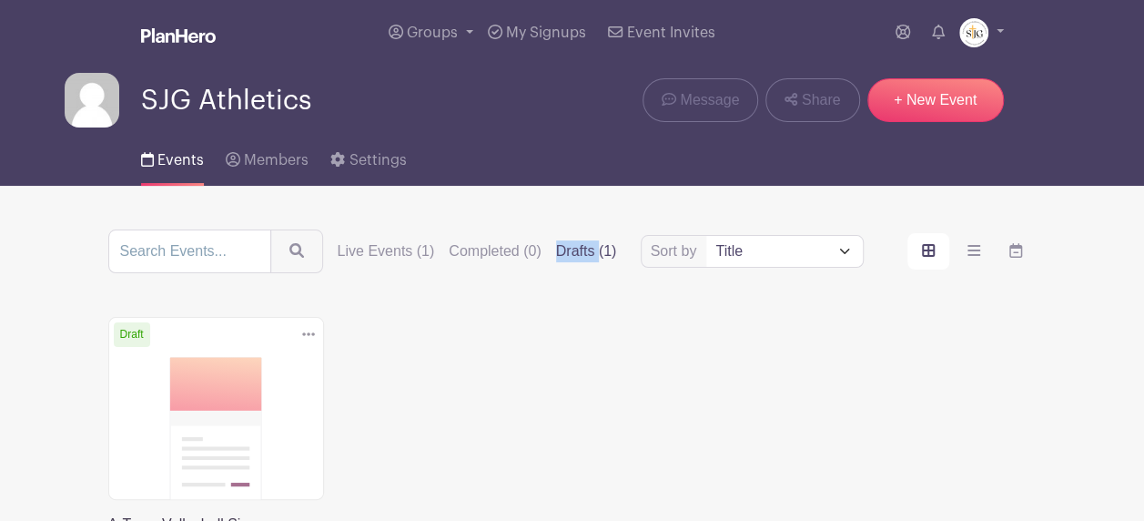
click at [0, 0] on input "Drafts (1)" at bounding box center [0, 0] width 0 height 0
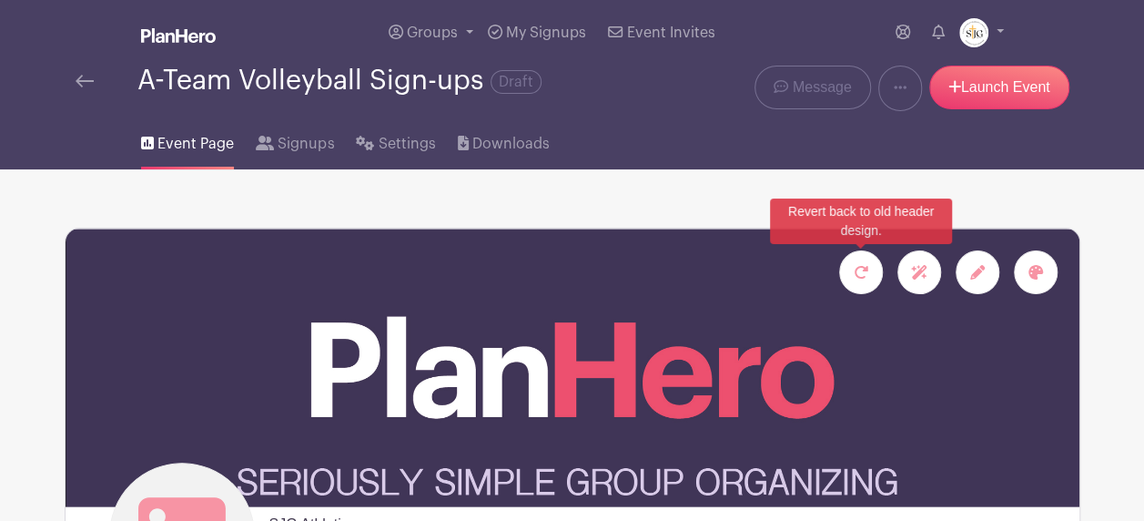
click at [877, 282] on div at bounding box center [861, 272] width 44 height 44
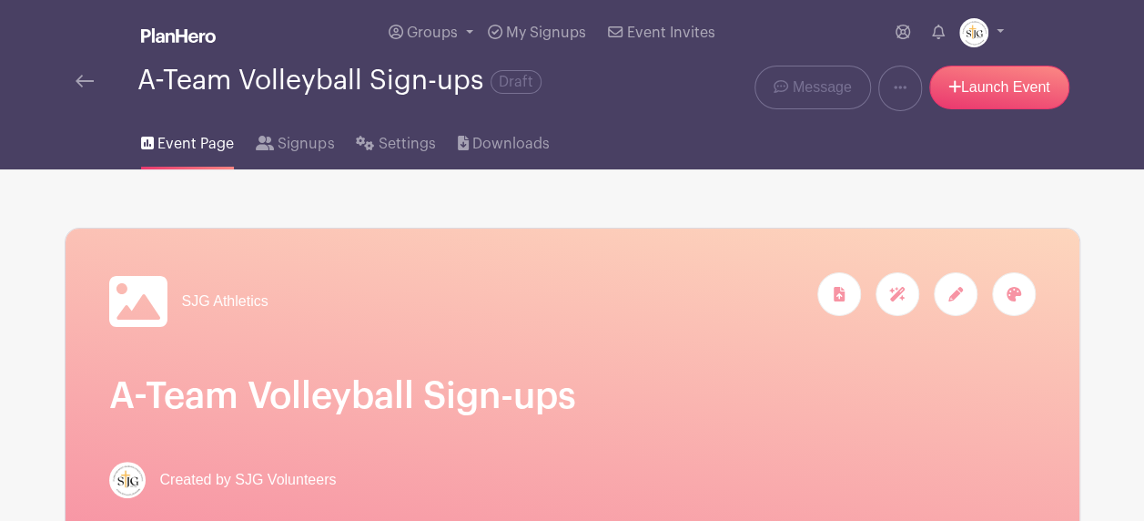
click at [186, 303] on span "SJG Athletics" at bounding box center [225, 301] width 86 height 22
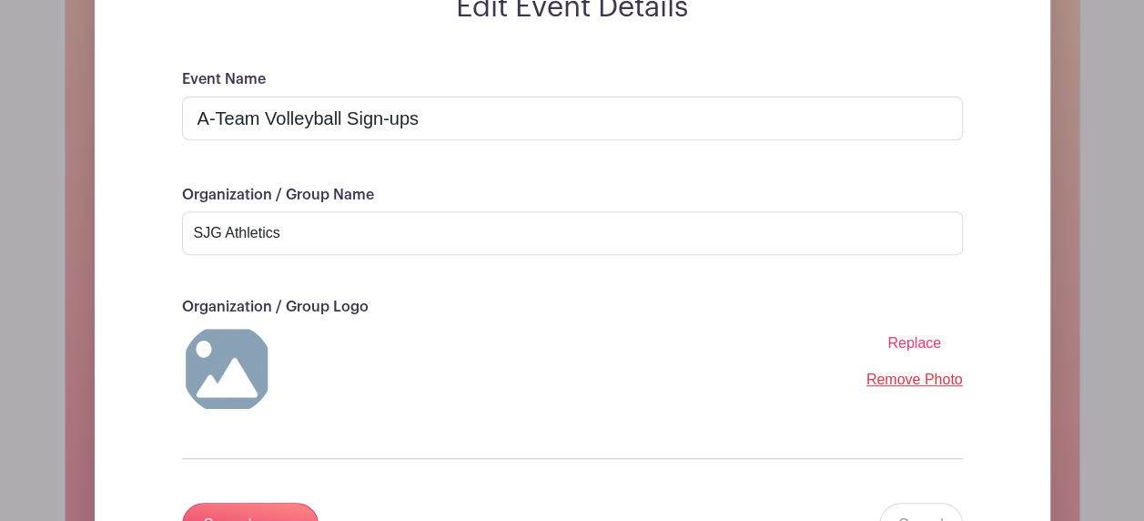
scroll to position [364, 0]
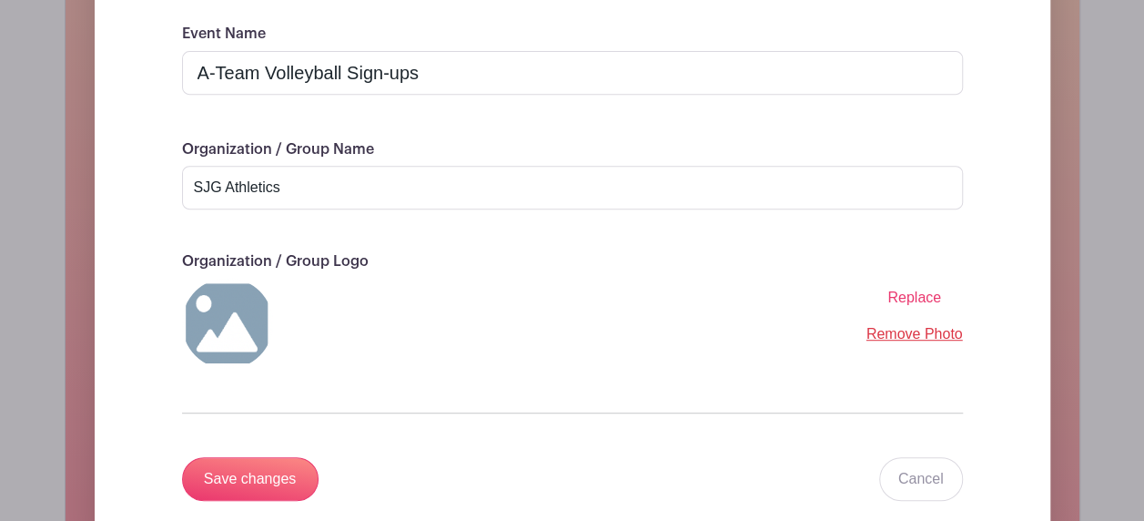
click at [908, 294] on span "Replace" at bounding box center [914, 296] width 54 height 15
click at [0, 0] on input "Replace" at bounding box center [0, 0] width 0 height 0
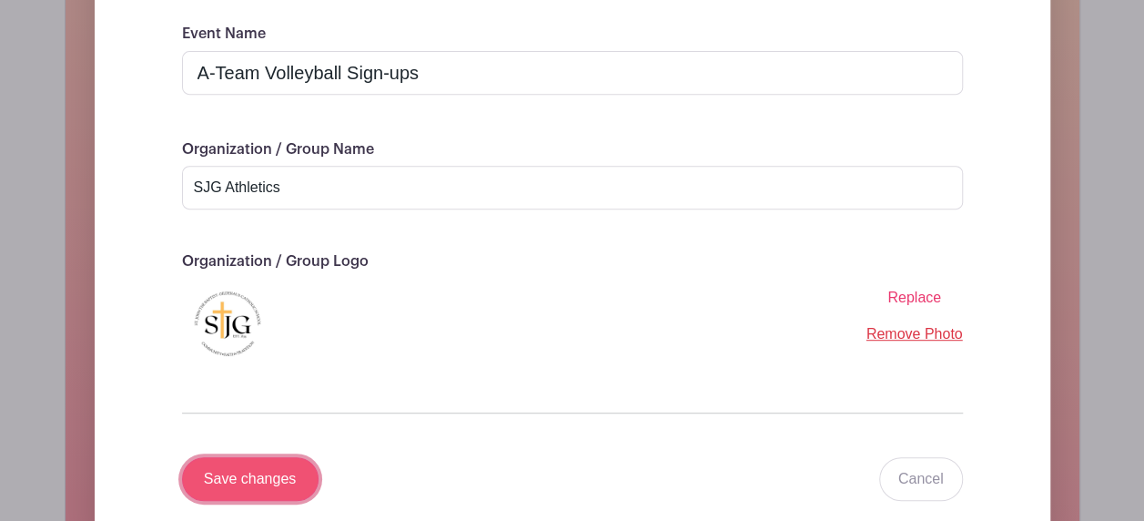
click at [222, 477] on input "Save changes" at bounding box center [250, 479] width 136 height 44
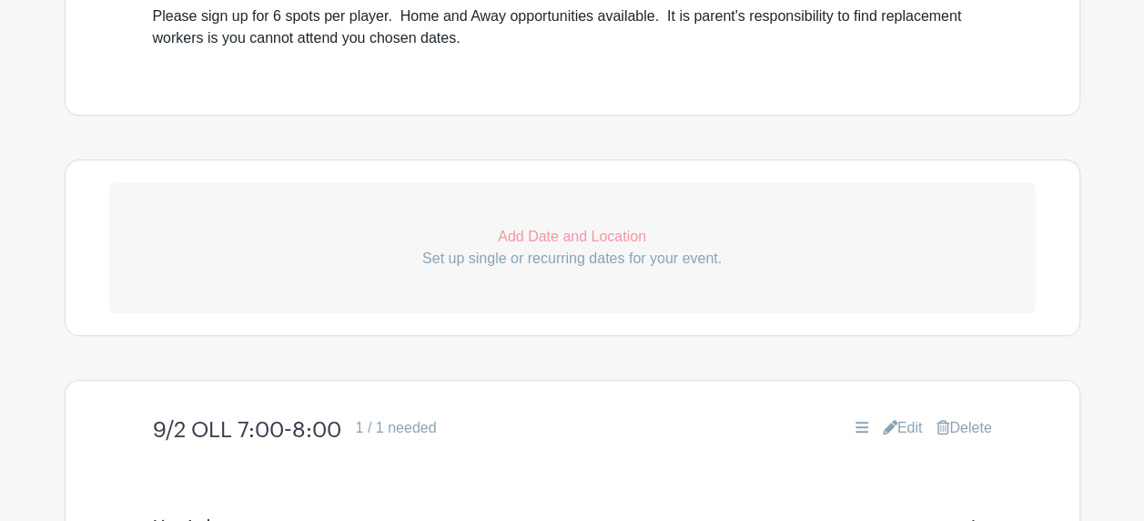
scroll to position [546, 0]
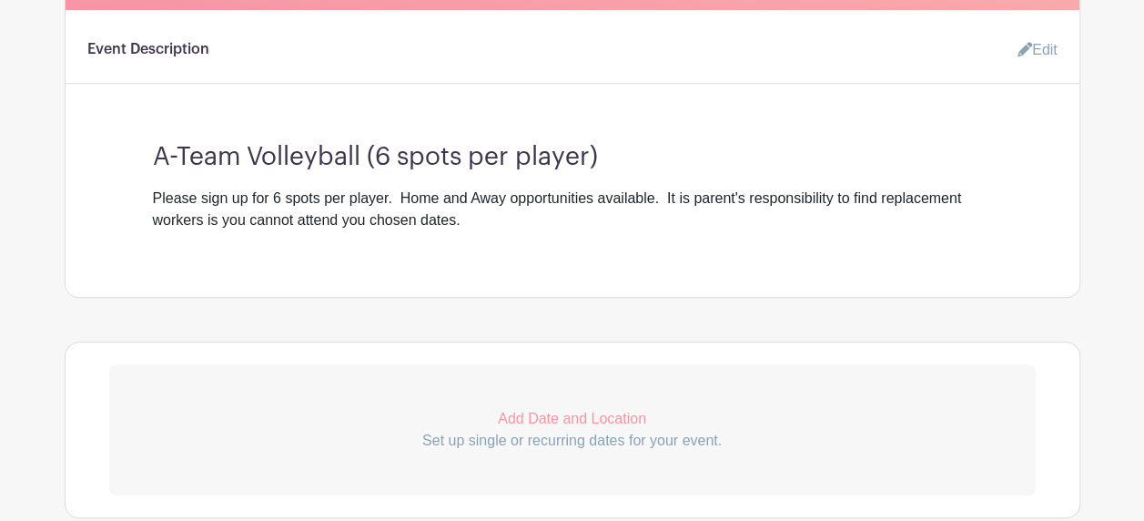
click at [1025, 45] on icon at bounding box center [1024, 49] width 15 height 15
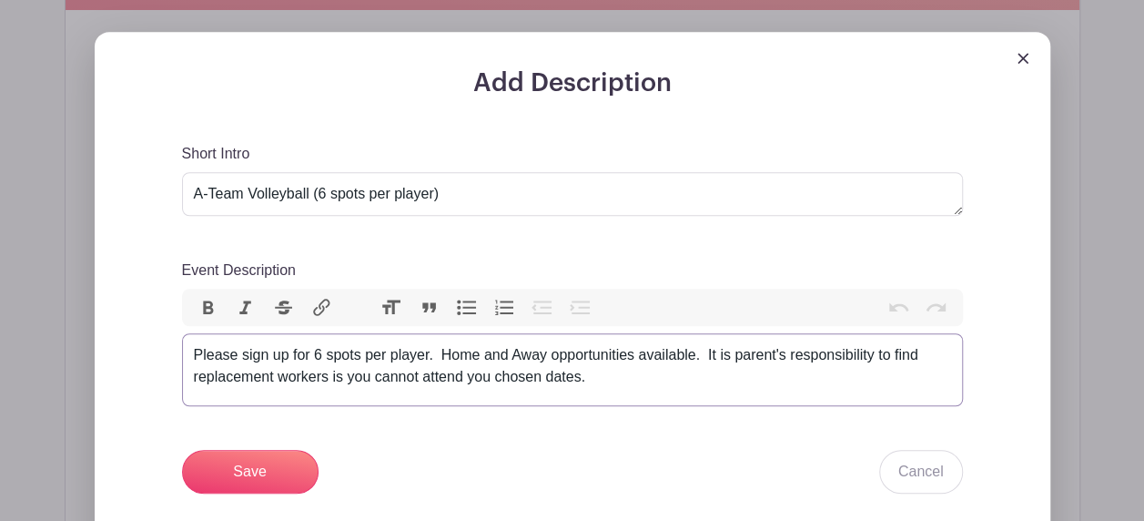
click at [367, 377] on div "Please sign up for 6 spots per player. Home and Away opportunities available. I…" at bounding box center [572, 366] width 757 height 44
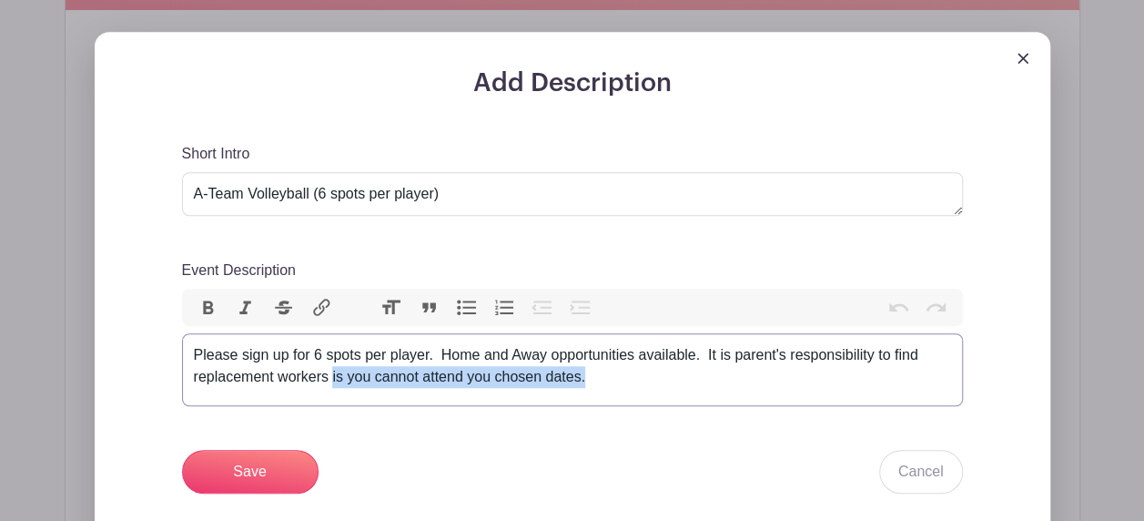
drag, startPoint x: 586, startPoint y: 366, endPoint x: 332, endPoint y: 386, distance: 254.7
click at [332, 386] on div "Please sign up for 6 spots per player. Home and Away opportunities available. I…" at bounding box center [572, 366] width 757 height 44
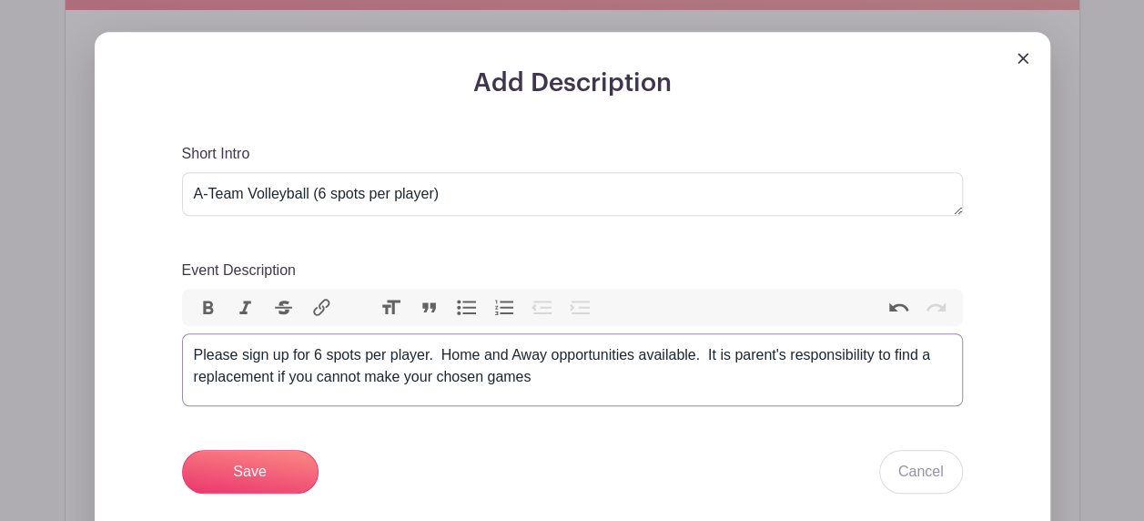
type trix-editor "<div>Please sign up for 6 spots per player.&nbsp; Home and Away opportunities a…"
click at [308, 502] on div "Add Description Short Intro A-Team Volleyball (6 spots per player) Event Descri…" at bounding box center [572, 384] width 868 height 633
click at [291, 481] on input "Save" at bounding box center [250, 472] width 136 height 44
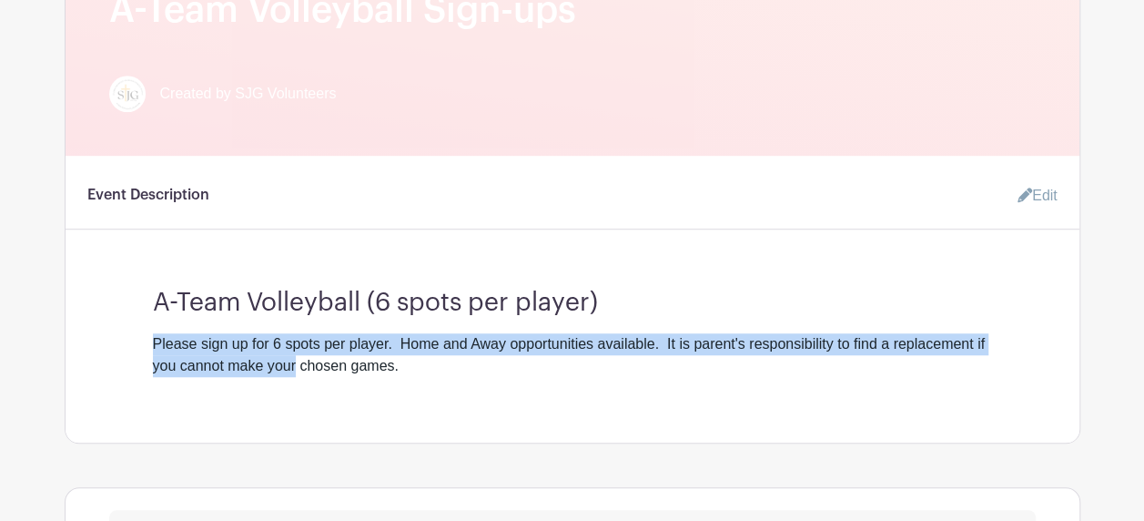
drag, startPoint x: 151, startPoint y: 342, endPoint x: 295, endPoint y: 382, distance: 149.2
click at [295, 382] on div "Event Description Edit A-Team Volleyball (6 spots per player) Please sign up fo…" at bounding box center [573, 299] width 1014 height 287
drag, startPoint x: 414, startPoint y: 379, endPoint x: 151, endPoint y: 341, distance: 265.7
click at [151, 341] on div "Event Description Edit A-Team Volleyball (6 spots per player) Please sign up fo…" at bounding box center [573, 299] width 1014 height 287
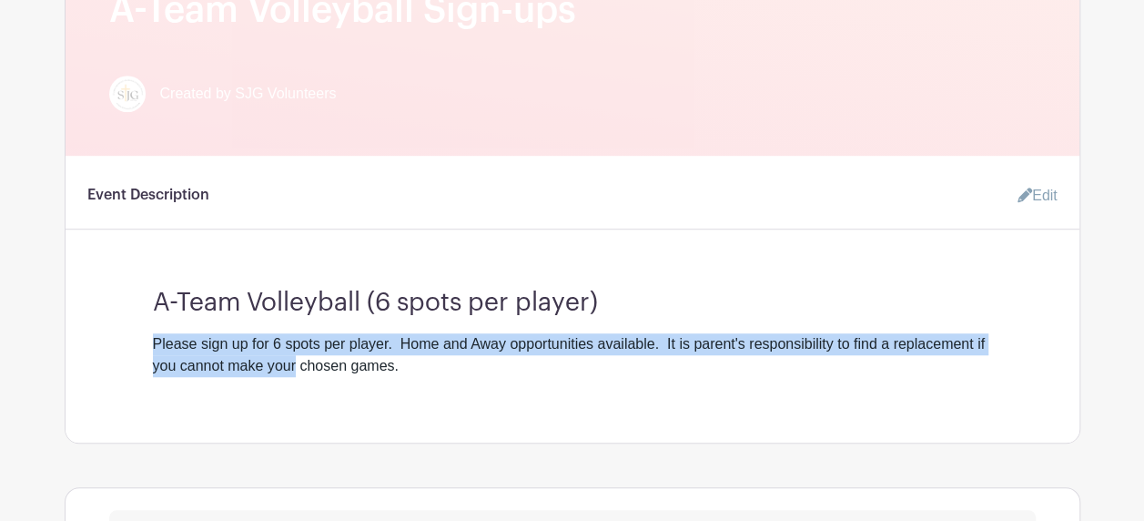
copy div "Please sign up for 6 spots per player. Home and Away opportunities available. I…"
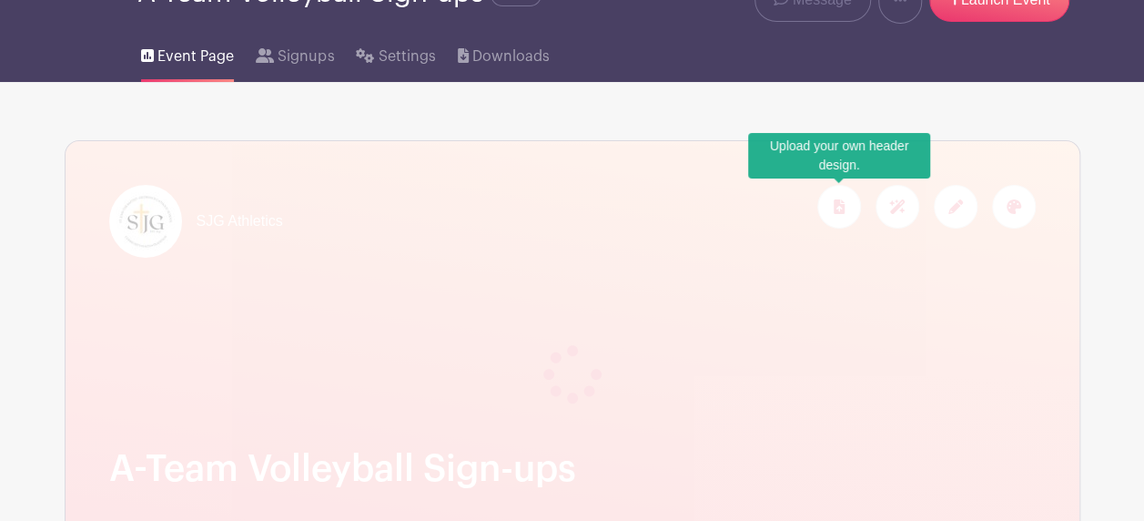
scroll to position [0, 0]
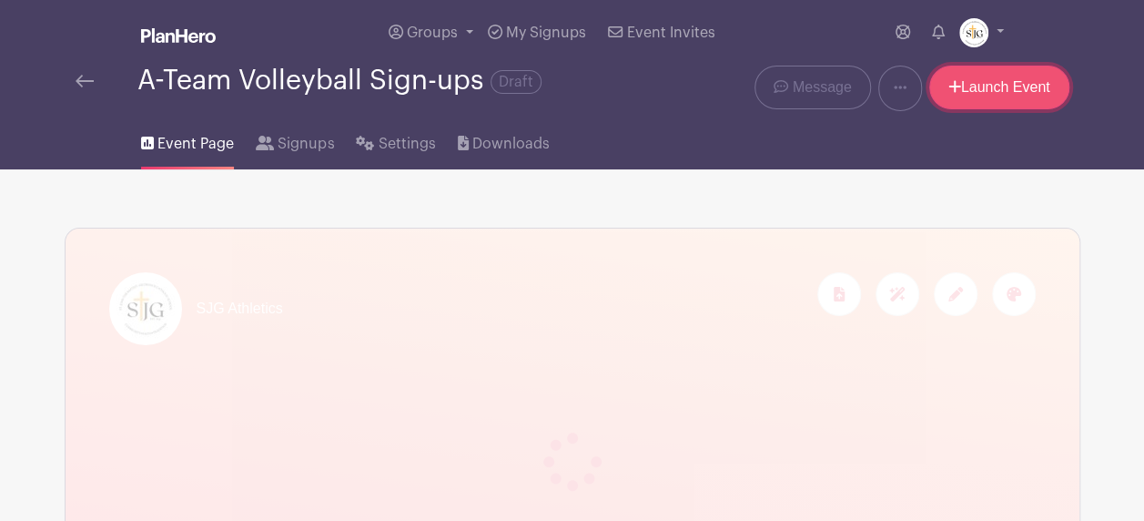
click at [1013, 75] on link "Launch Event" at bounding box center [999, 88] width 140 height 44
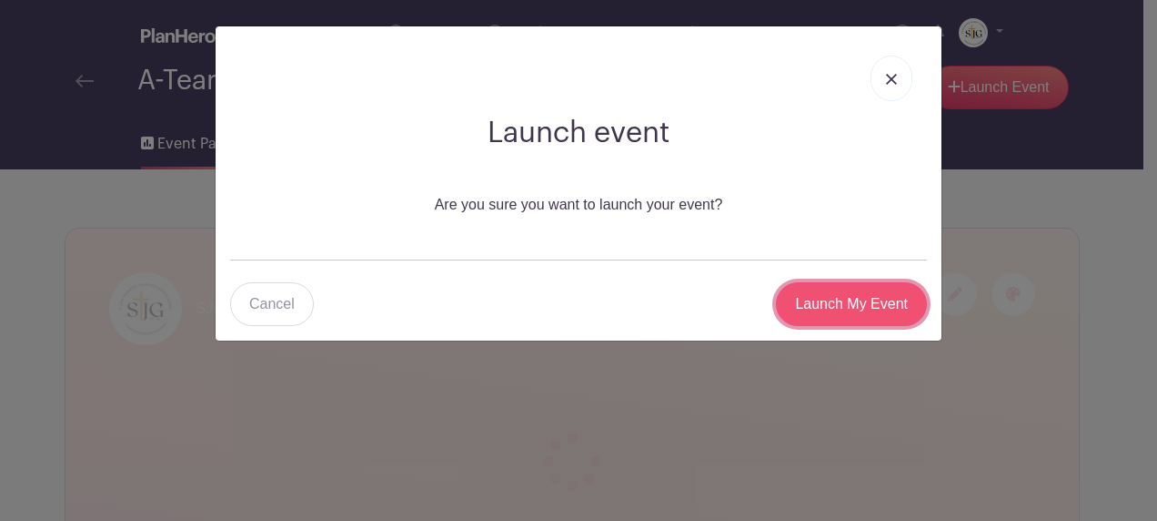
click at [833, 302] on input "Launch My Event" at bounding box center [851, 304] width 151 height 44
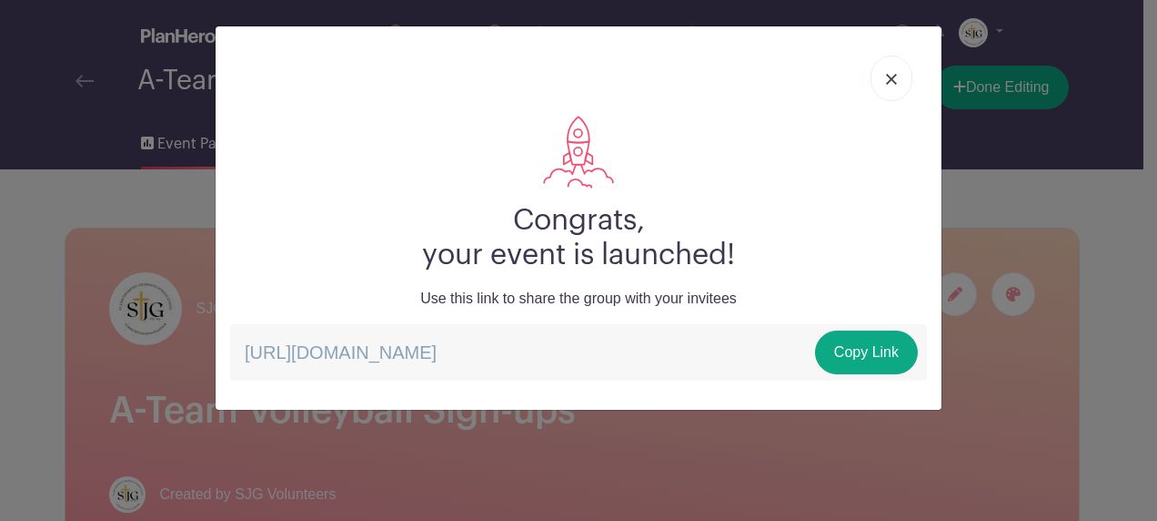
click at [893, 87] on link at bounding box center [892, 78] width 42 height 45
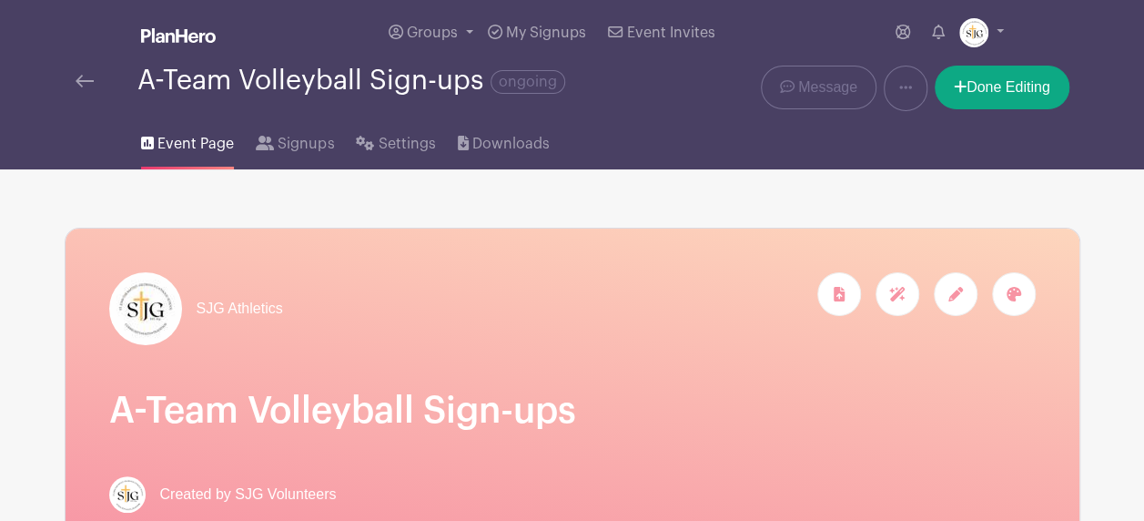
click at [169, 145] on span "Event Page" at bounding box center [195, 144] width 76 height 22
click at [430, 29] on span "Groups" at bounding box center [432, 32] width 51 height 15
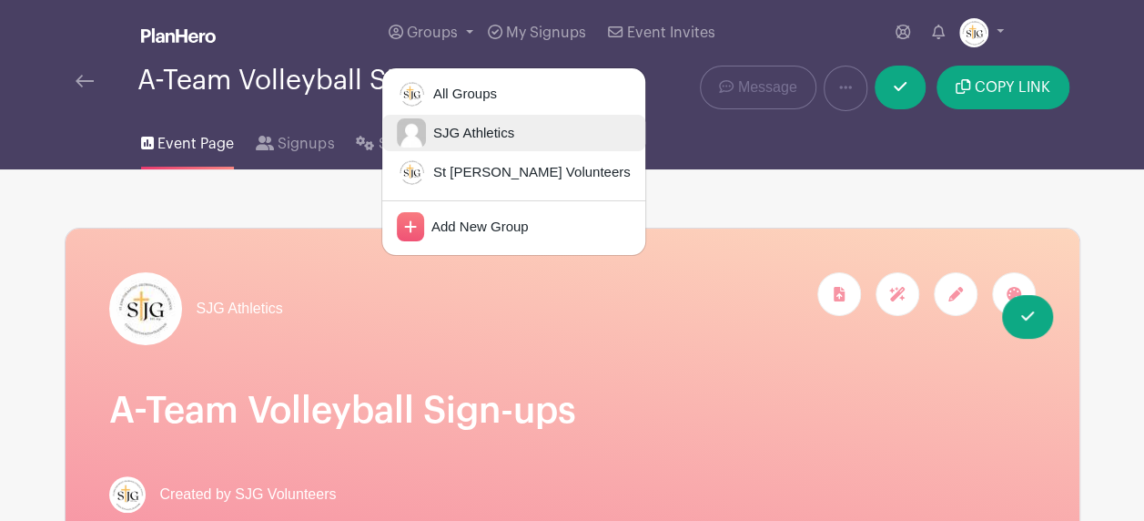
click at [440, 143] on link "SJG Athletics" at bounding box center [513, 133] width 263 height 36
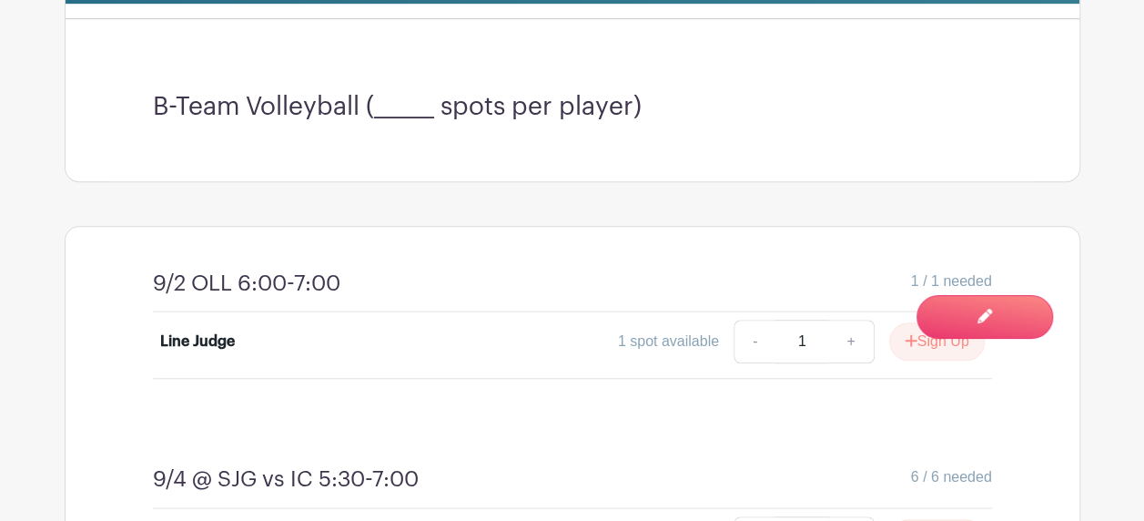
scroll to position [546, 0]
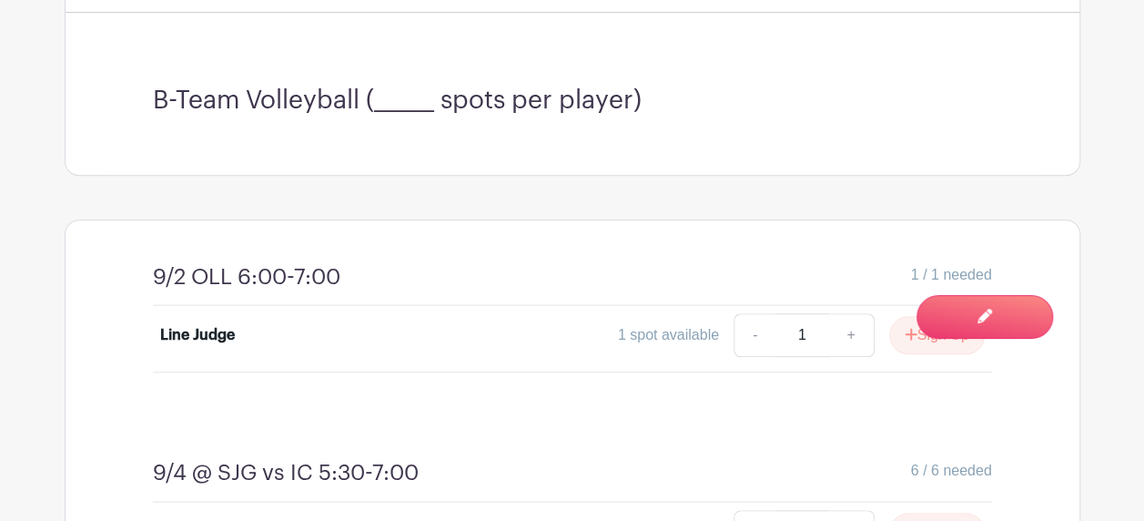
click at [400, 104] on h3 "B-Team Volleyball (______ spots per player)" at bounding box center [572, 101] width 839 height 31
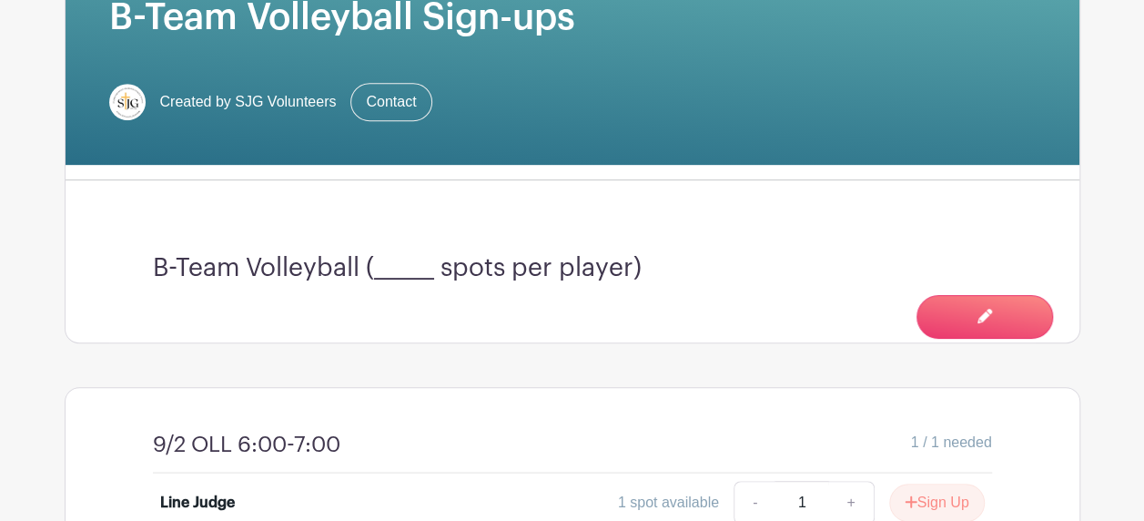
scroll to position [273, 0]
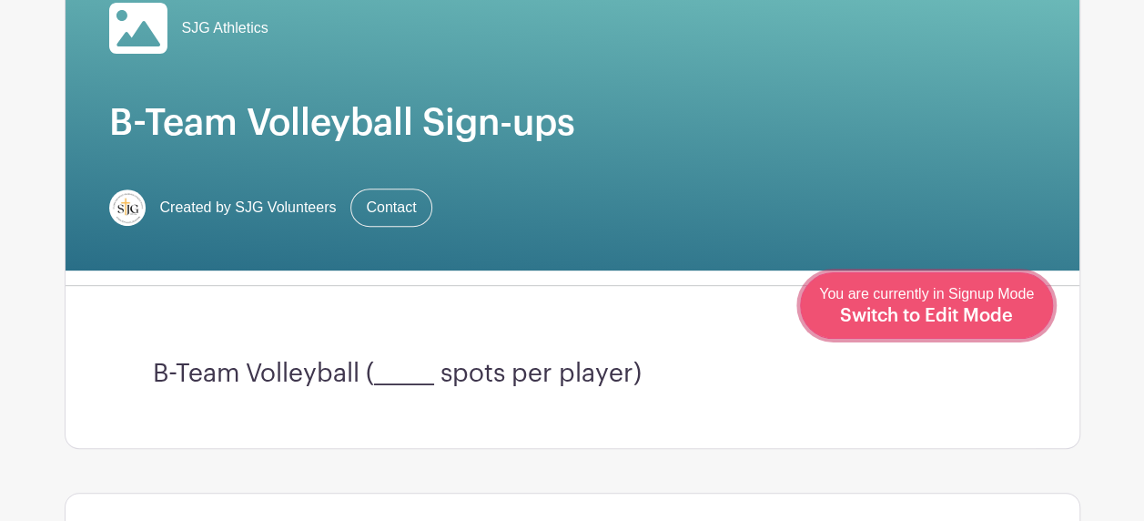
click at [986, 332] on link "Edit Event You are currently in Signup Mode Switch to Edit Mode" at bounding box center [926, 305] width 253 height 66
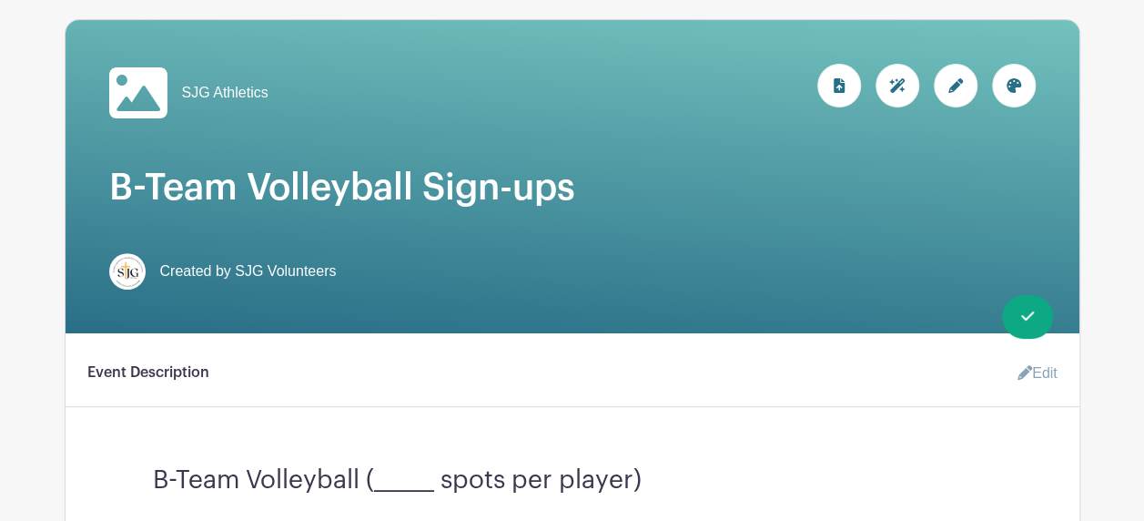
scroll to position [364, 0]
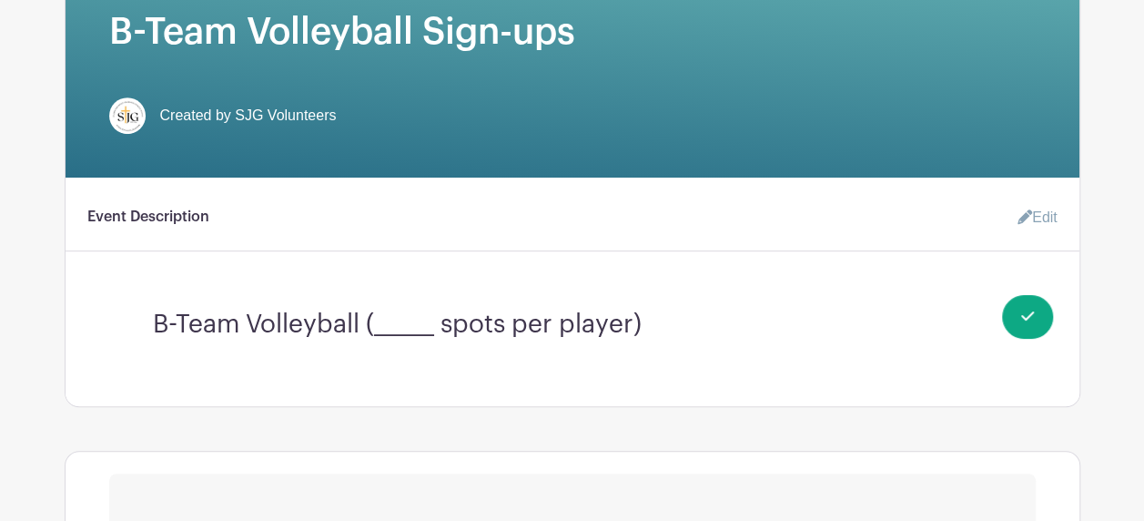
click at [1041, 223] on link "Edit" at bounding box center [1030, 217] width 55 height 36
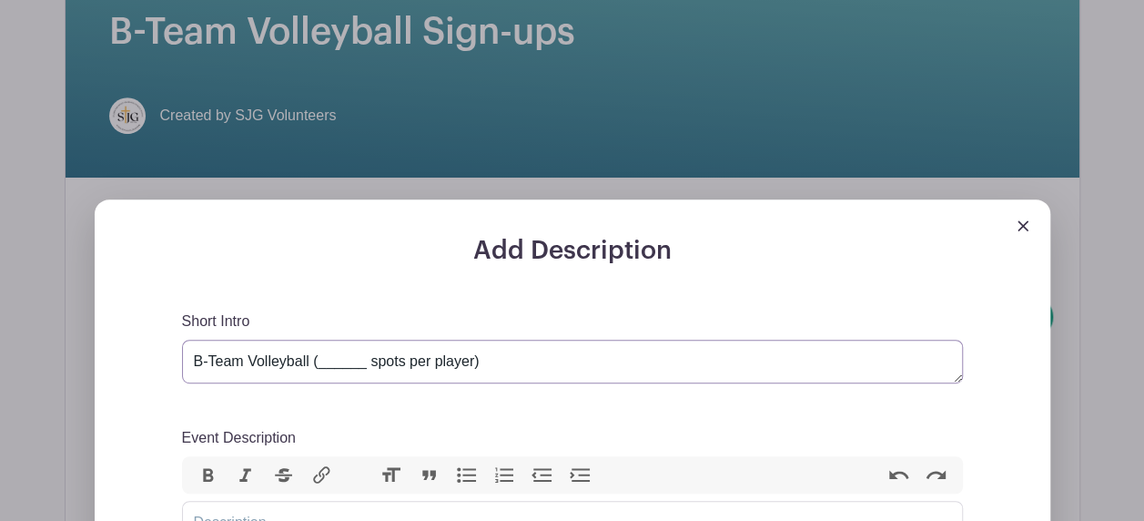
drag, startPoint x: 359, startPoint y: 364, endPoint x: 337, endPoint y: 367, distance: 22.0
click at [337, 367] on textarea "B-Team Volleyball (______ spots per player)" at bounding box center [572, 361] width 781 height 44
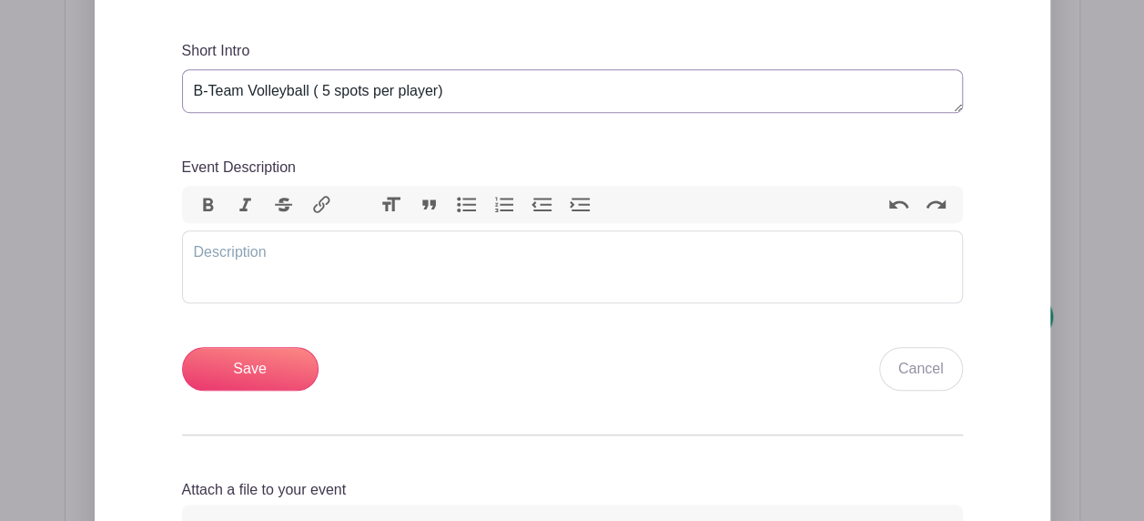
scroll to position [637, 0]
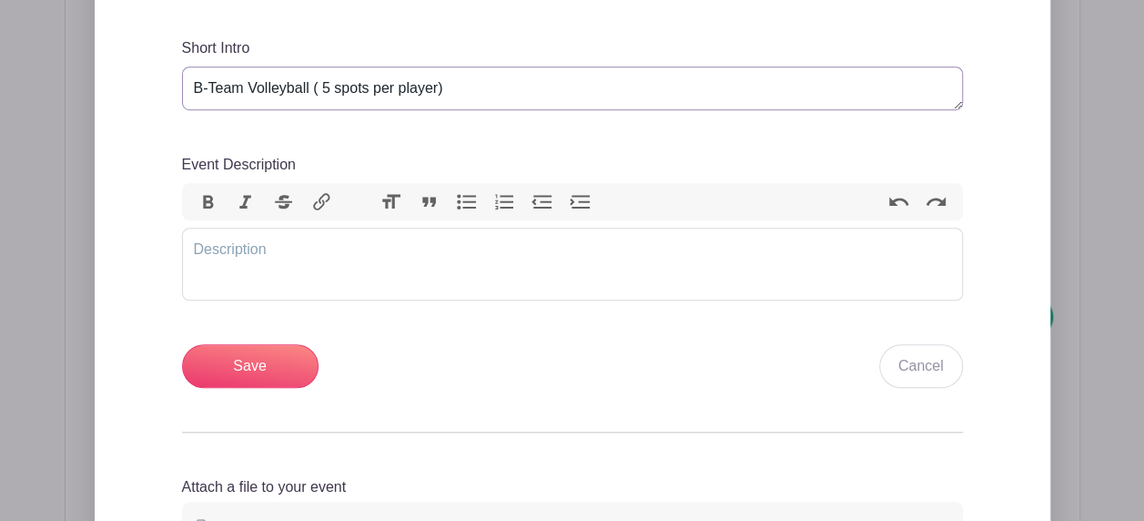
type textarea "B-Team Volleyball ( 5 spots per player)"
paste trix-editor "<div>Please sign up for 6 spots per player.&nbsp; Home and Away opportunities a…"
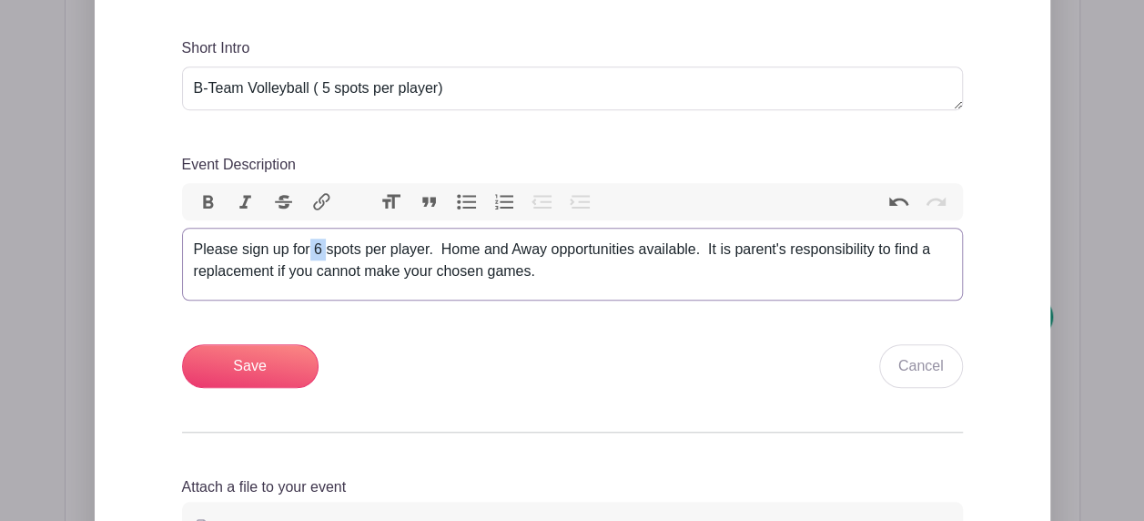
drag, startPoint x: 326, startPoint y: 249, endPoint x: 308, endPoint y: 248, distance: 18.3
click at [308, 248] on div "Please sign up for 6 spots per player. Home and Away opportunities available. I…" at bounding box center [572, 260] width 757 height 44
type trix-editor "<div>Please sign up for 5 spots per player.&nbsp; Home and Away opportunities a…"
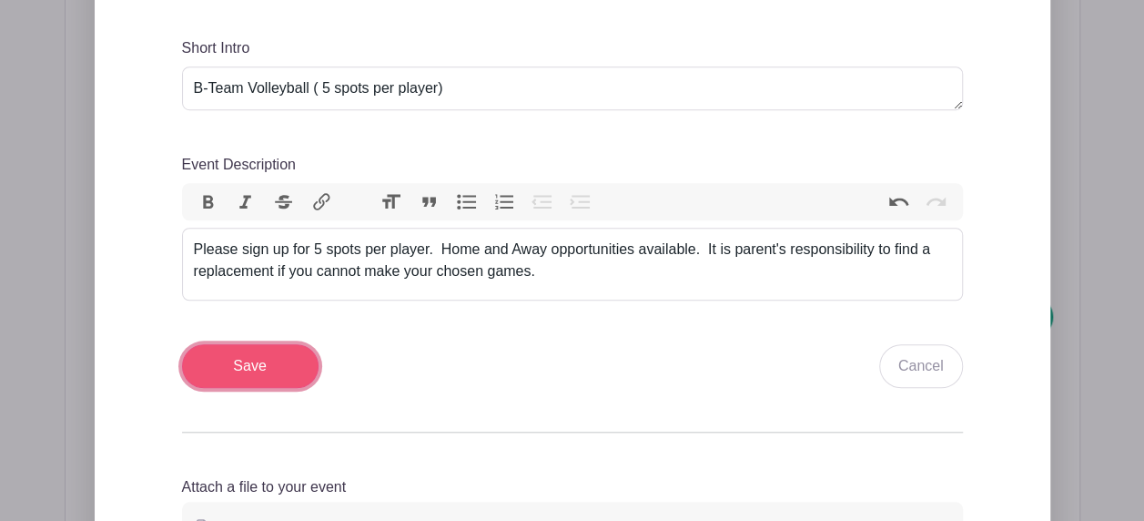
click at [262, 374] on input "Save" at bounding box center [250, 366] width 136 height 44
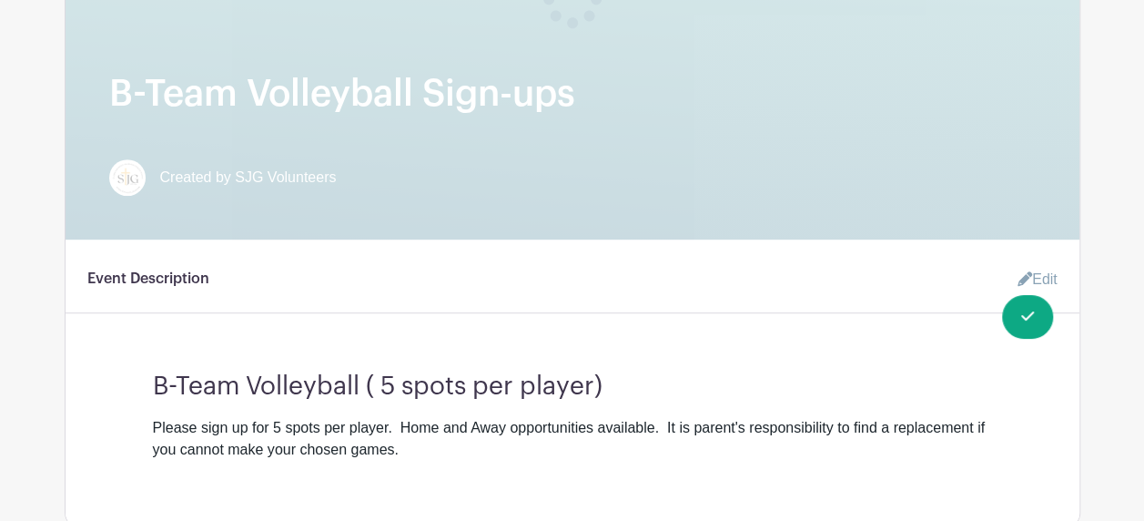
scroll to position [328, 0]
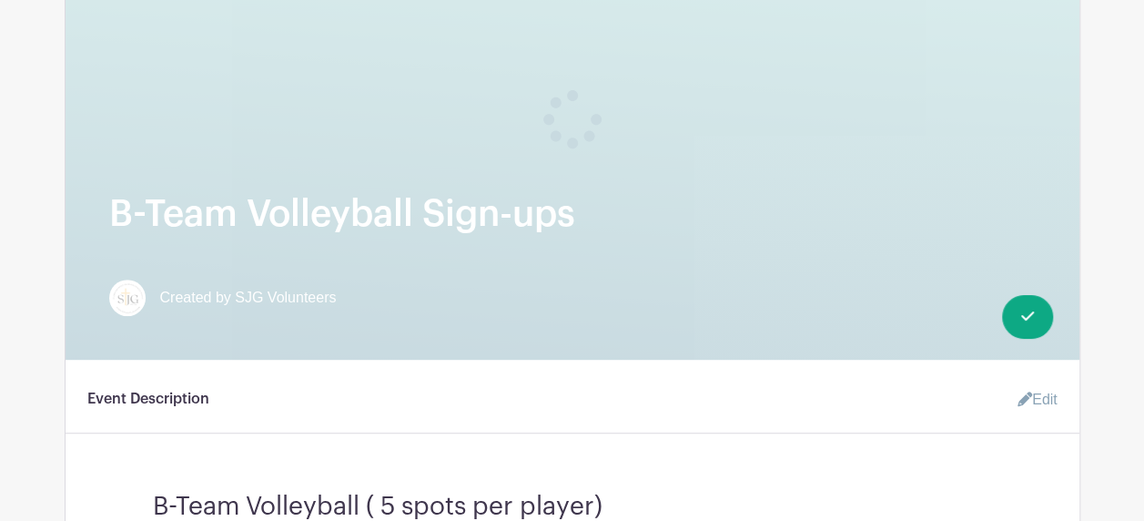
click at [742, 451] on turbo-frame "Event Description Edit B-Team Volleyball ( 5 spots per player) Please sign up f…" at bounding box center [573, 480] width 1014 height 199
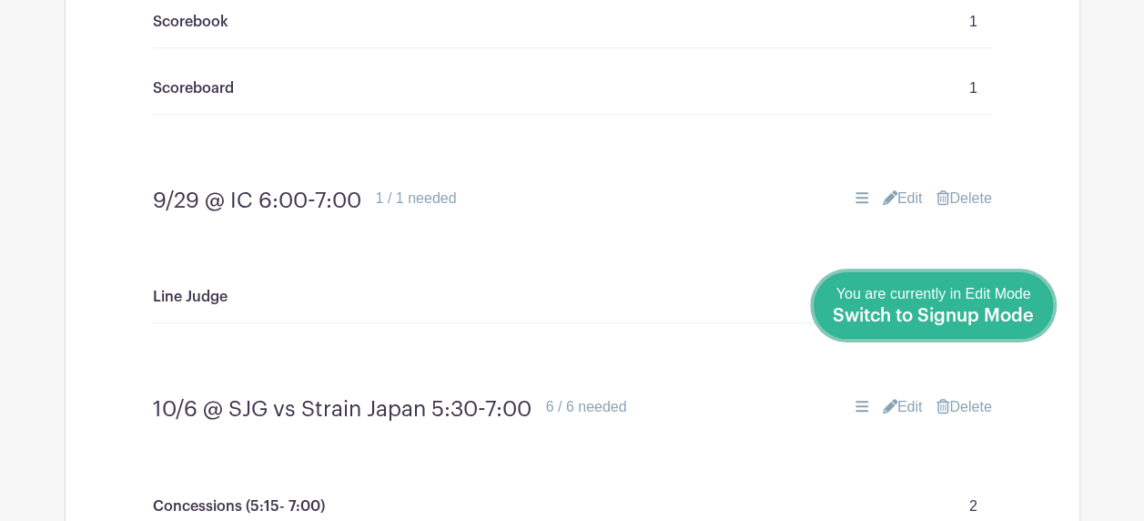
click at [1033, 316] on span "Switch to Signup Mode" at bounding box center [933, 316] width 201 height 18
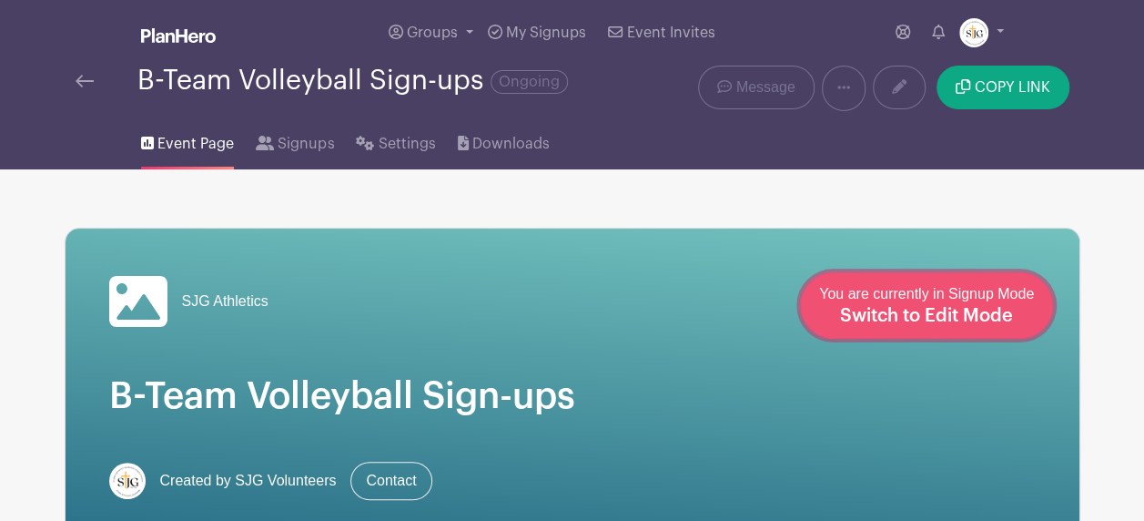
click at [1032, 325] on div "You are currently in Signup Mode Switch to Edit Mode" at bounding box center [926, 305] width 215 height 45
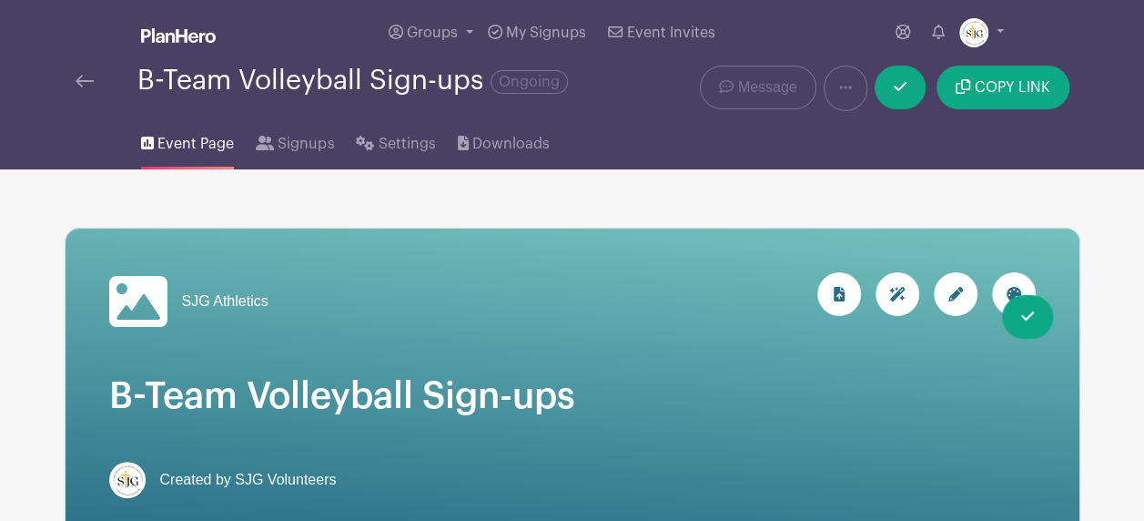
click at [136, 295] on icon at bounding box center [137, 301] width 58 height 51
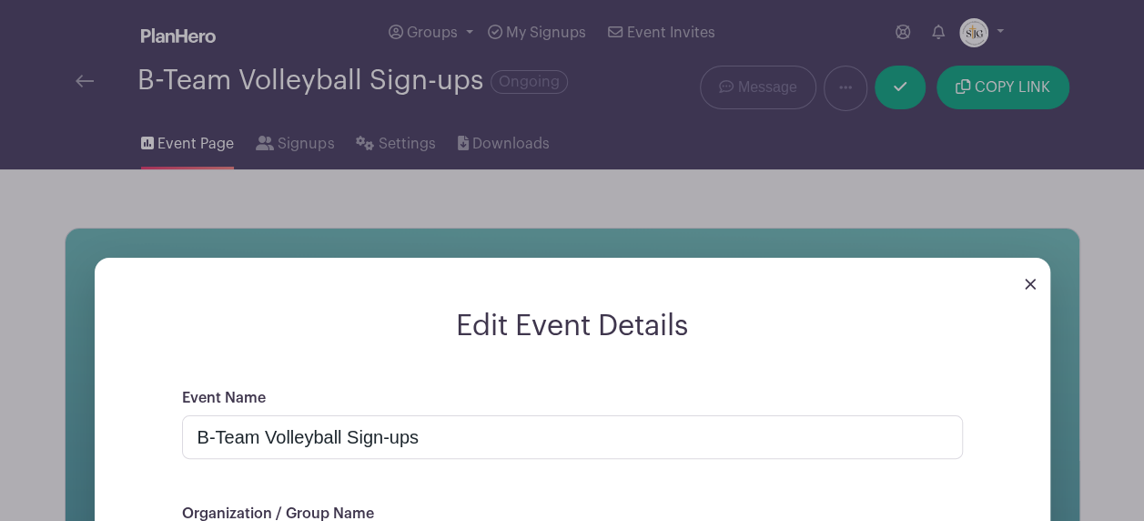
drag, startPoint x: 136, startPoint y: 295, endPoint x: 187, endPoint y: 304, distance: 51.8
click at [187, 304] on div at bounding box center [572, 283] width 955 height 51
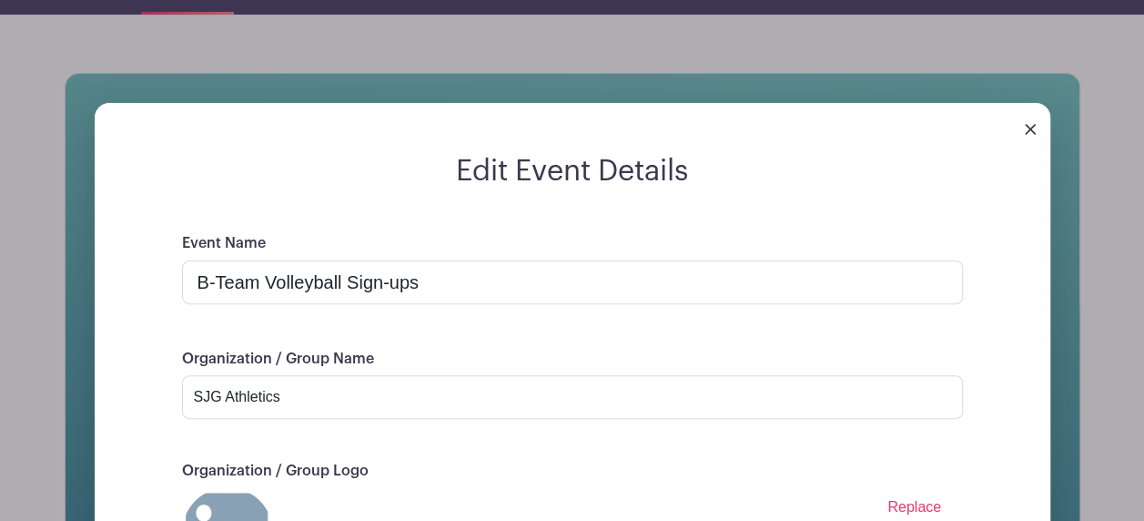
scroll to position [364, 0]
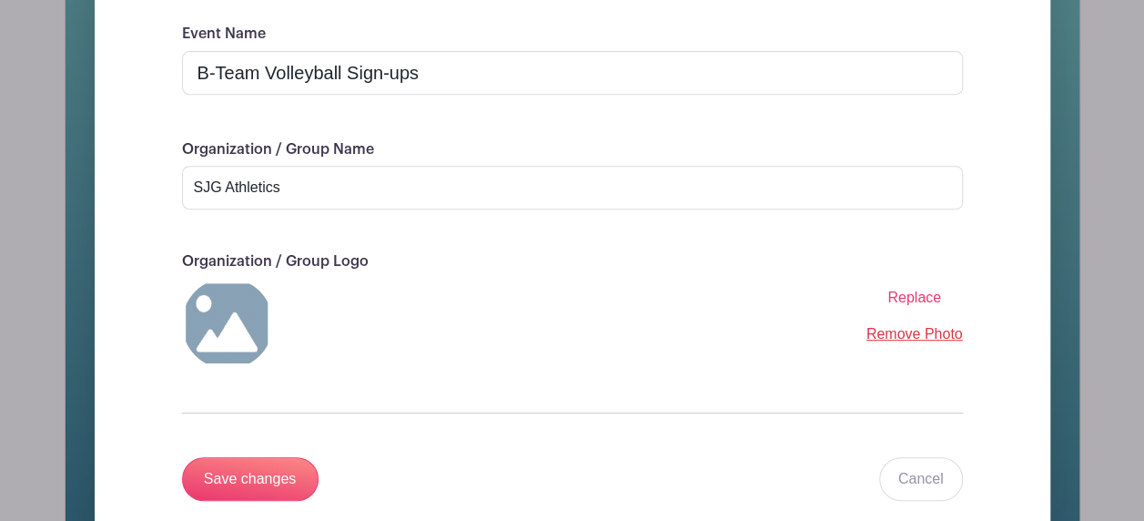
click at [935, 298] on span "Replace" at bounding box center [914, 296] width 54 height 15
click at [0, 0] on input "Replace" at bounding box center [0, 0] width 0 height 0
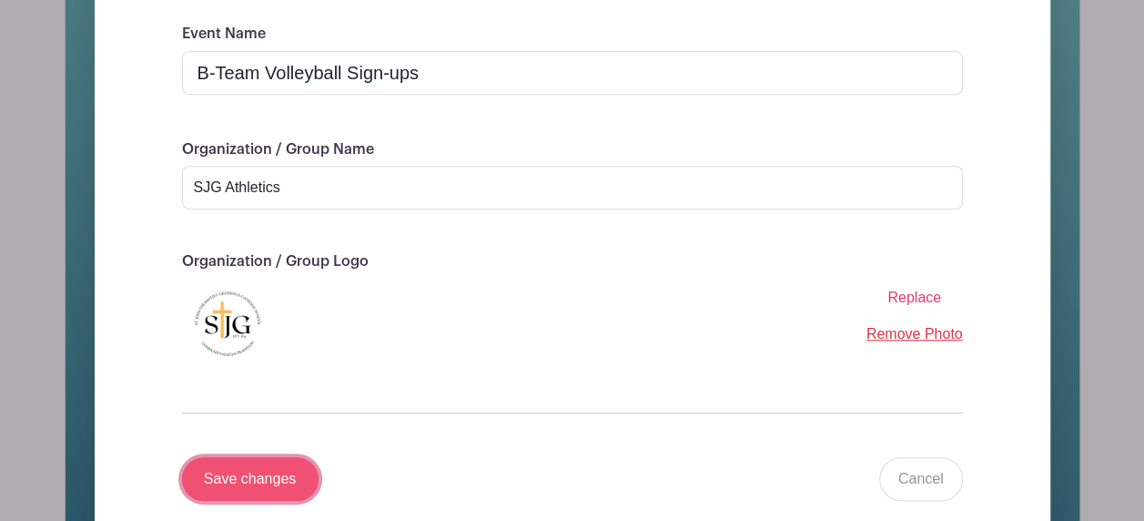
click at [253, 486] on input "Save changes" at bounding box center [250, 479] width 136 height 44
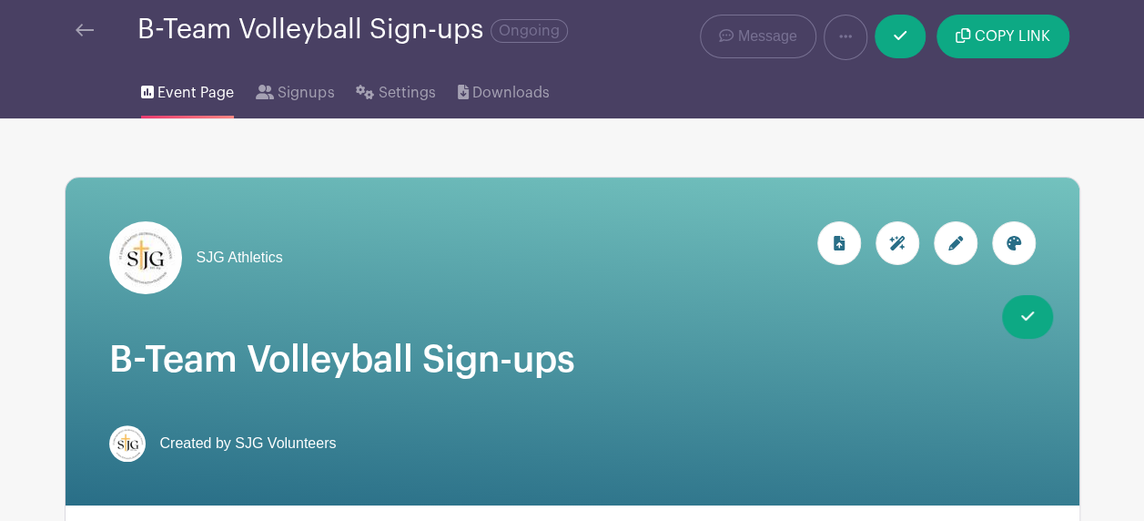
scroll to position [0, 0]
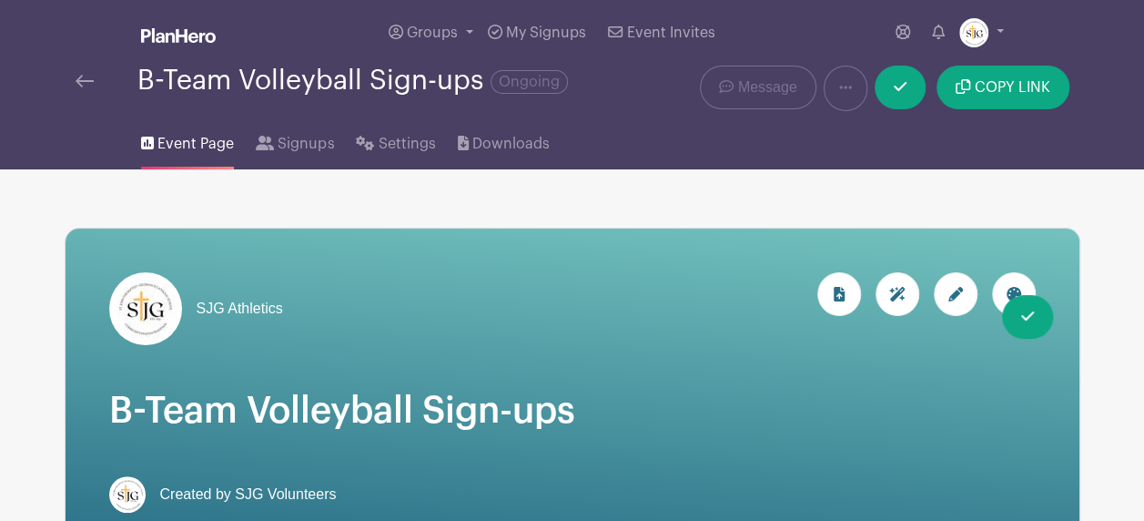
click at [516, 16] on link "My Signups" at bounding box center [536, 33] width 113 height 66
click at [509, 22] on link "My Signups" at bounding box center [536, 33] width 113 height 66
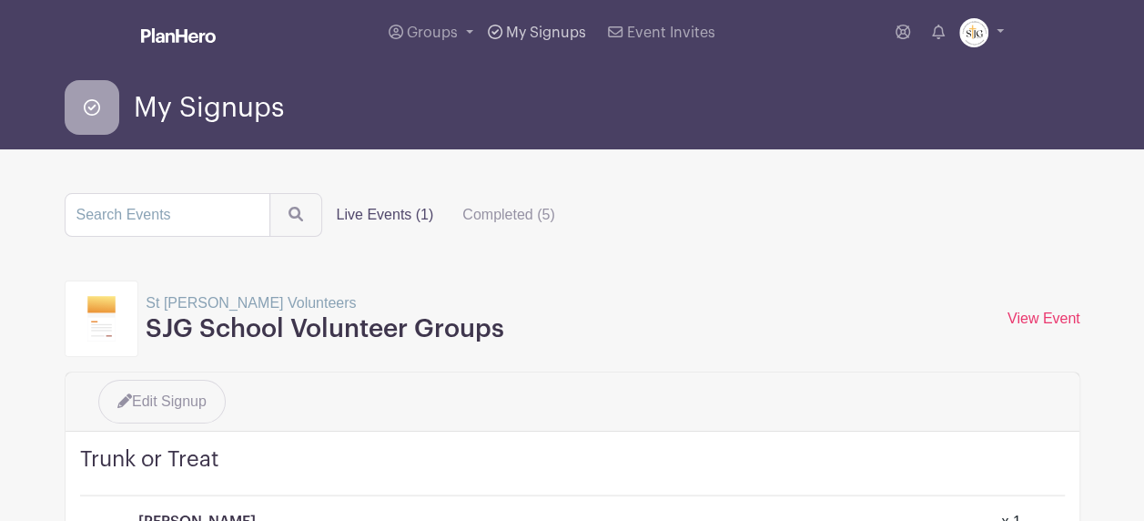
click at [500, 25] on icon at bounding box center [495, 32] width 15 height 15
click at [1024, 326] on div "View Event" at bounding box center [1043, 319] width 73 height 22
click at [1024, 308] on div "View Event" at bounding box center [1043, 319] width 73 height 22
click at [1019, 315] on link "View Event" at bounding box center [1043, 317] width 73 height 15
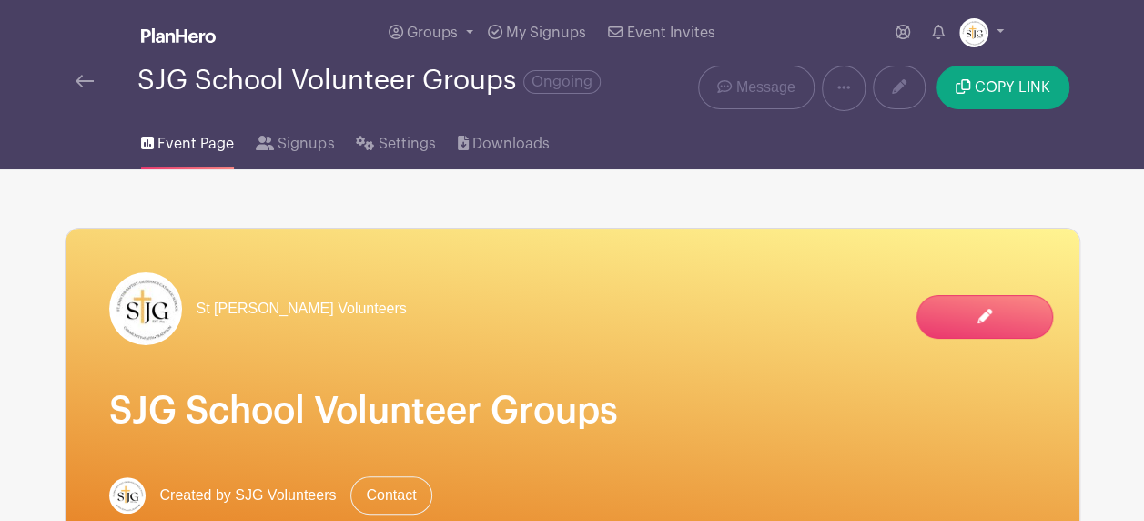
click at [427, 30] on span "Groups" at bounding box center [432, 32] width 51 height 15
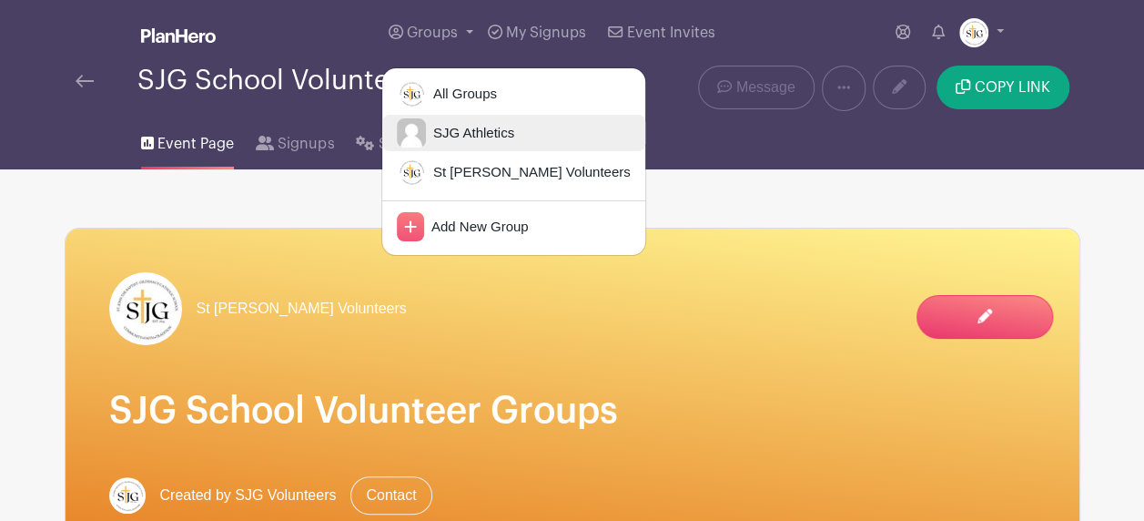
click at [433, 123] on span "SJG Athletics" at bounding box center [470, 133] width 88 height 21
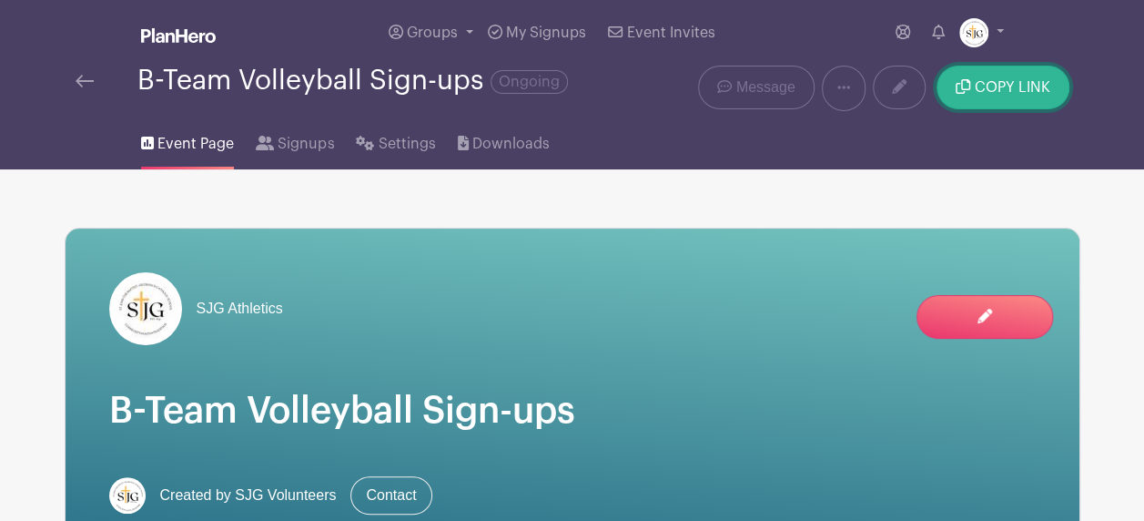
click at [975, 87] on span "COPY LINK" at bounding box center [1013, 87] width 76 height 15
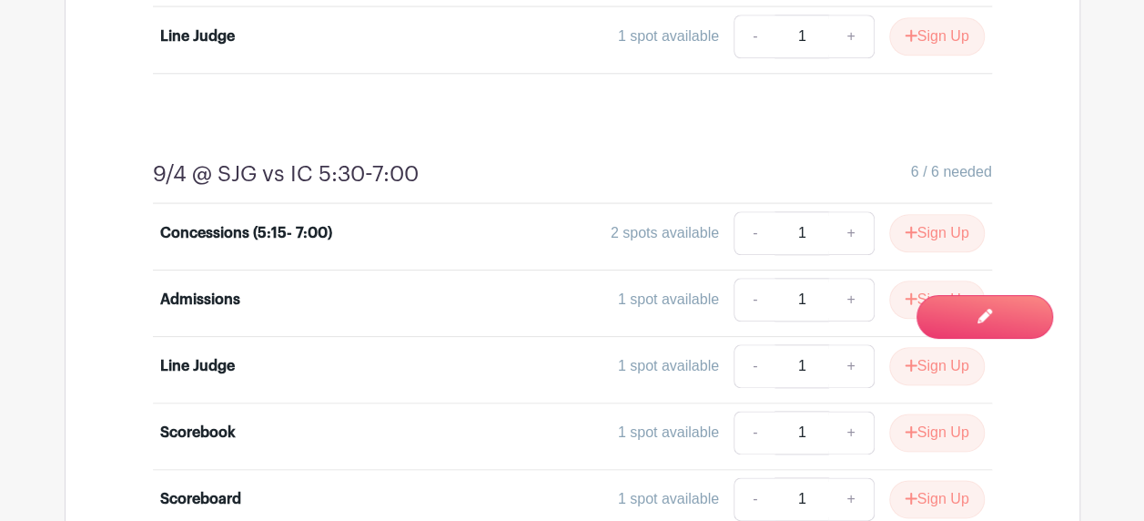
scroll to position [1040, 0]
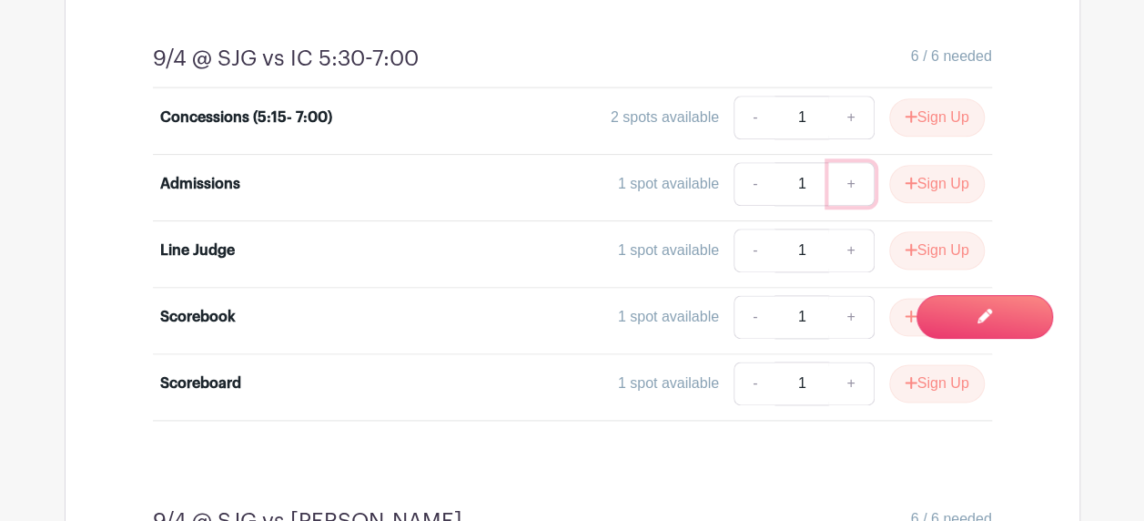
click at [857, 179] on link "+" at bounding box center [850, 184] width 45 height 44
click at [799, 189] on input "1" at bounding box center [801, 184] width 55 height 44
click at [935, 175] on button "Sign Up" at bounding box center [937, 184] width 96 height 38
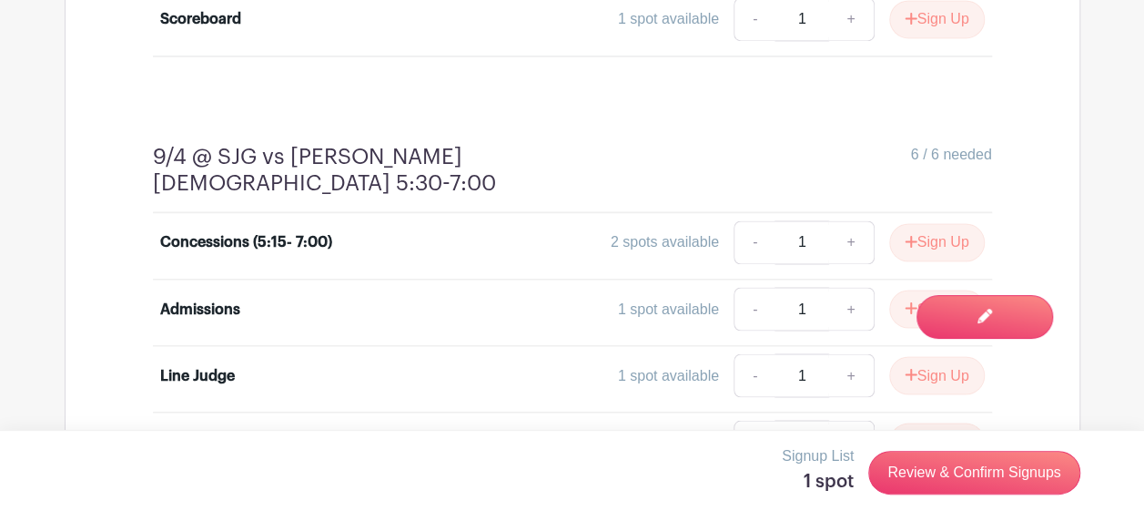
scroll to position [1495, 0]
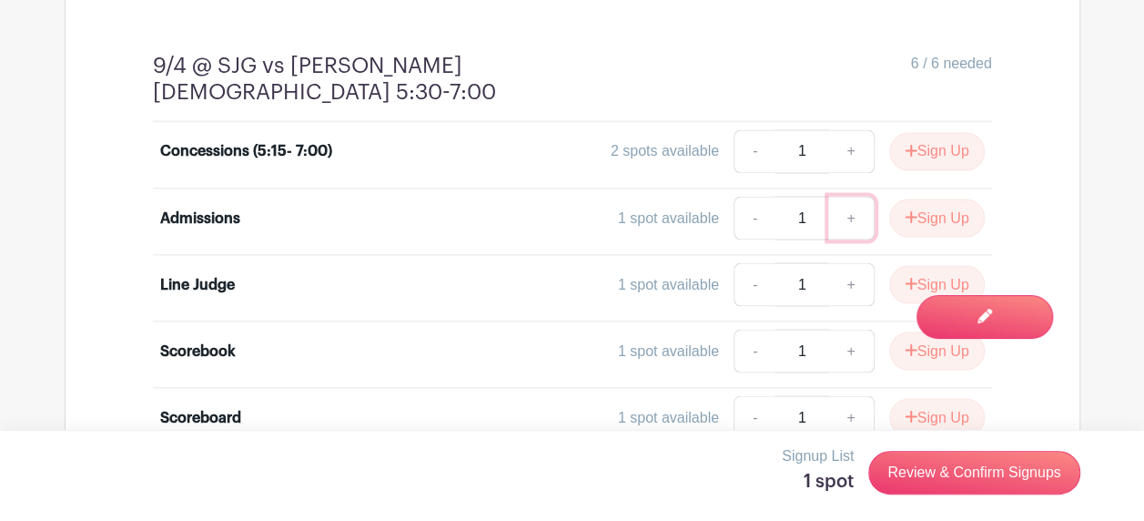
click at [854, 196] on link "+" at bounding box center [850, 218] width 45 height 44
click at [935, 198] on button "Sign Up" at bounding box center [937, 217] width 96 height 38
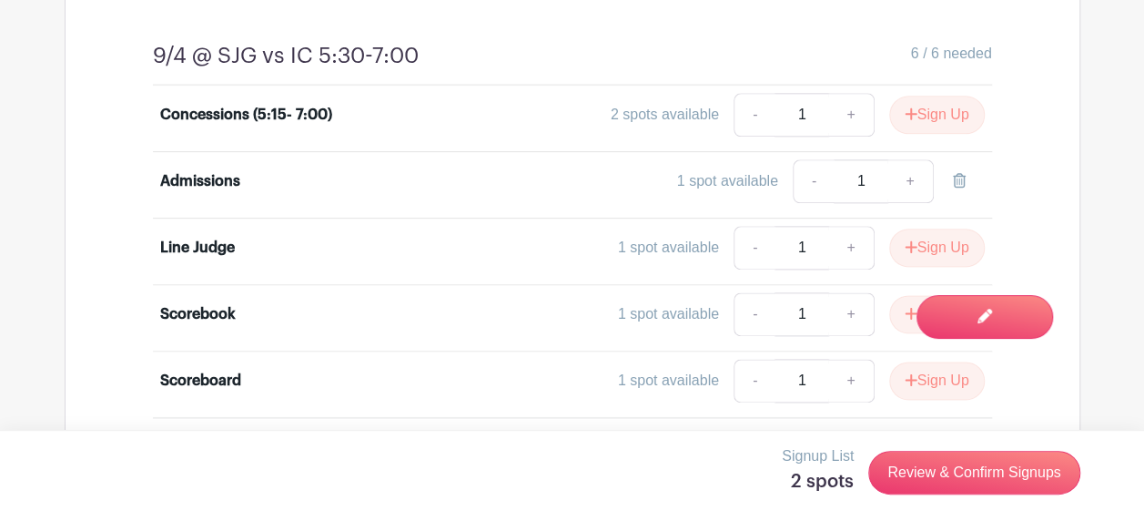
scroll to position [1131, 0]
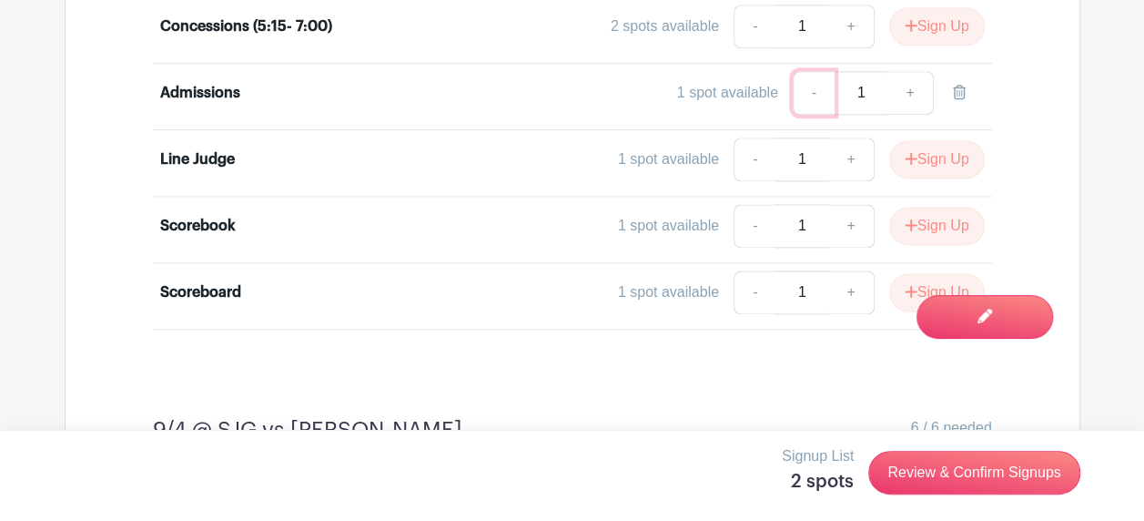
click at [821, 88] on link "-" at bounding box center [814, 93] width 42 height 44
click at [961, 86] on icon at bounding box center [959, 92] width 13 height 15
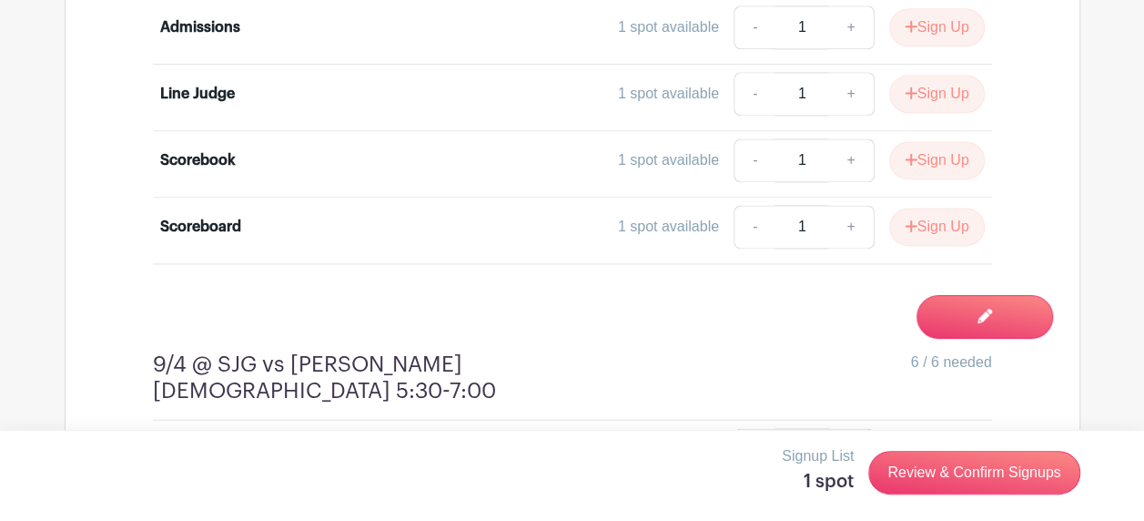
scroll to position [1222, 0]
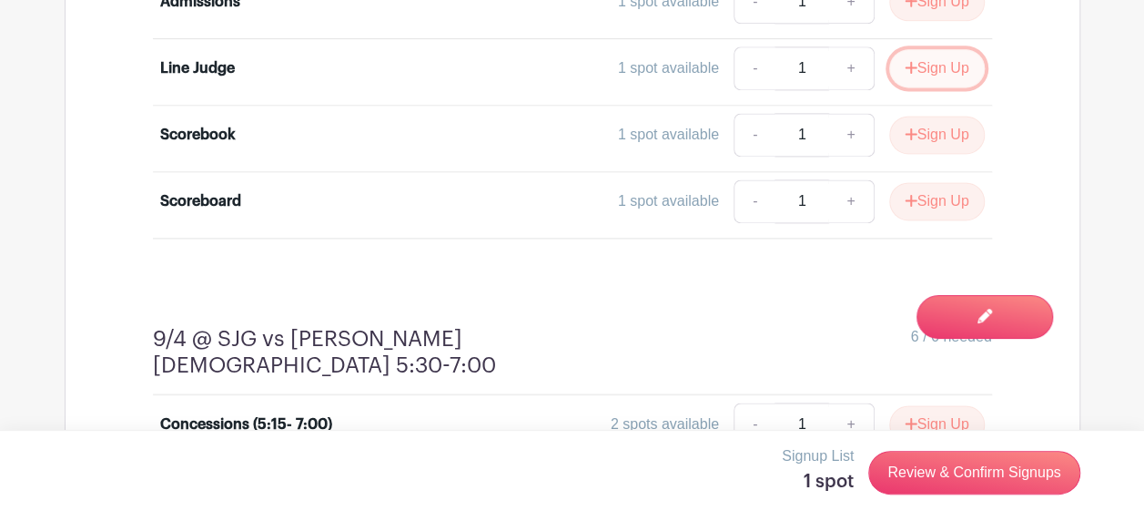
click at [905, 60] on icon "submit" at bounding box center [911, 67] width 13 height 15
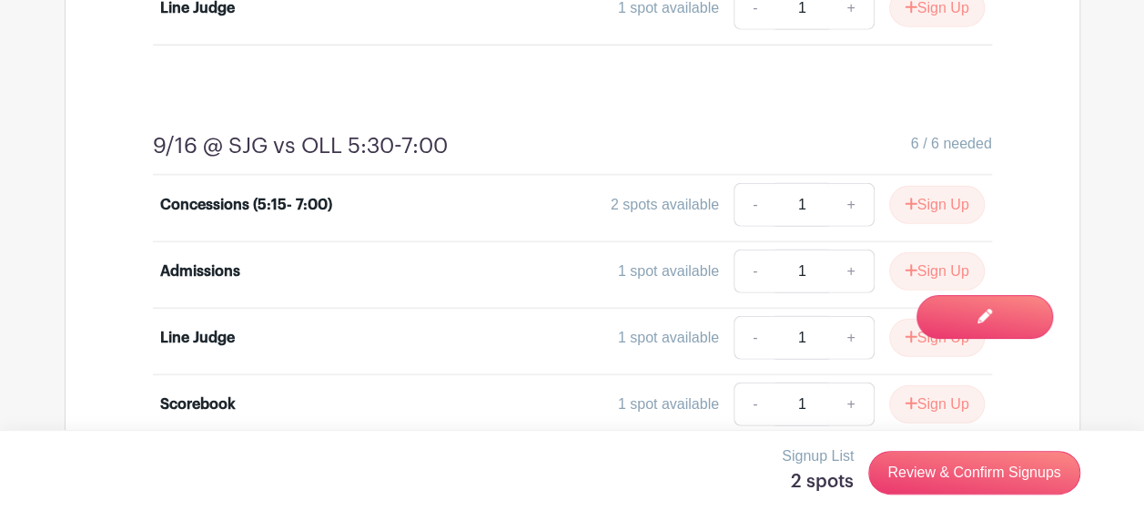
scroll to position [2405, 0]
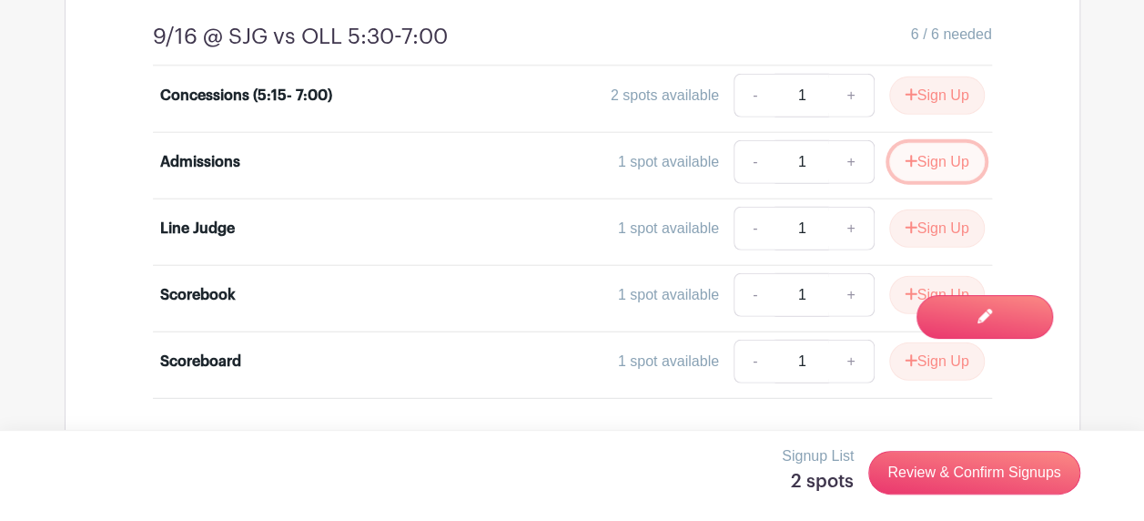
click at [945, 143] on button "Sign Up" at bounding box center [937, 162] width 96 height 38
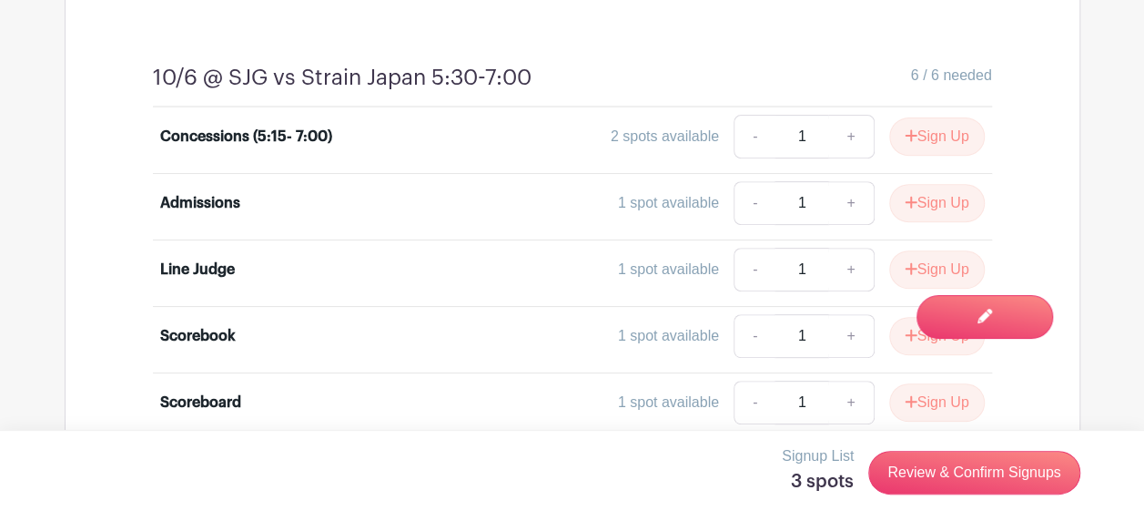
scroll to position [3679, 0]
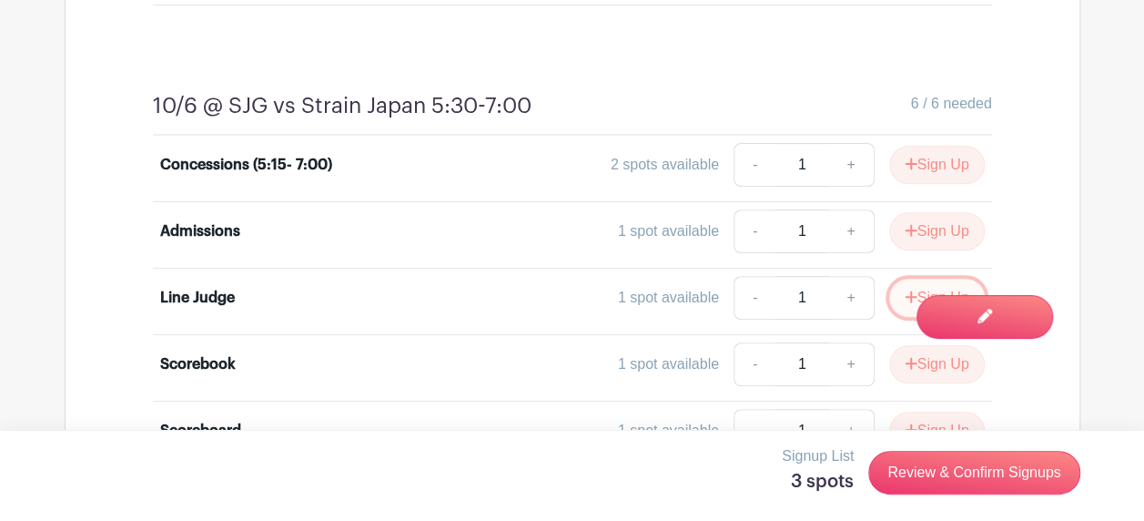
click at [925, 278] on button "Sign Up" at bounding box center [937, 297] width 96 height 38
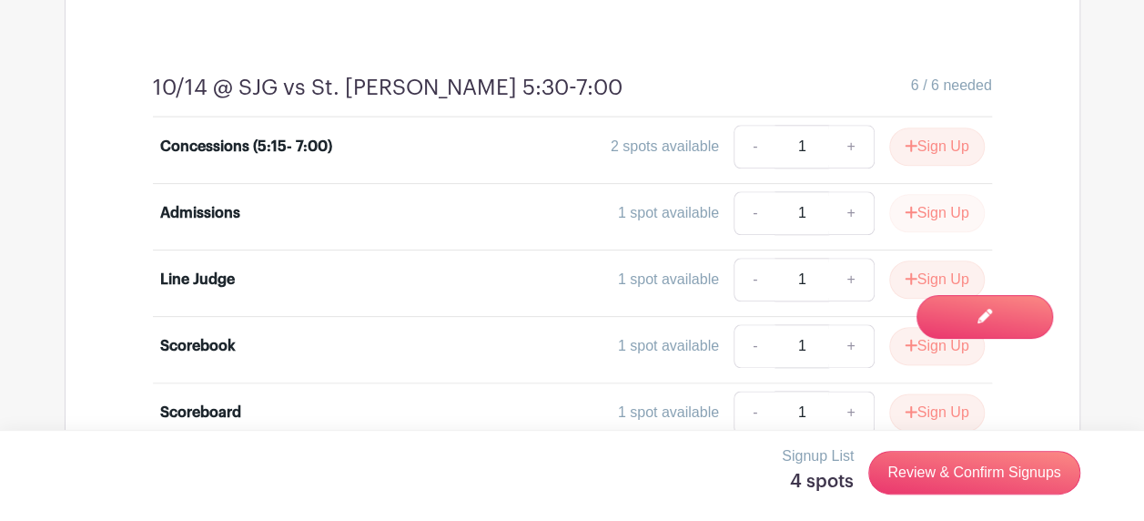
scroll to position [4316, 0]
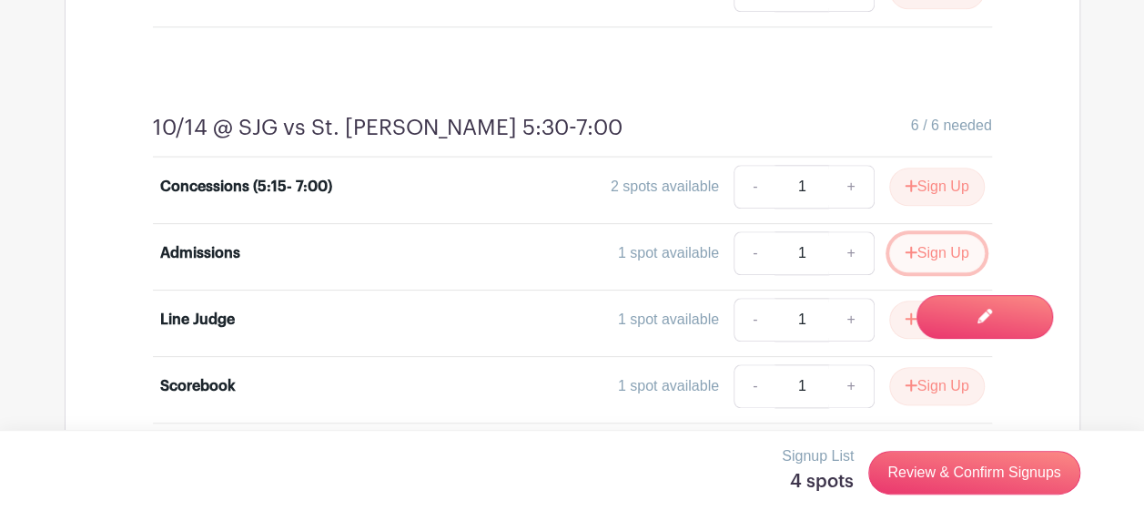
click at [905, 245] on icon "submit" at bounding box center [911, 252] width 13 height 15
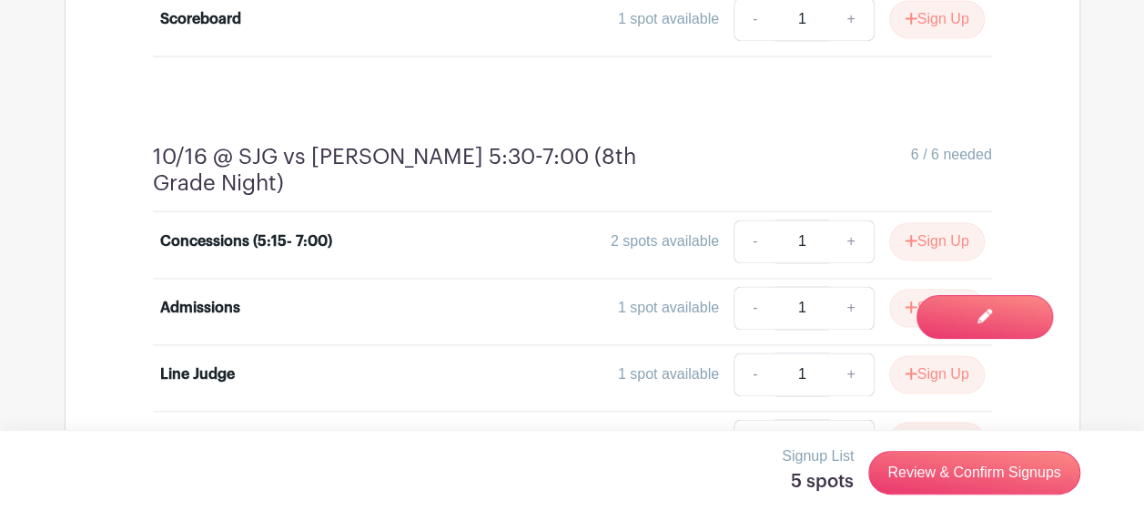
scroll to position [4771, 0]
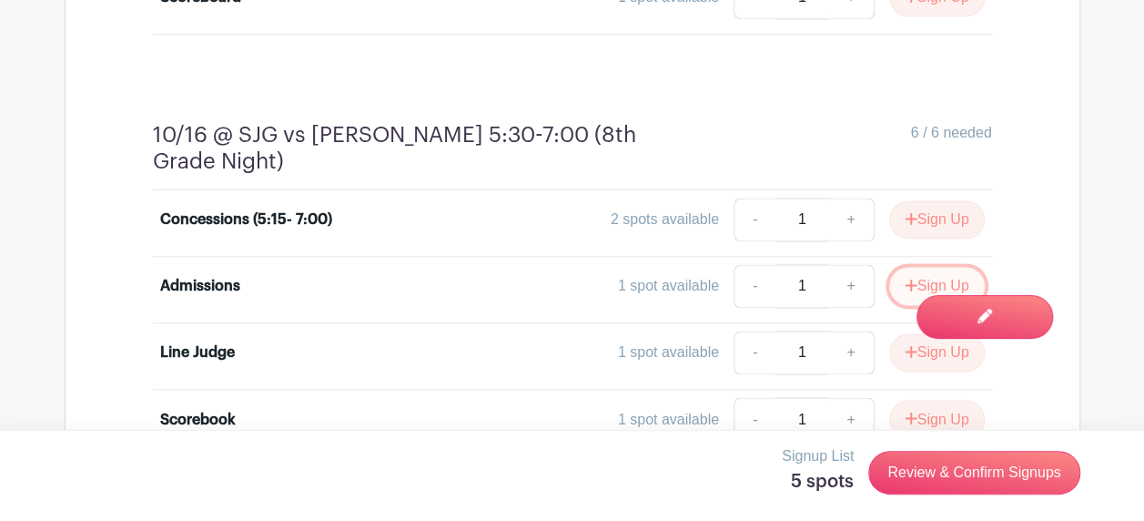
click at [905, 279] on icon "submit" at bounding box center [911, 285] width 12 height 12
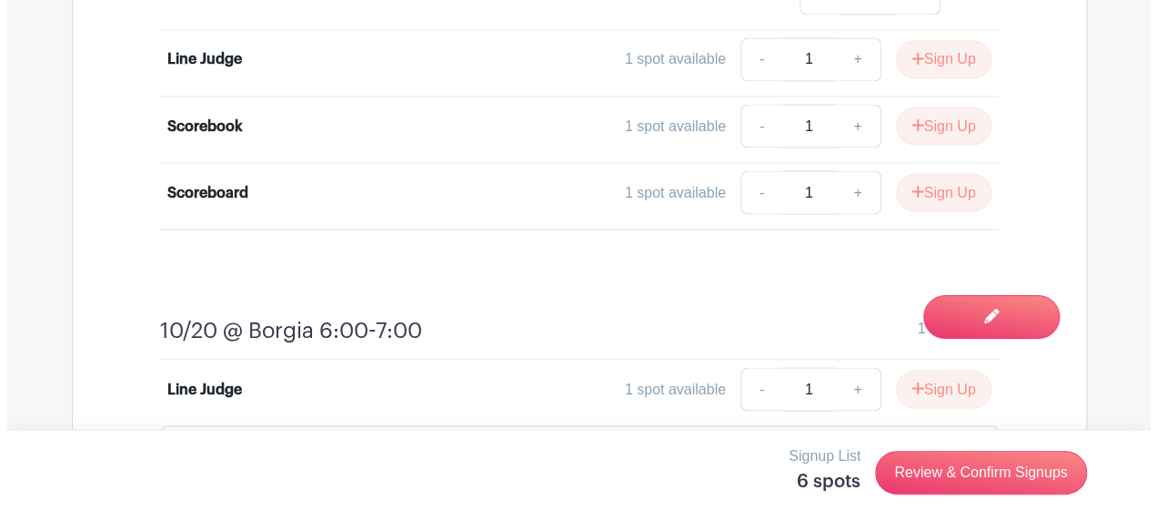
scroll to position [5039, 0]
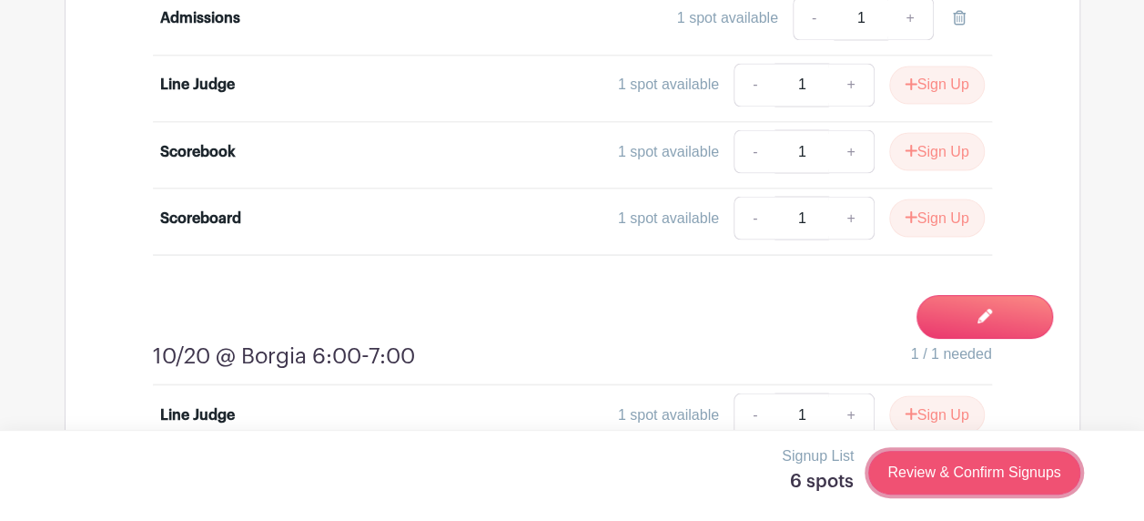
click at [932, 471] on link "Review & Confirm Signups" at bounding box center [973, 472] width 211 height 44
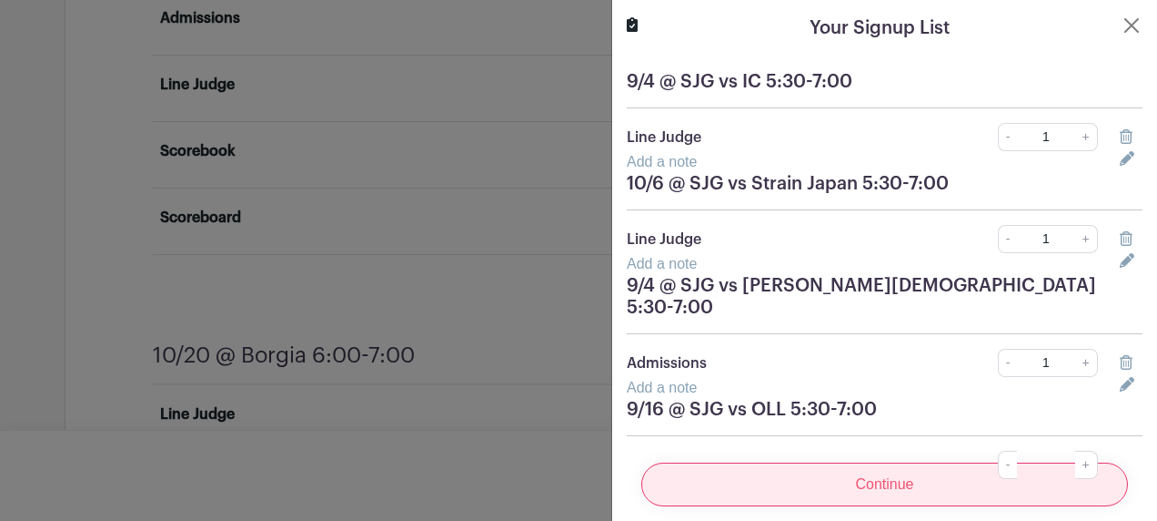
click at [851, 469] on input "Continue" at bounding box center [885, 484] width 487 height 44
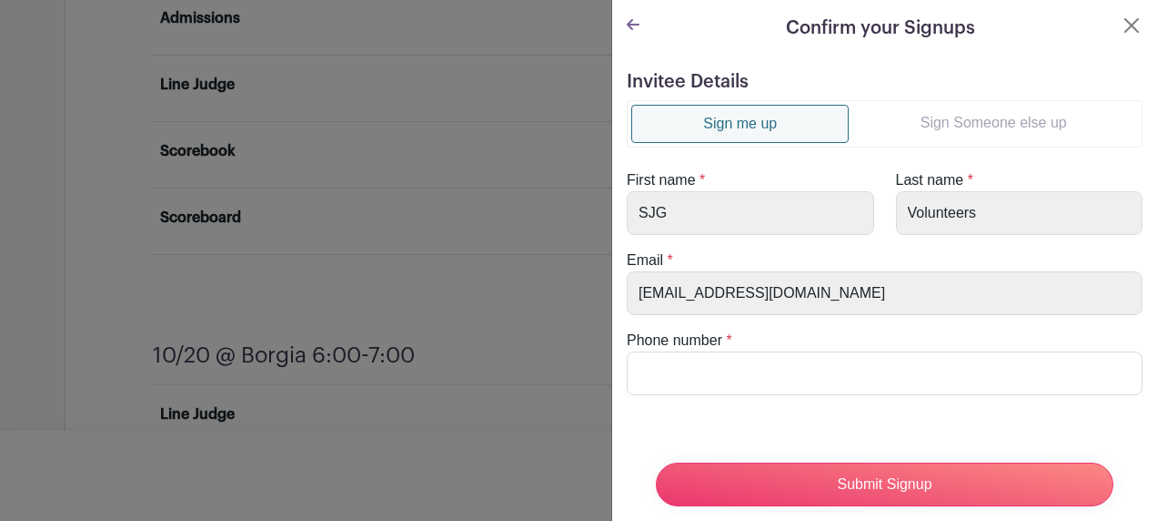
click at [1005, 126] on link "Sign Someone else up" at bounding box center [993, 123] width 289 height 36
click at [945, 129] on link "Sign Someone else up" at bounding box center [993, 123] width 289 height 36
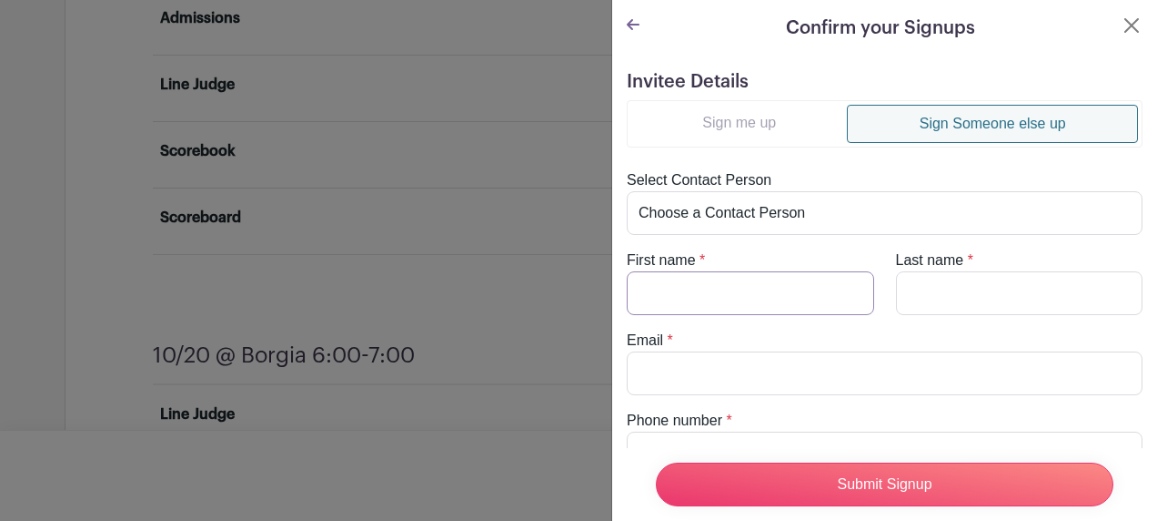
click at [760, 281] on input "First name" at bounding box center [751, 293] width 248 height 44
type input "[PERSON_NAME]"
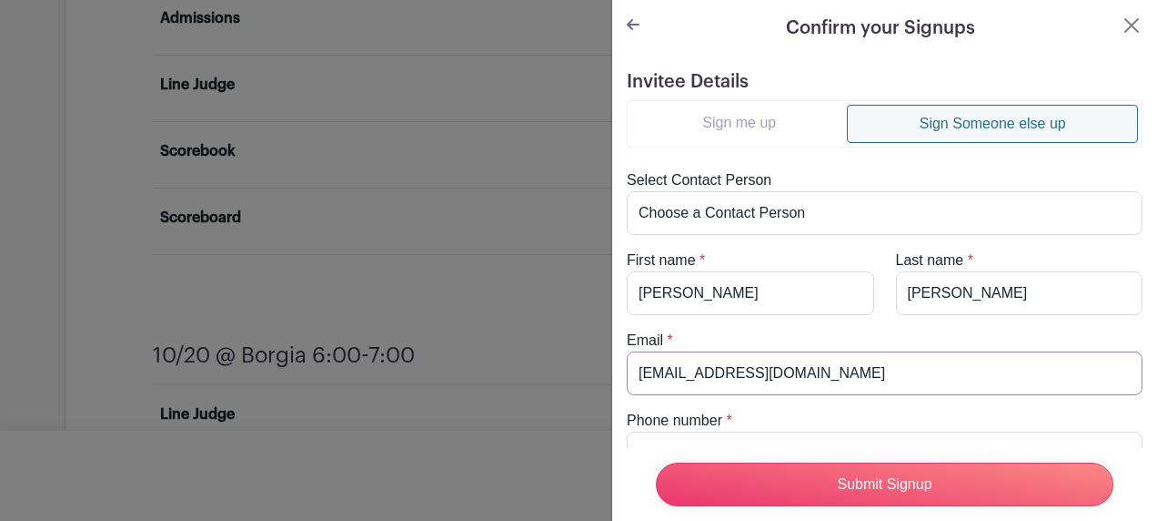
type input "[EMAIL_ADDRESS][DOMAIN_NAME]"
click at [726, 427] on div "Phone number *" at bounding box center [885, 442] width 538 height 66
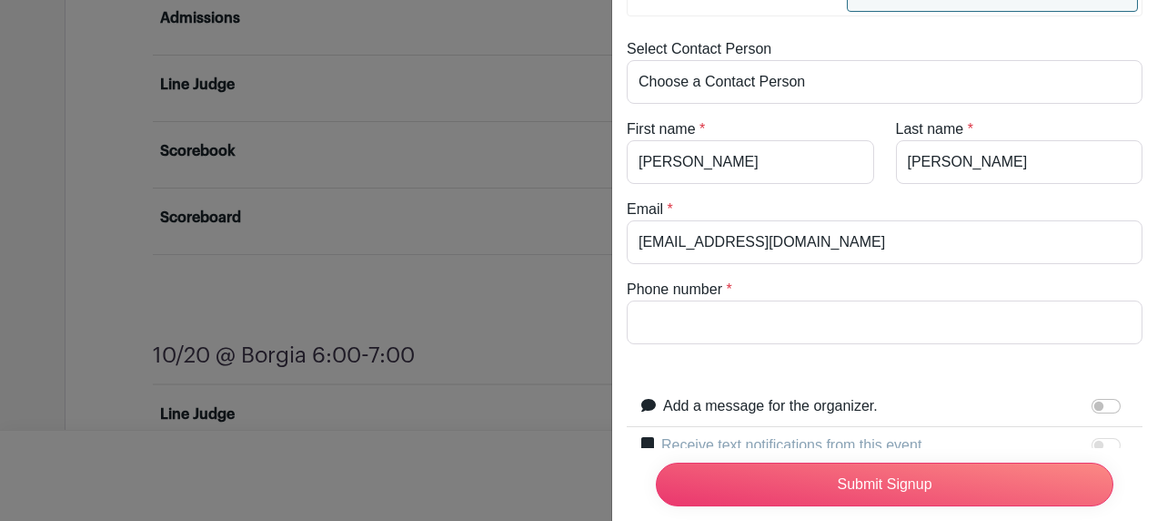
scroll to position [182, 0]
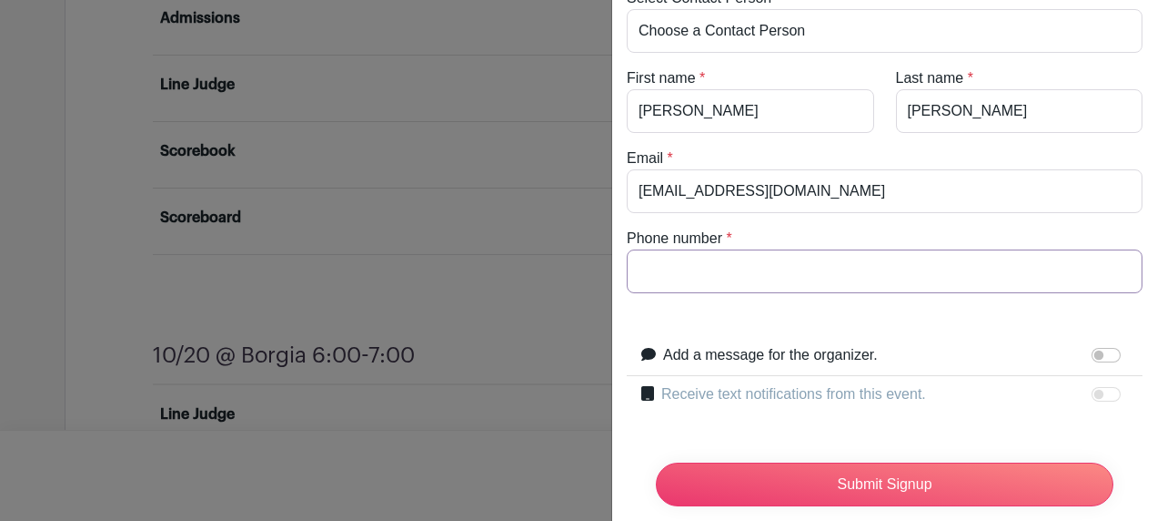
click at [743, 255] on input "Phone number" at bounding box center [885, 271] width 516 height 44
type input "8"
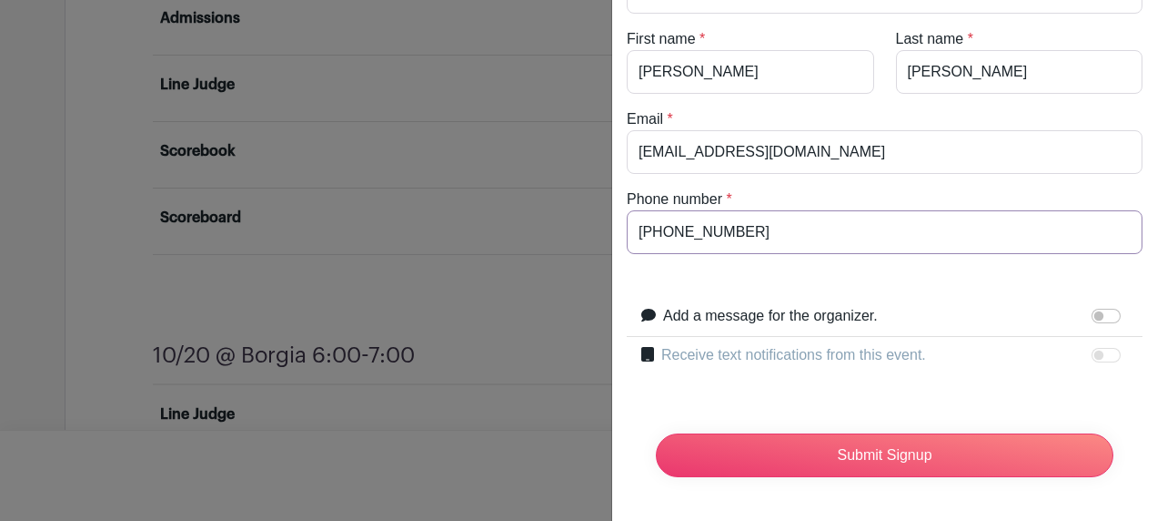
type input "[PHONE_NUMBER]"
click at [1039, 348] on div "Receive text notifications from this event." at bounding box center [895, 356] width 467 height 24
click at [1092, 344] on div at bounding box center [1110, 355] width 36 height 22
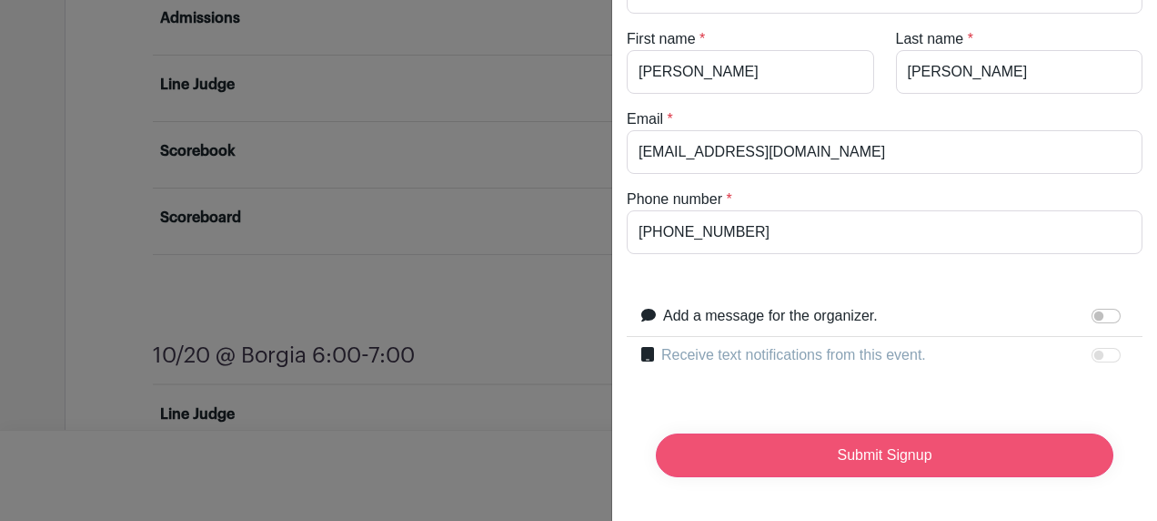
click at [827, 440] on input "Submit Signup" at bounding box center [885, 455] width 458 height 44
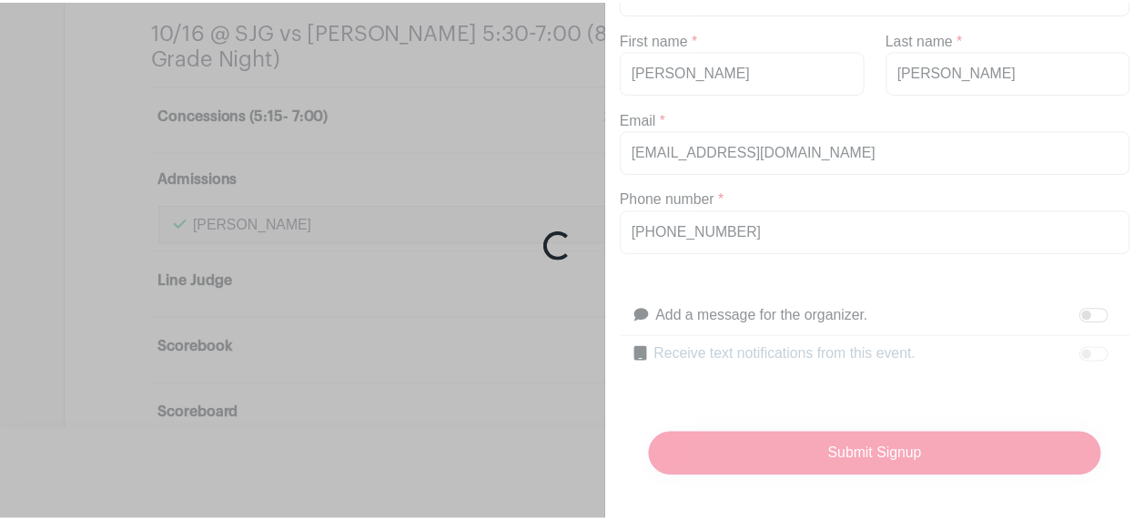
scroll to position [5231, 0]
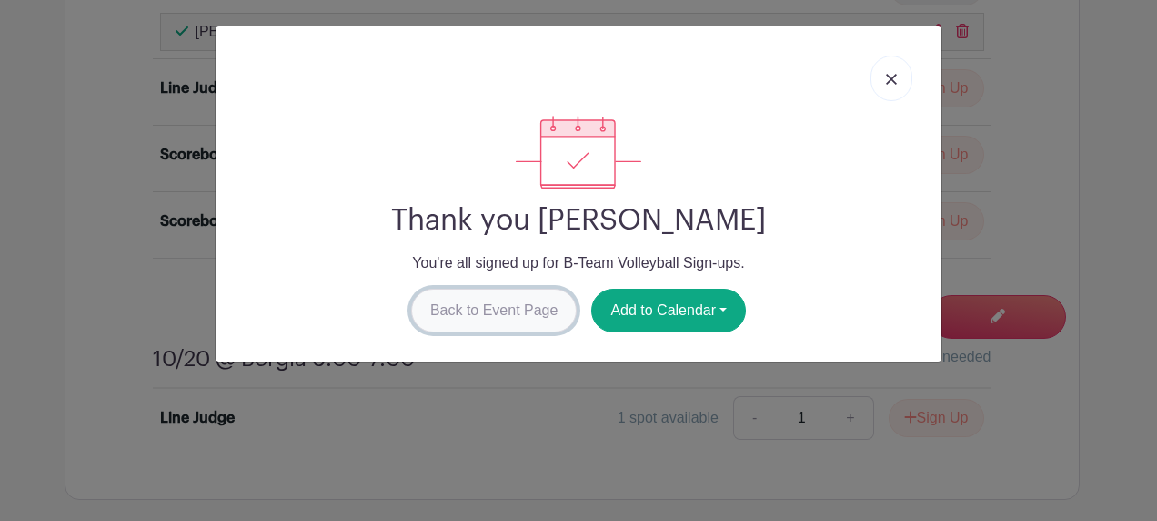
click at [533, 313] on link "Back to Event Page" at bounding box center [494, 310] width 167 height 44
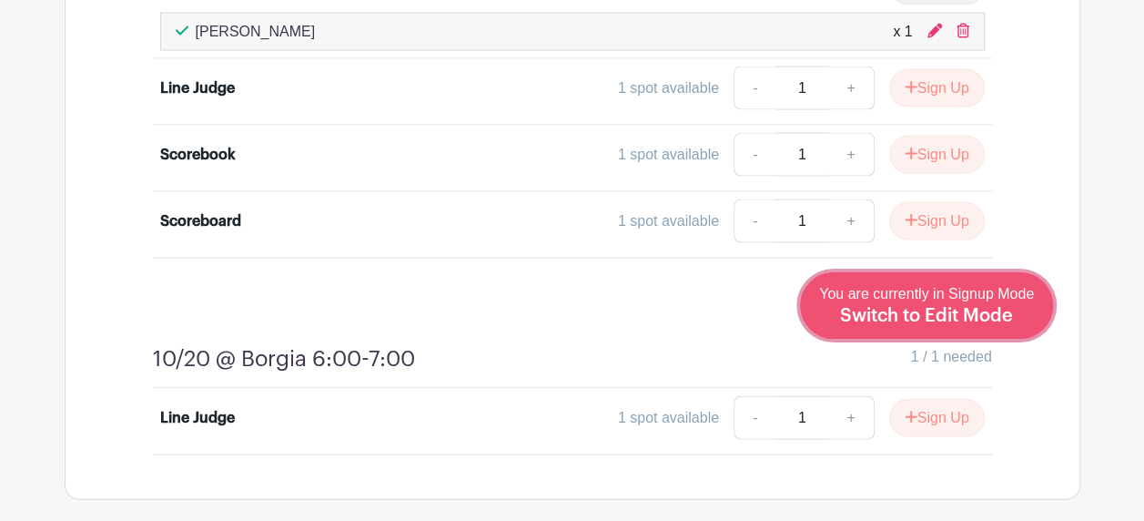
click at [1028, 316] on div "You are currently in Signup Mode Switch to Edit Mode" at bounding box center [926, 305] width 215 height 45
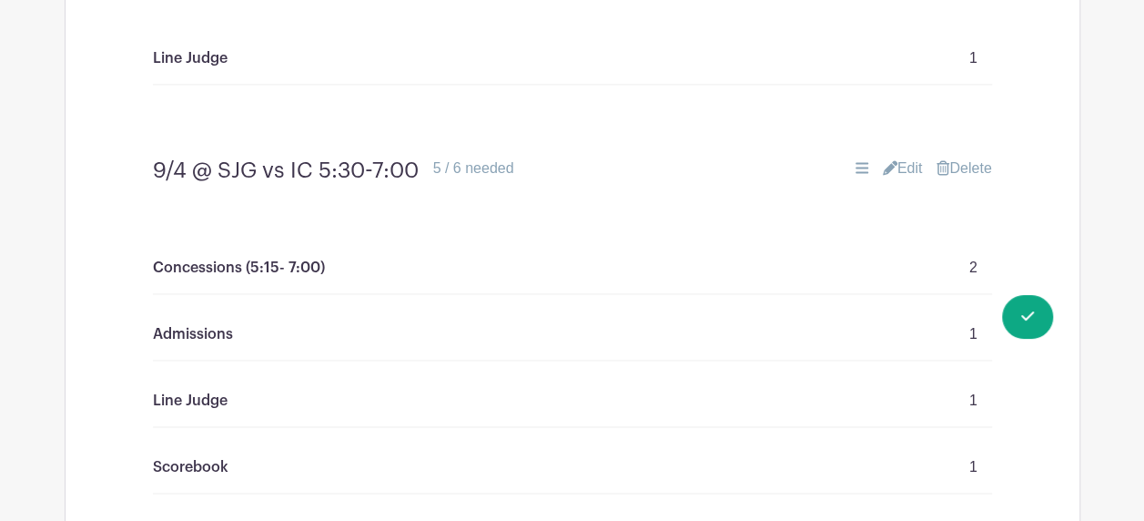
scroll to position [1001, 0]
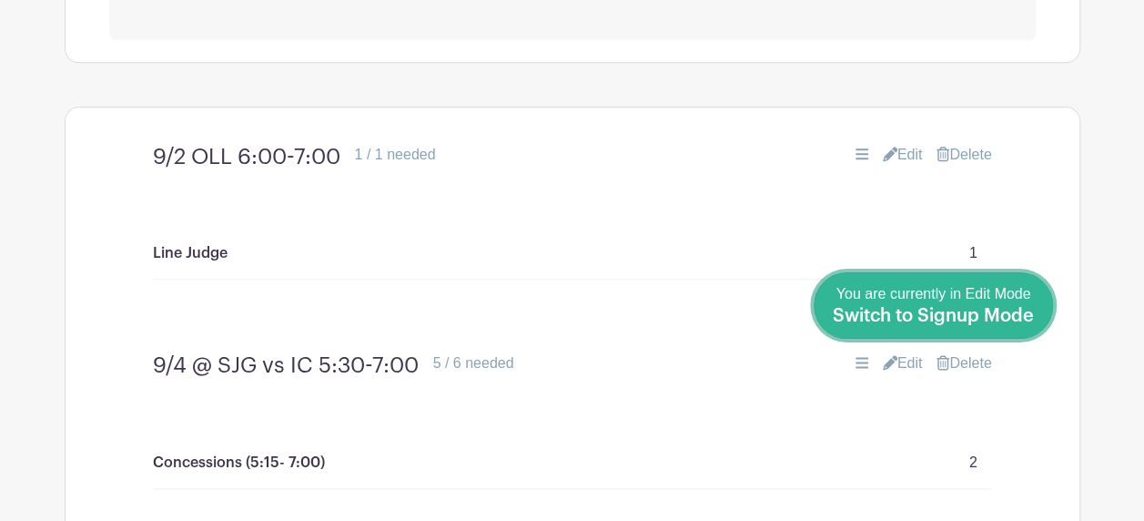
click at [1013, 307] on span "Switch to Signup Mode" at bounding box center [933, 316] width 201 height 18
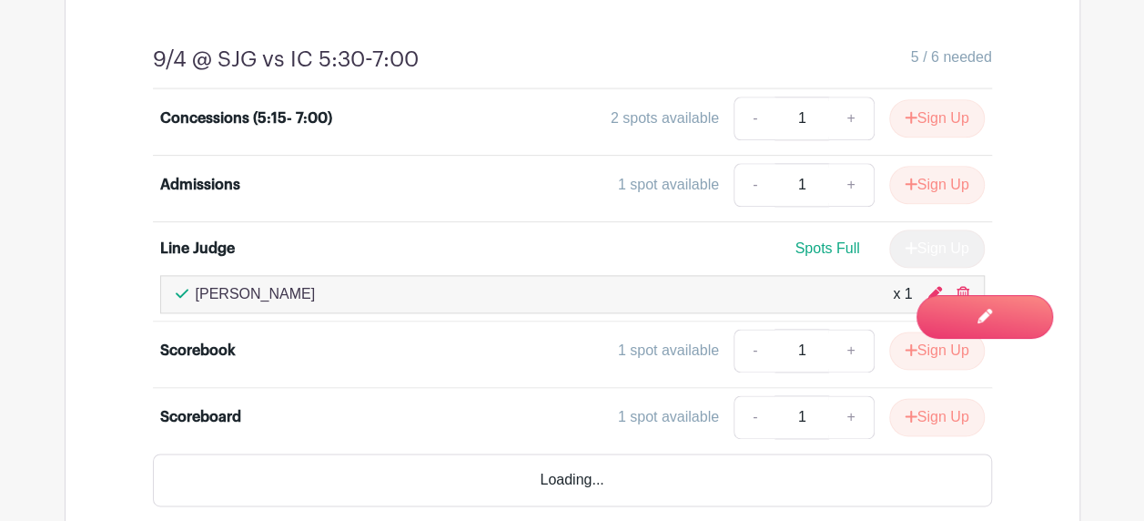
scroll to position [1092, 0]
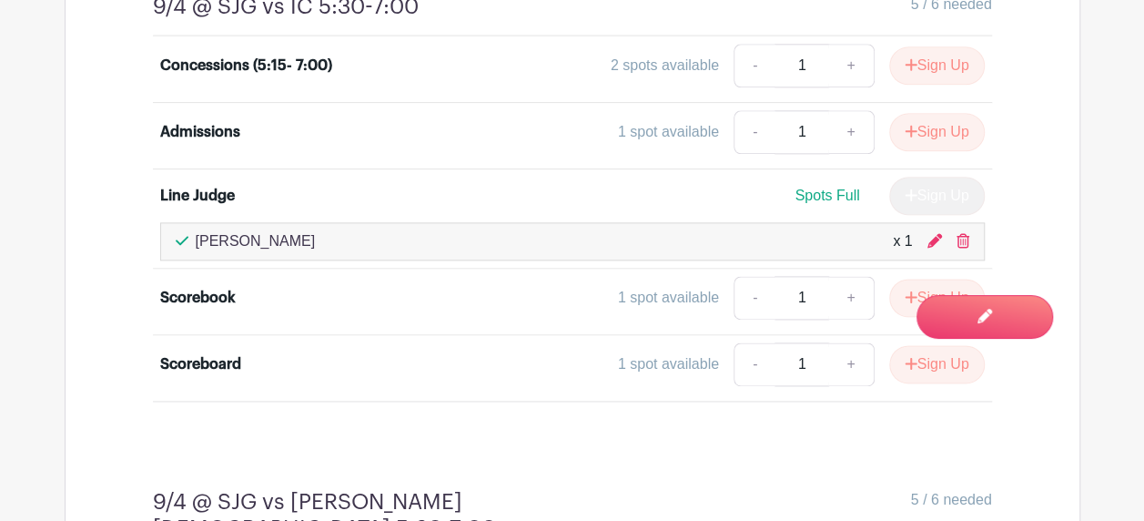
click at [971, 235] on div "[PERSON_NAME] x 1" at bounding box center [572, 241] width 824 height 38
click at [957, 234] on icon at bounding box center [962, 240] width 13 height 15
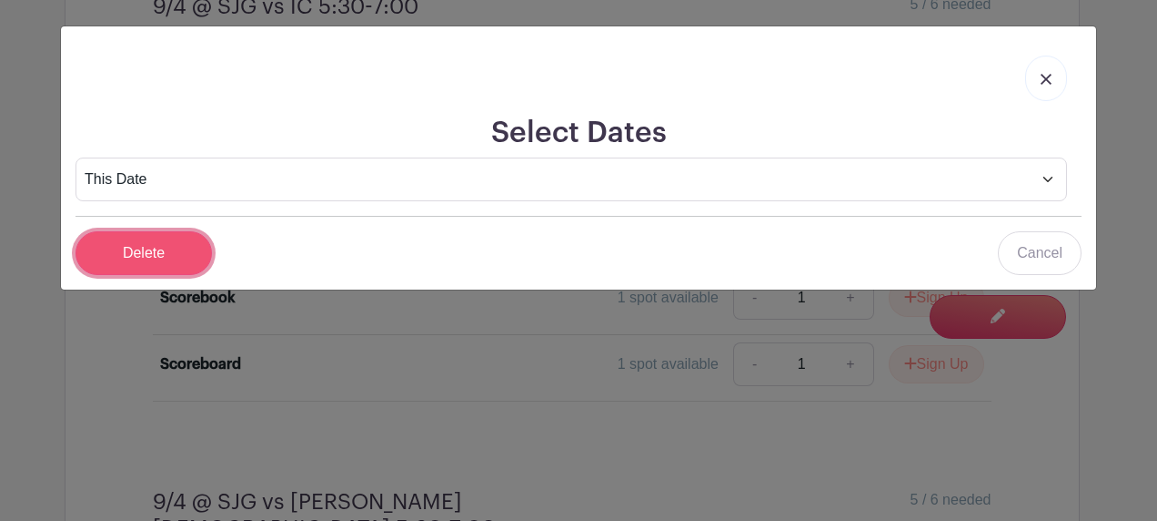
click at [178, 269] on input "Delete" at bounding box center [144, 253] width 136 height 44
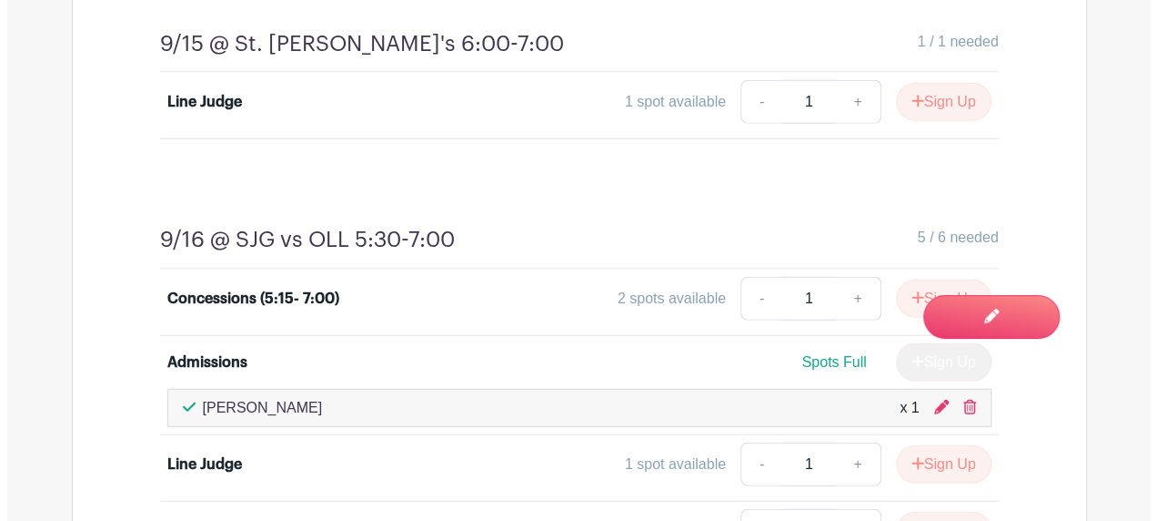
scroll to position [2457, 0]
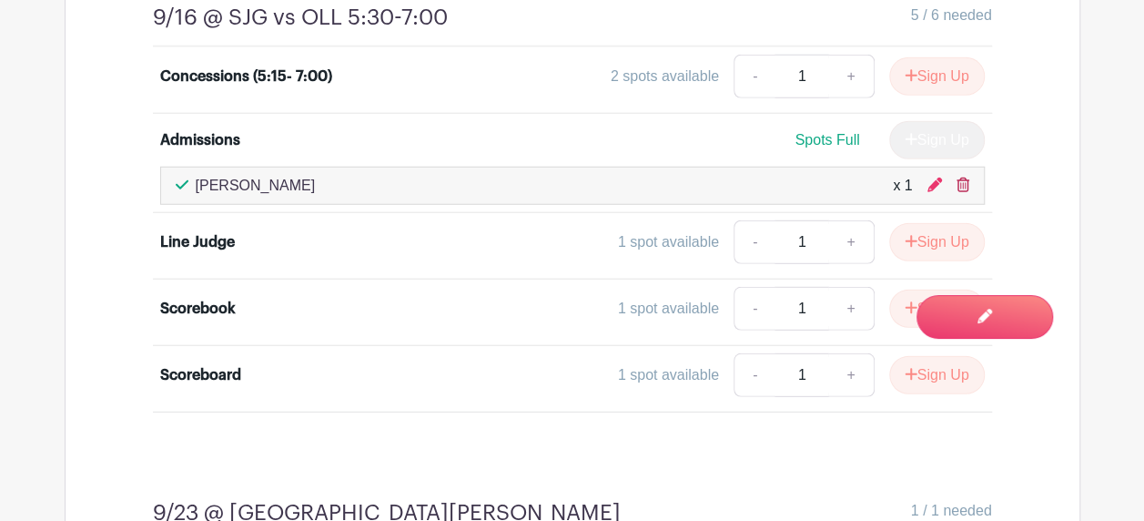
click at [963, 177] on icon at bounding box center [962, 184] width 13 height 15
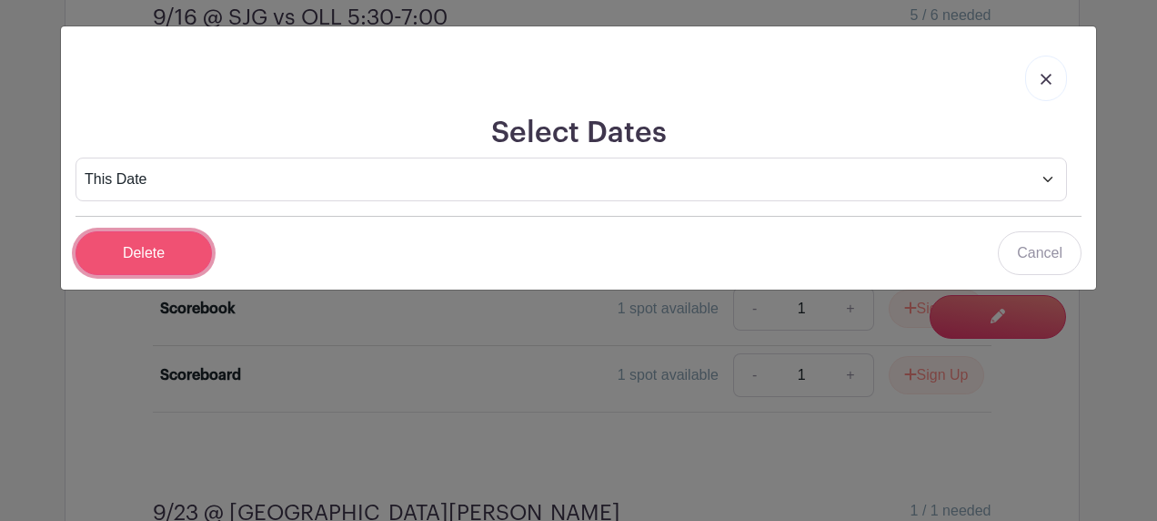
click at [193, 268] on input "Delete" at bounding box center [144, 253] width 136 height 44
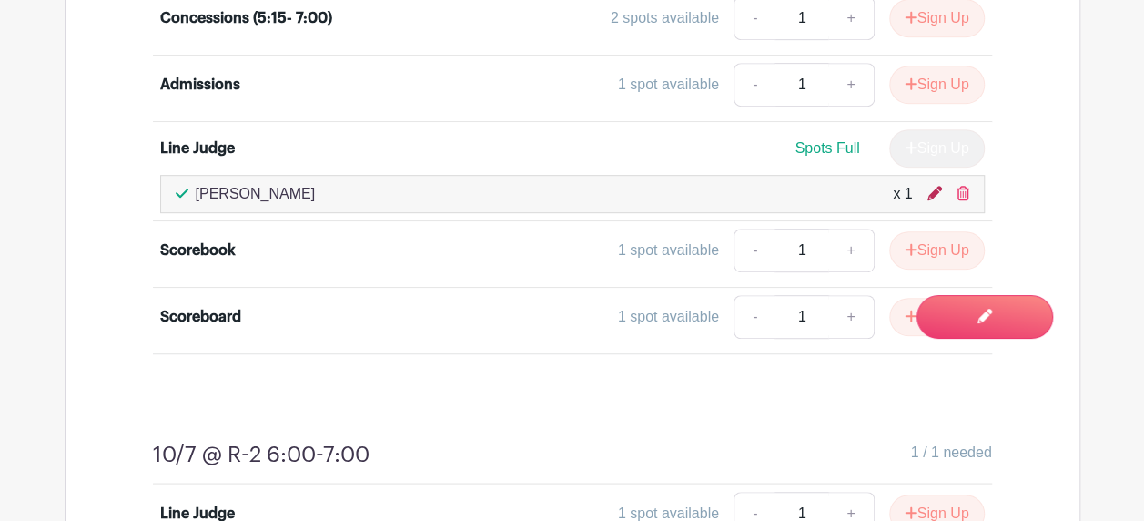
scroll to position [3822, 0]
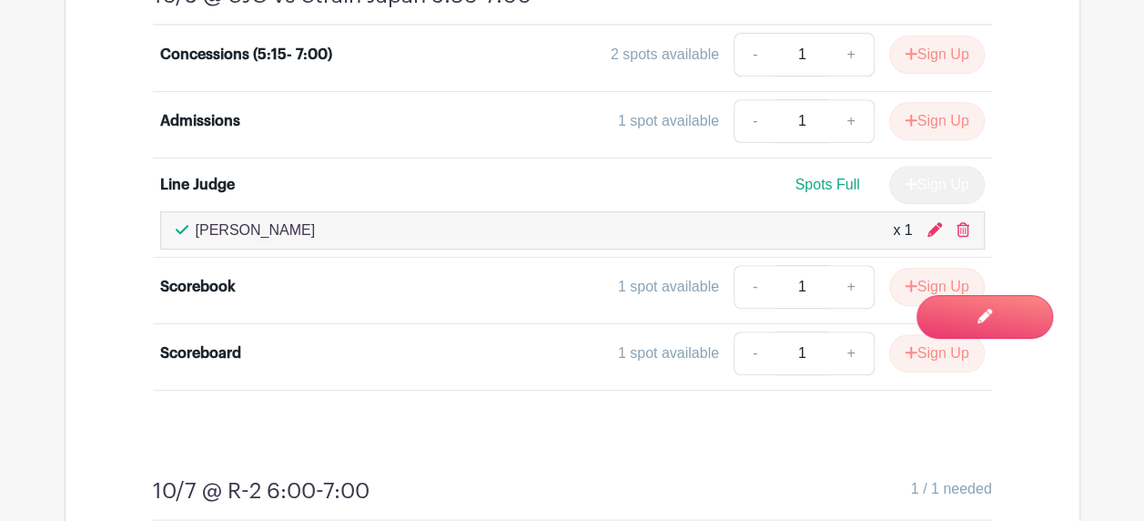
drag, startPoint x: 955, startPoint y: 153, endPoint x: 655, endPoint y: 53, distance: 316.5
click at [956, 222] on icon at bounding box center [962, 229] width 13 height 15
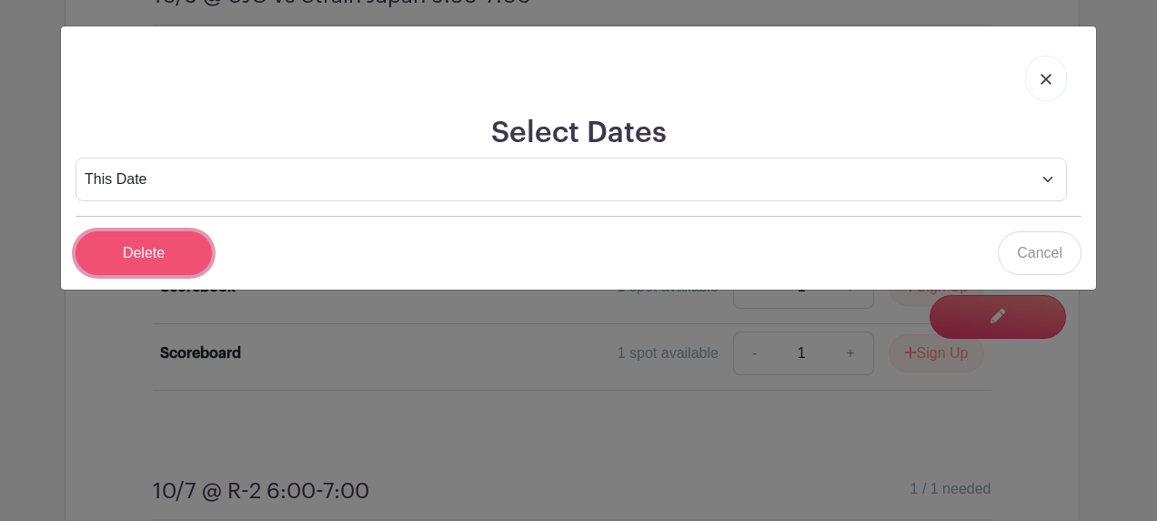
click at [125, 244] on input "Delete" at bounding box center [144, 253] width 136 height 44
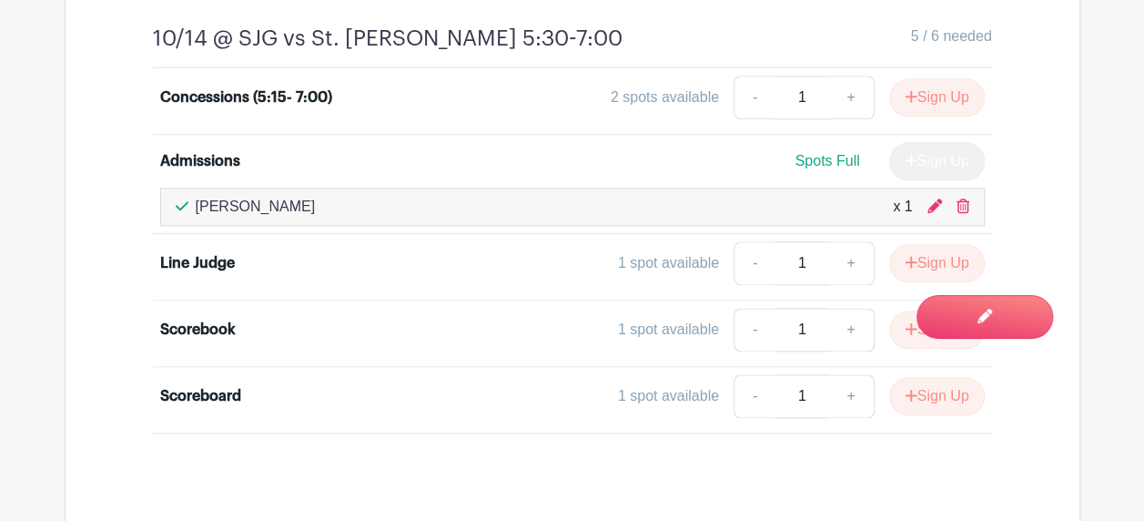
scroll to position [4459, 0]
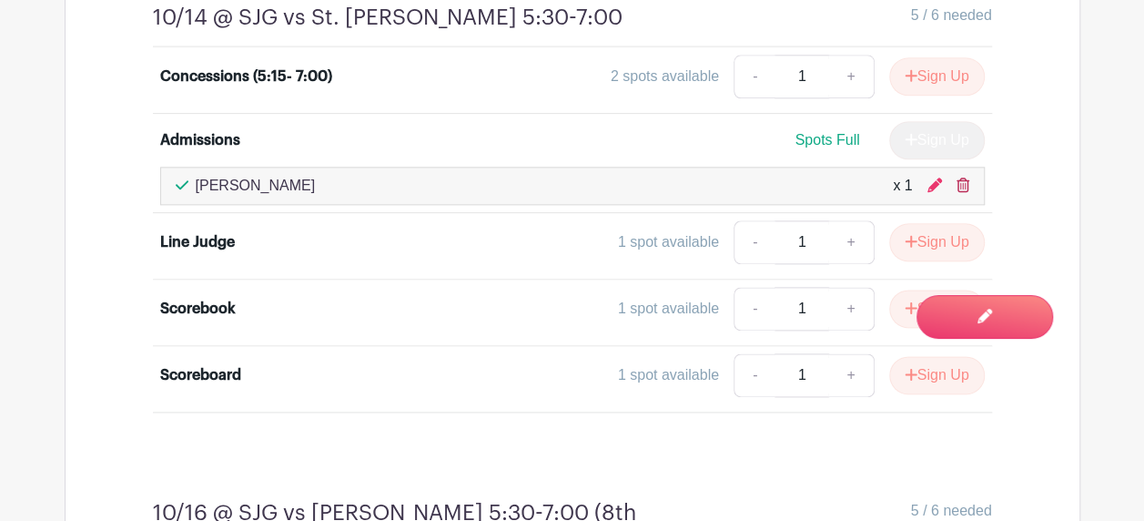
click at [965, 177] on icon at bounding box center [962, 184] width 13 height 15
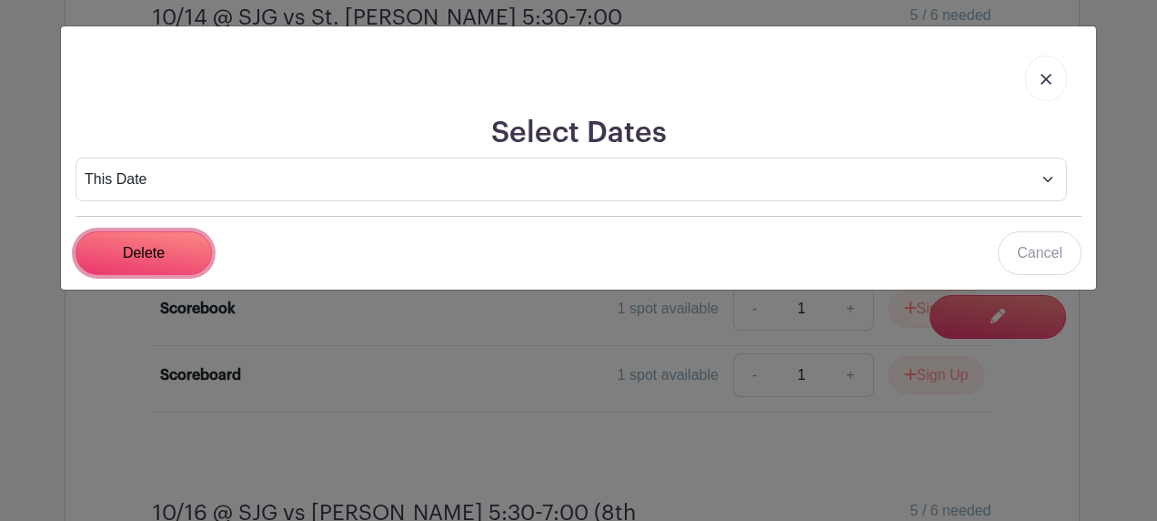
click at [113, 240] on input "Delete" at bounding box center [144, 253] width 136 height 44
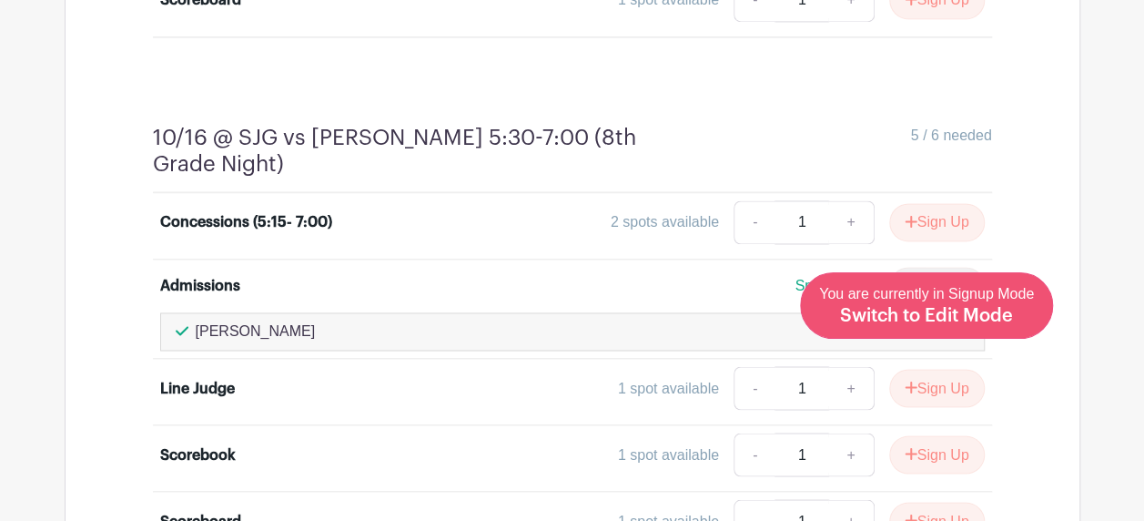
scroll to position [4823, 0]
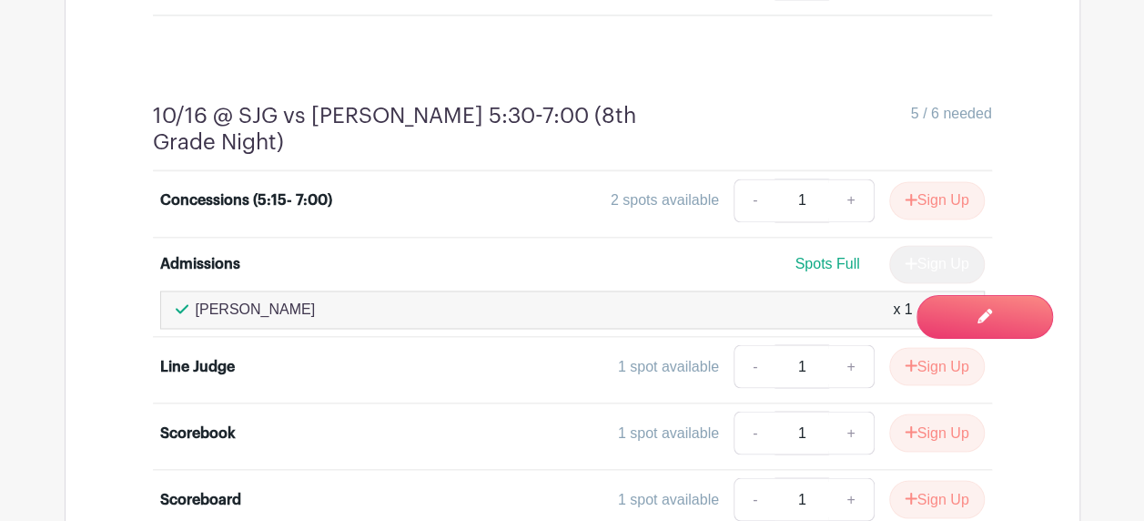
click at [959, 301] on icon at bounding box center [962, 308] width 13 height 15
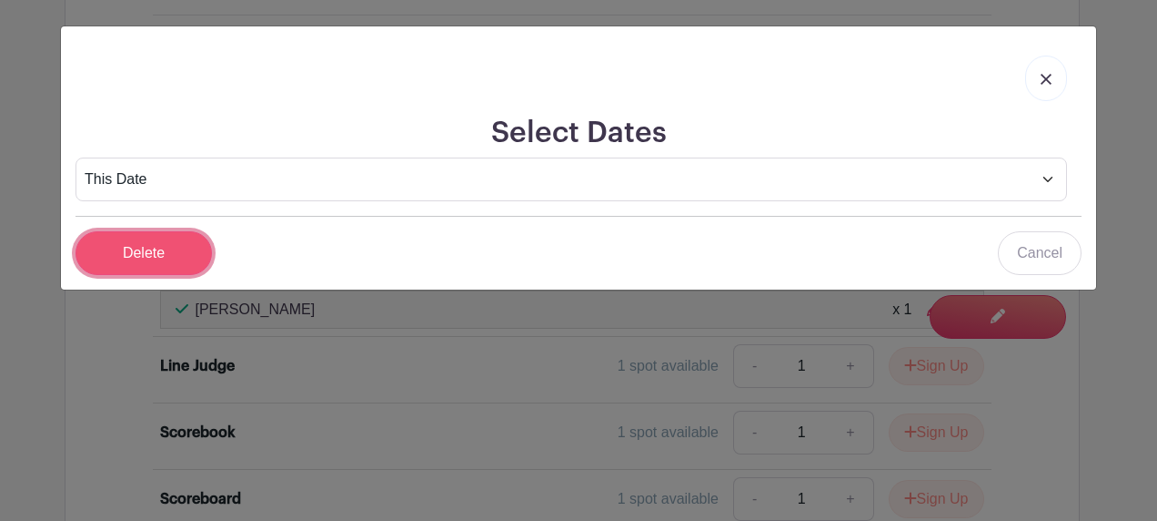
click at [107, 242] on input "Delete" at bounding box center [144, 253] width 136 height 44
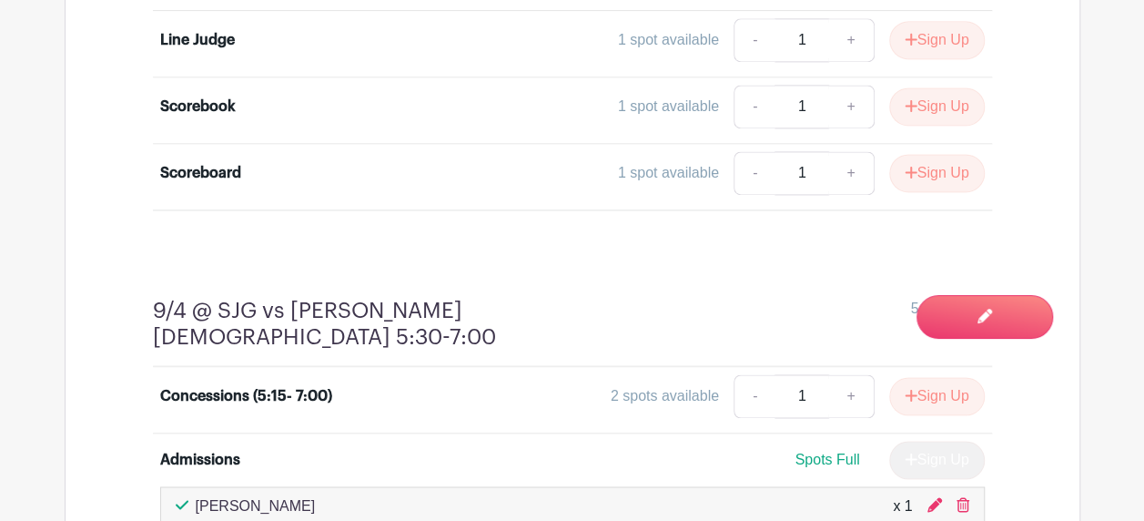
scroll to position [1248, 0]
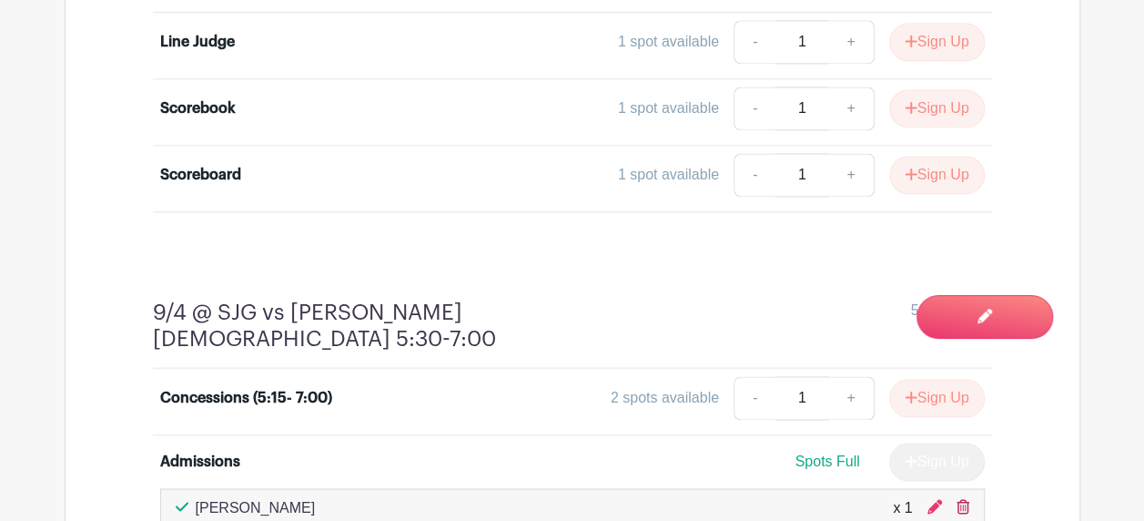
click at [956, 499] on icon at bounding box center [962, 506] width 13 height 15
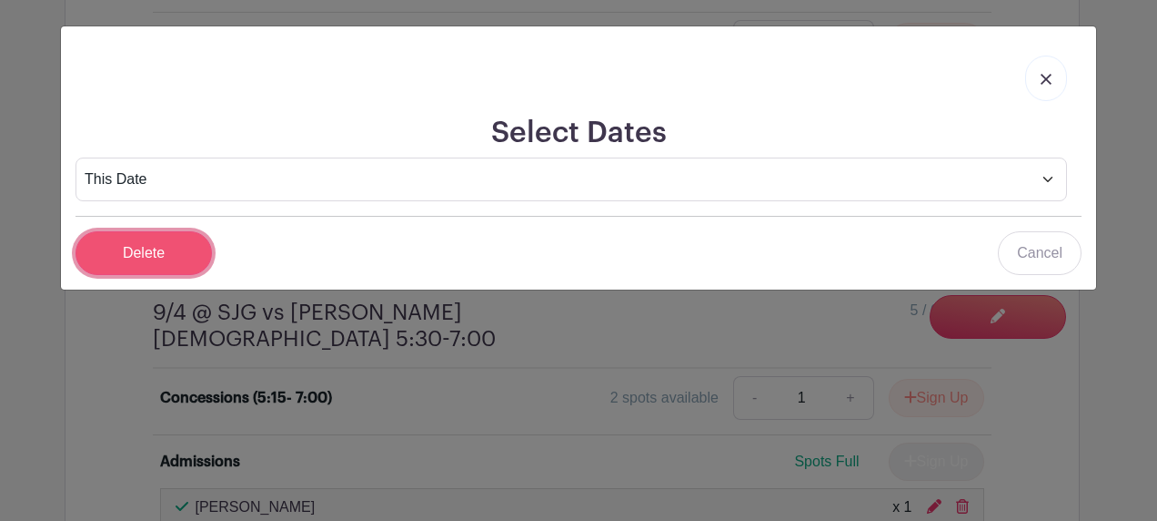
click at [183, 253] on input "Delete" at bounding box center [144, 253] width 136 height 44
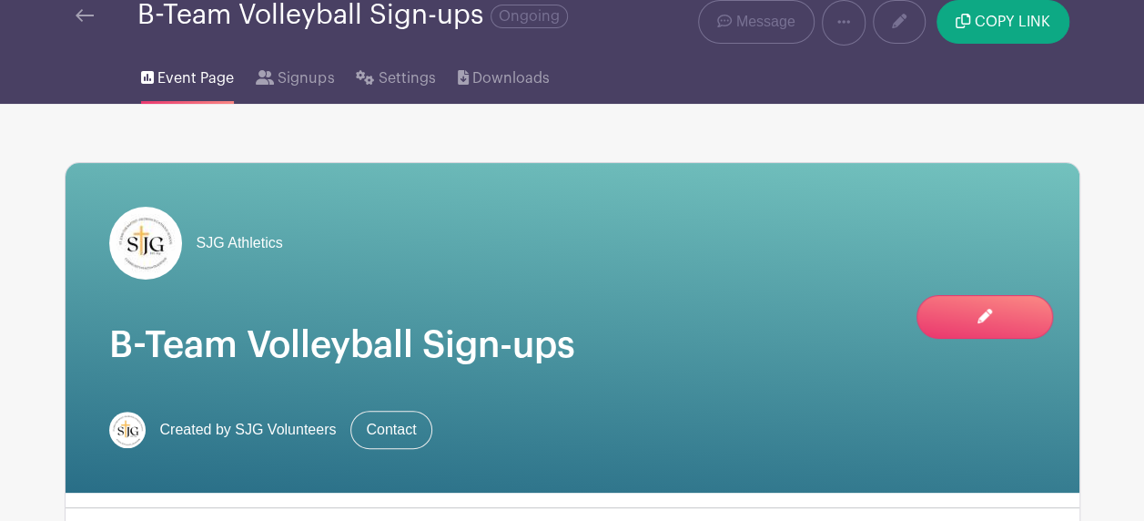
scroll to position [0, 0]
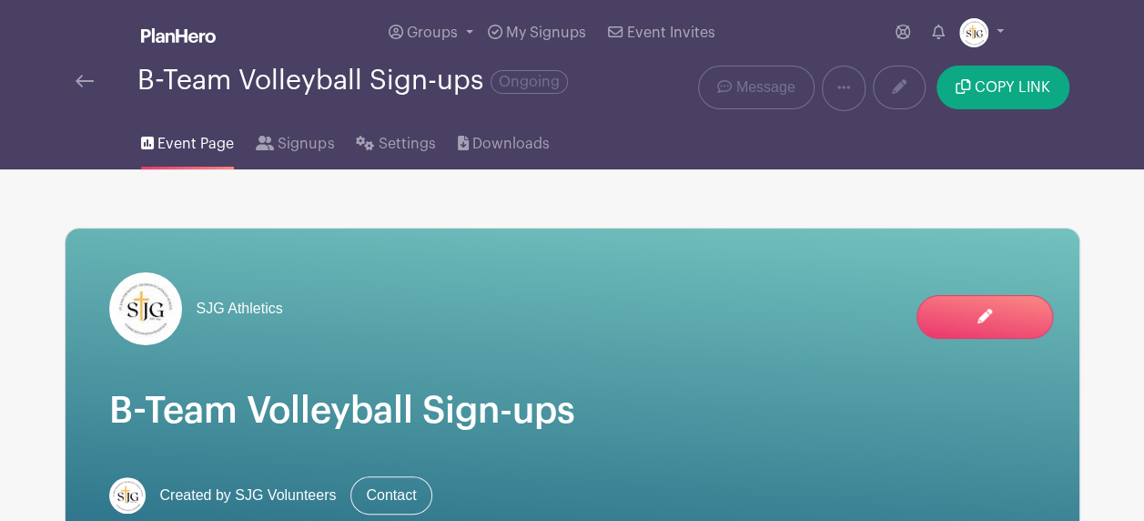
click at [175, 146] on span "Event Page" at bounding box center [195, 144] width 76 height 22
click at [462, 31] on link "Groups" at bounding box center [430, 33] width 99 height 66
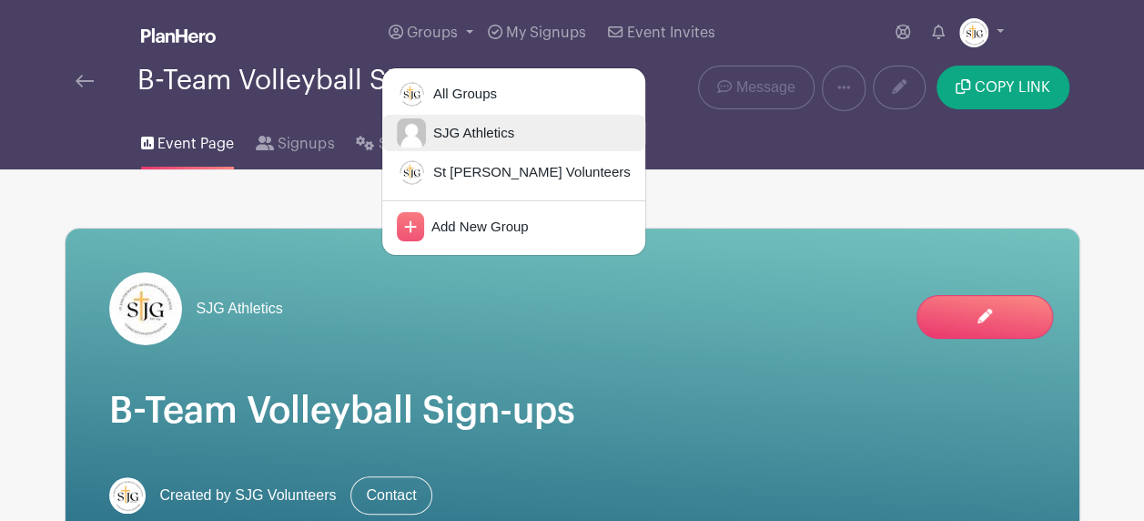
click at [449, 135] on span "SJG Athletics" at bounding box center [470, 133] width 88 height 21
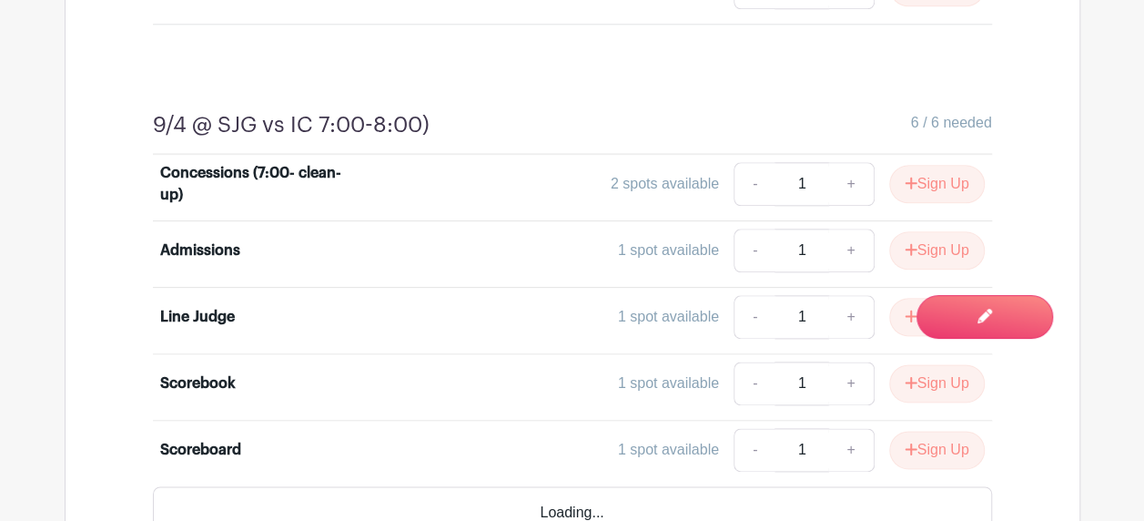
scroll to position [1001, 0]
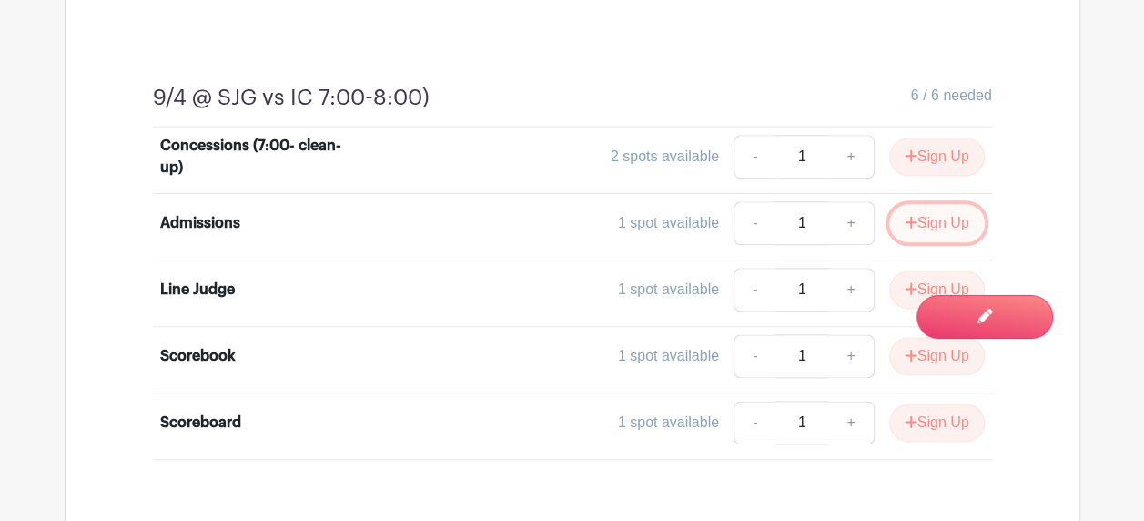
click at [893, 219] on button "Sign Up" at bounding box center [937, 223] width 96 height 38
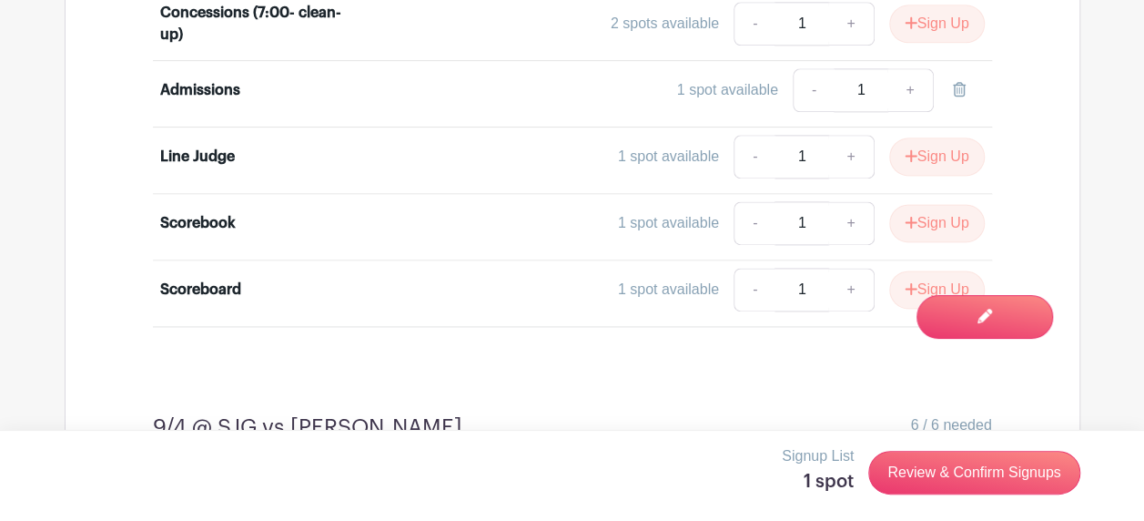
scroll to position [1092, 0]
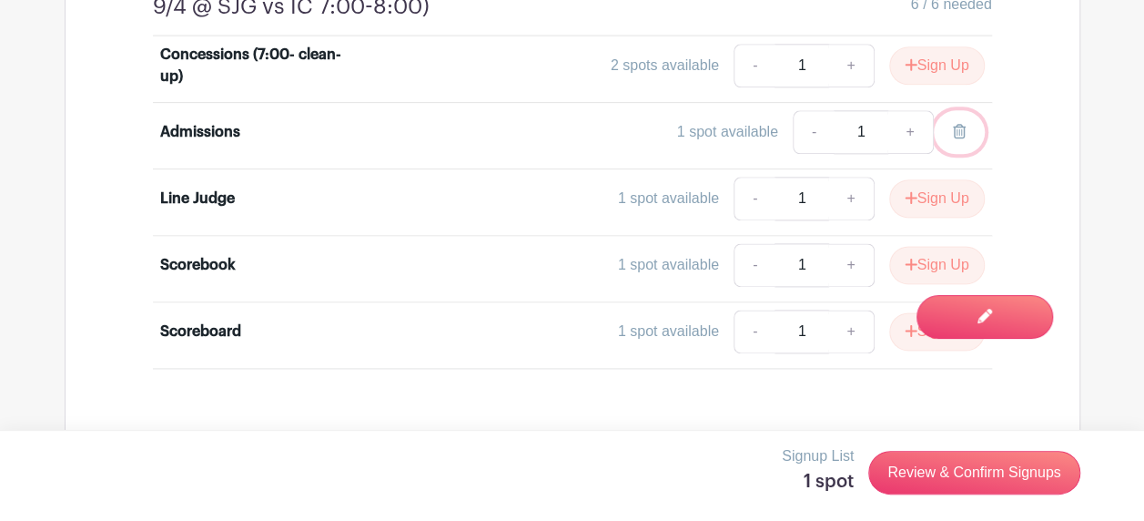
click at [956, 126] on icon at bounding box center [959, 131] width 13 height 15
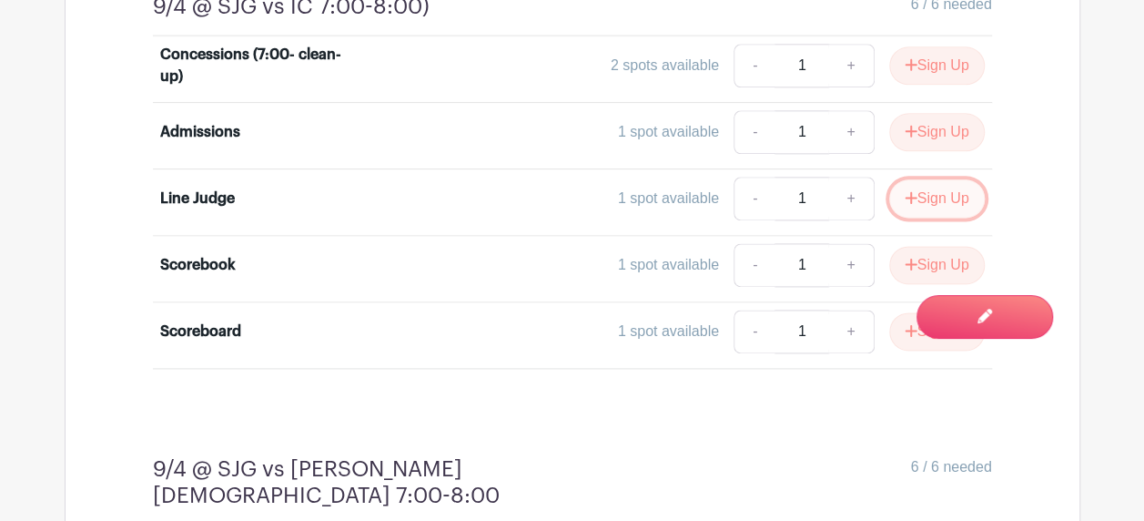
click at [915, 199] on button "Sign Up" at bounding box center [937, 198] width 96 height 38
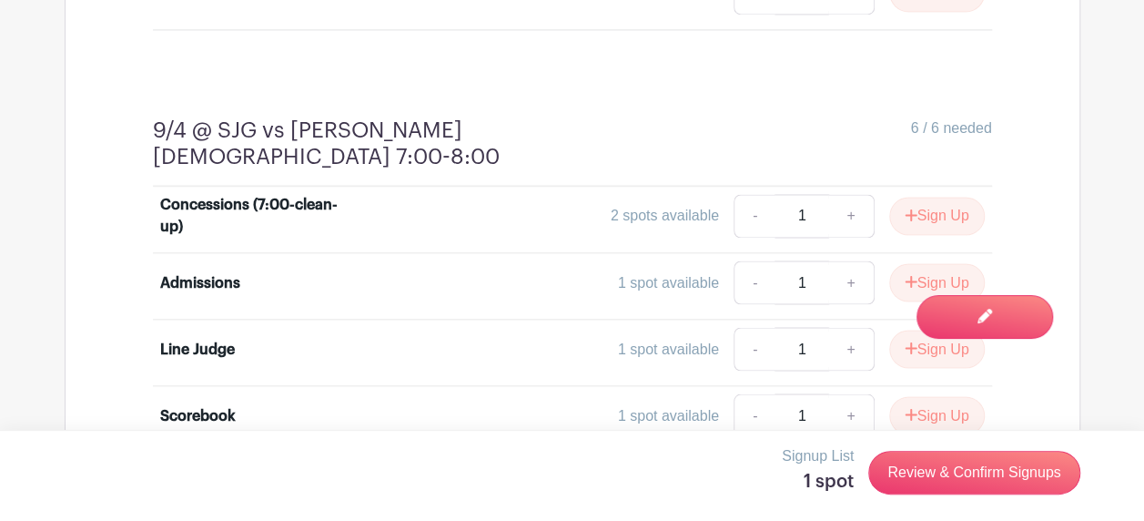
scroll to position [1456, 0]
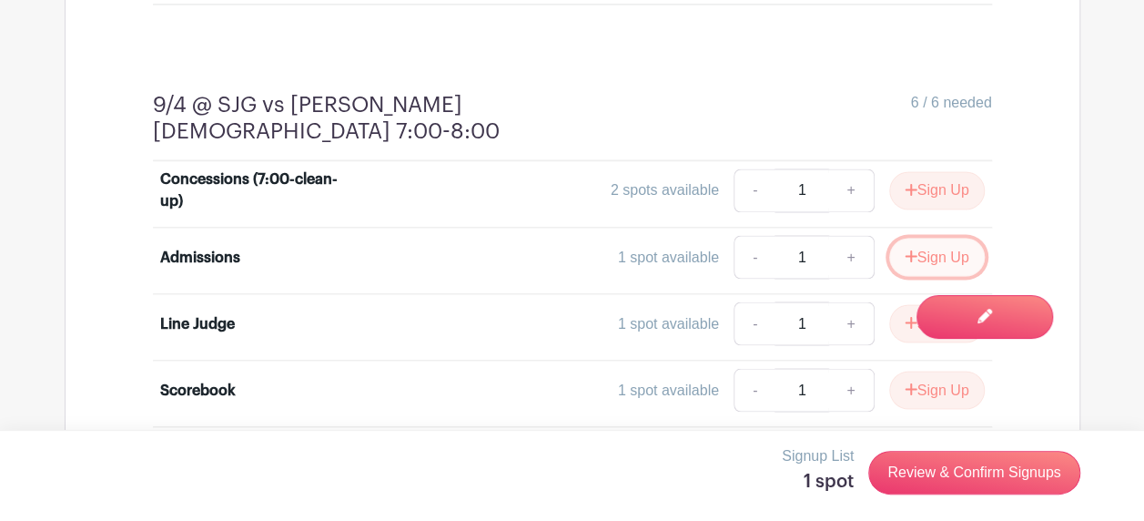
click at [938, 238] on button "Sign Up" at bounding box center [937, 257] width 96 height 38
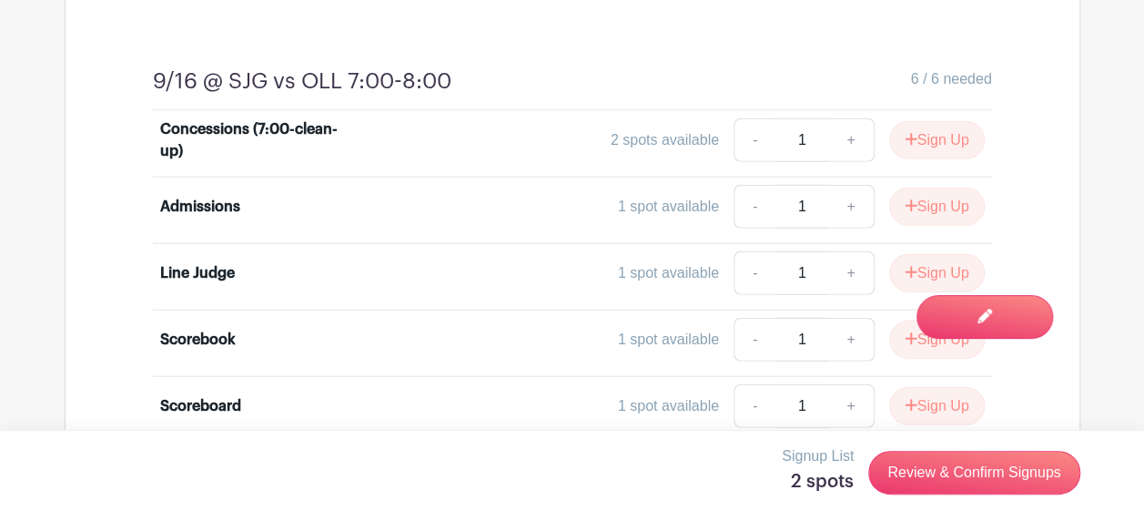
scroll to position [2366, 0]
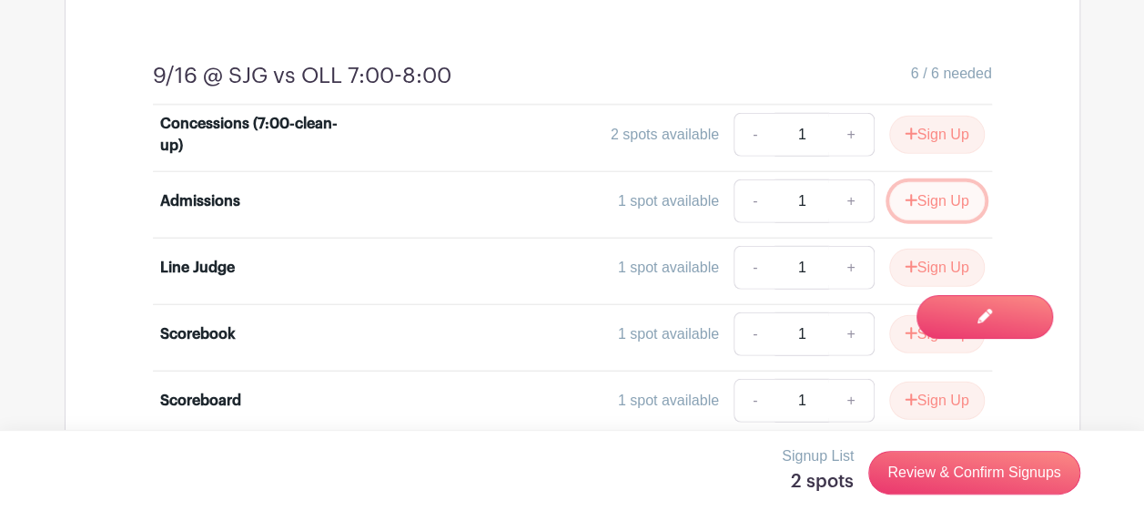
click at [908, 193] on icon "submit" at bounding box center [911, 200] width 13 height 15
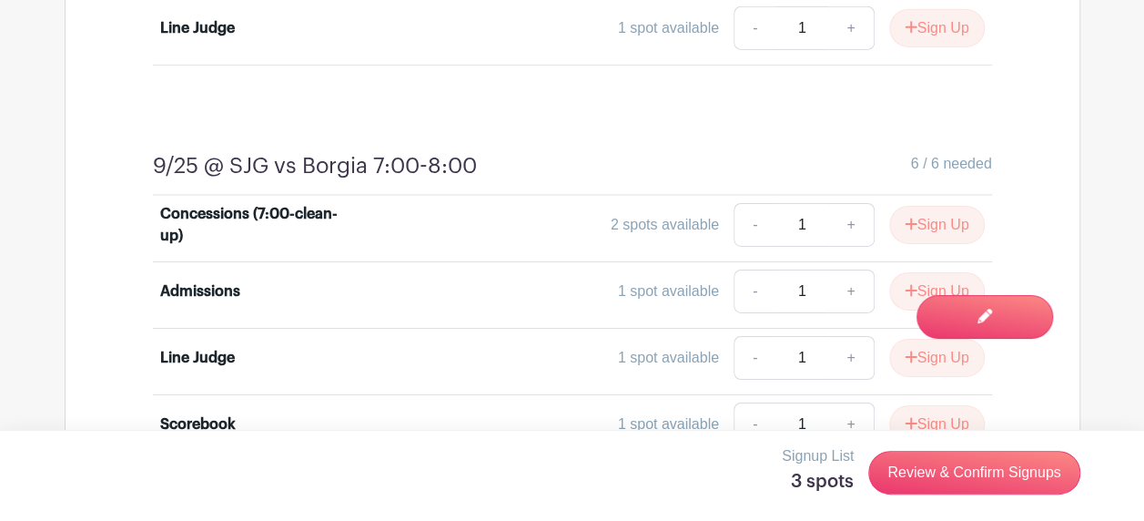
scroll to position [3003, 0]
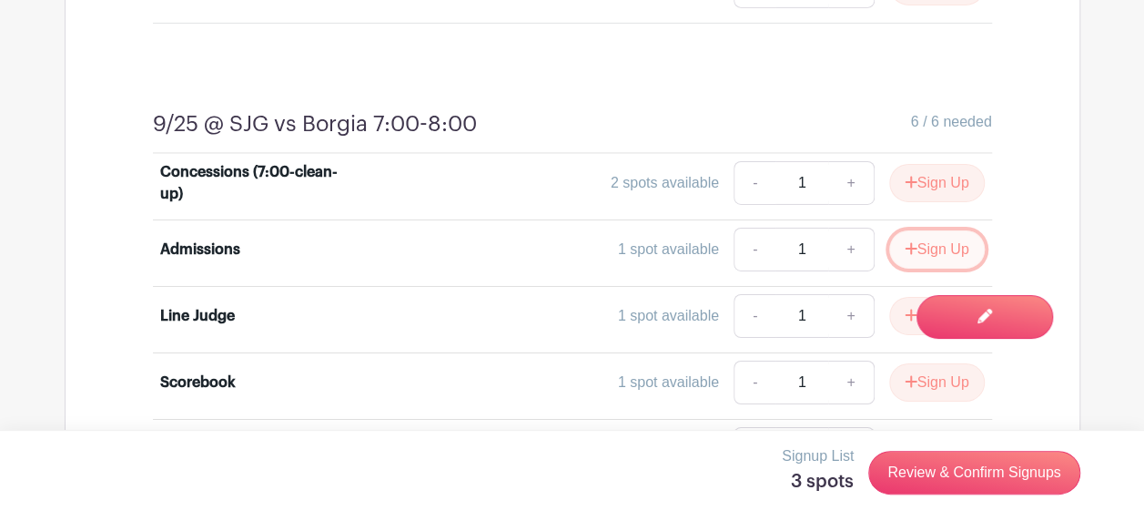
click at [921, 230] on button "Sign Up" at bounding box center [937, 249] width 96 height 38
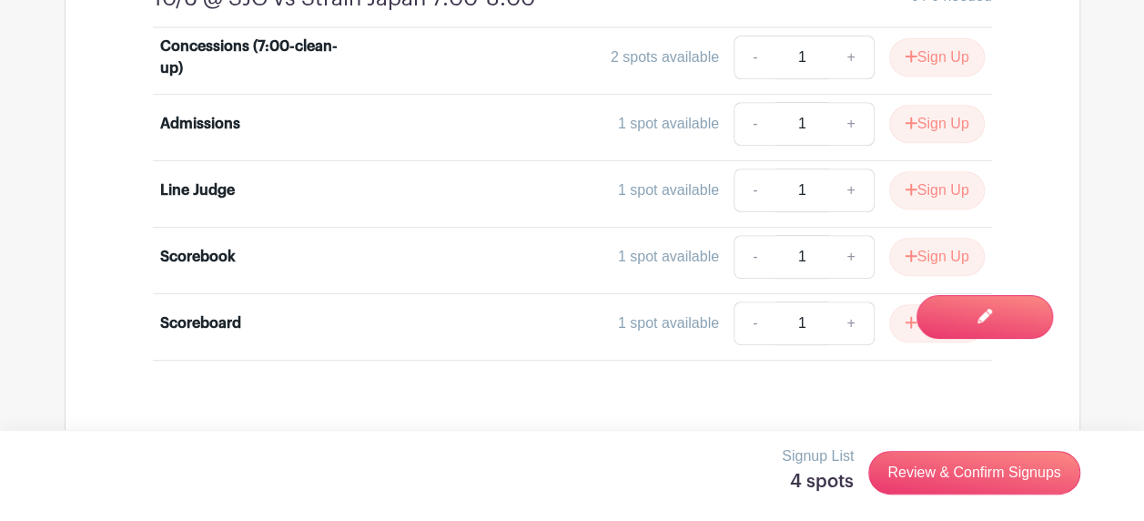
scroll to position [3822, 0]
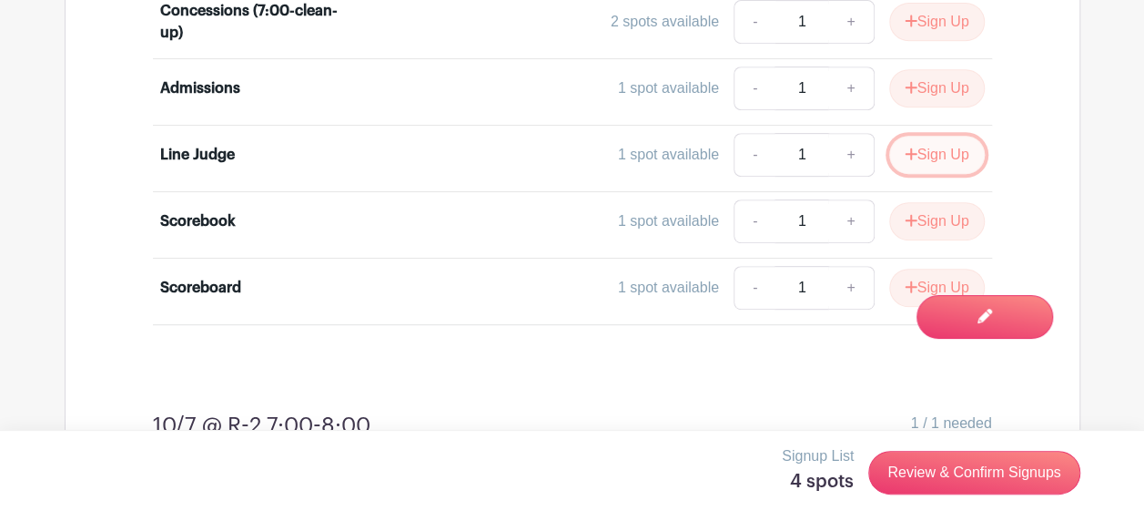
click at [906, 147] on icon "submit" at bounding box center [911, 154] width 13 height 15
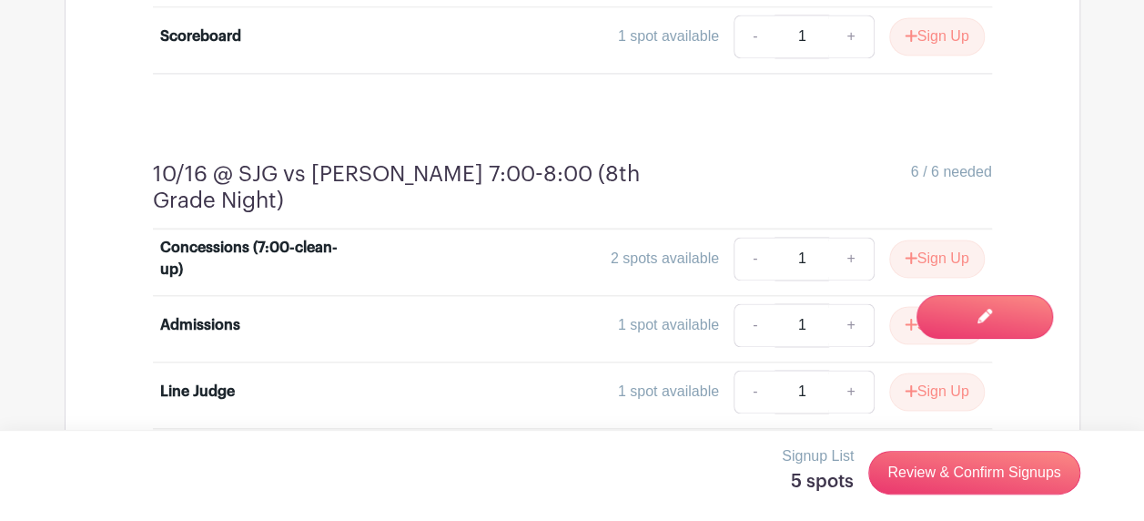
scroll to position [4823, 0]
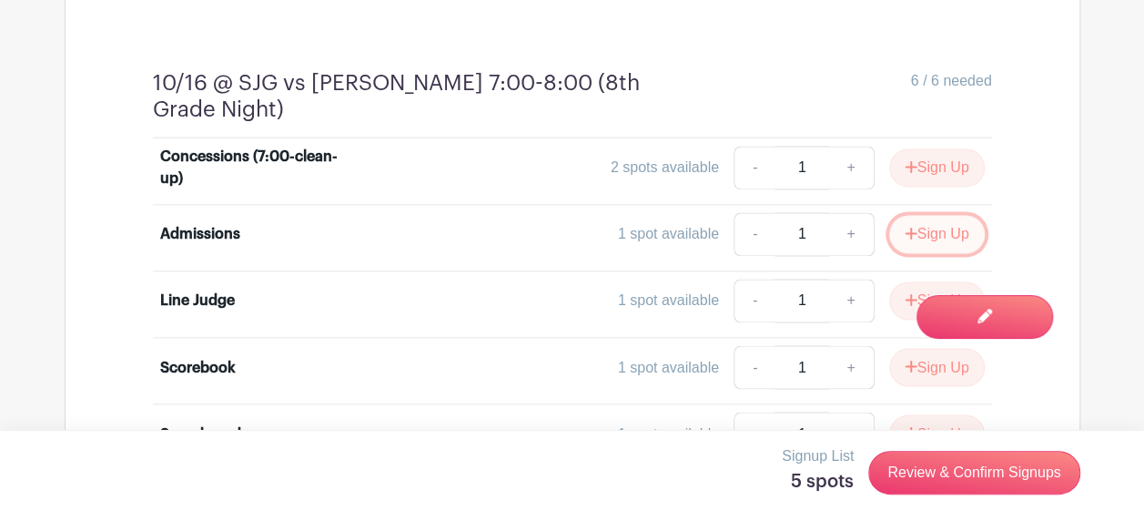
click at [924, 215] on button "Sign Up" at bounding box center [937, 234] width 96 height 38
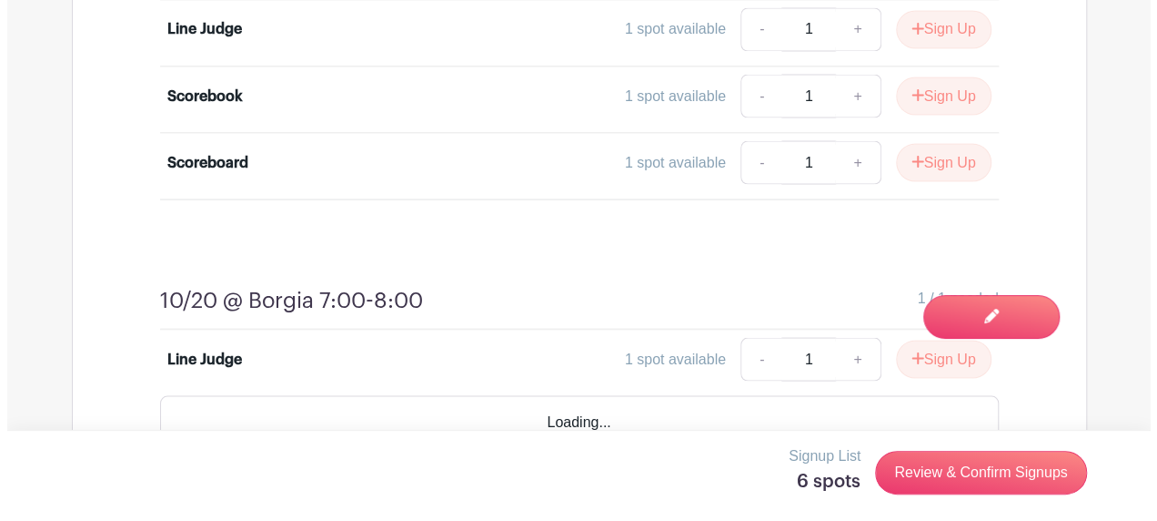
scroll to position [5043, 0]
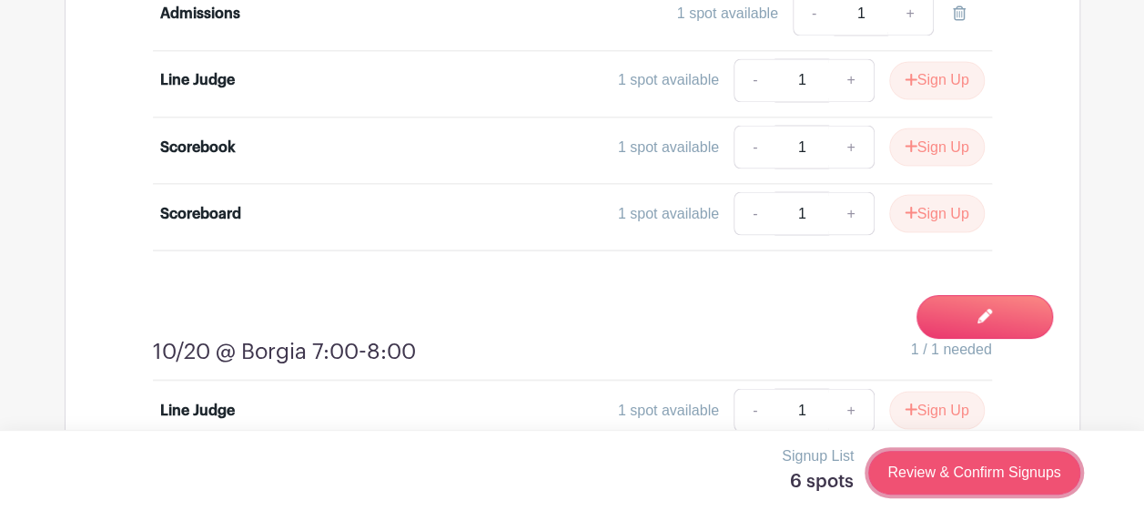
click at [963, 474] on link "Review & Confirm Signups" at bounding box center [973, 472] width 211 height 44
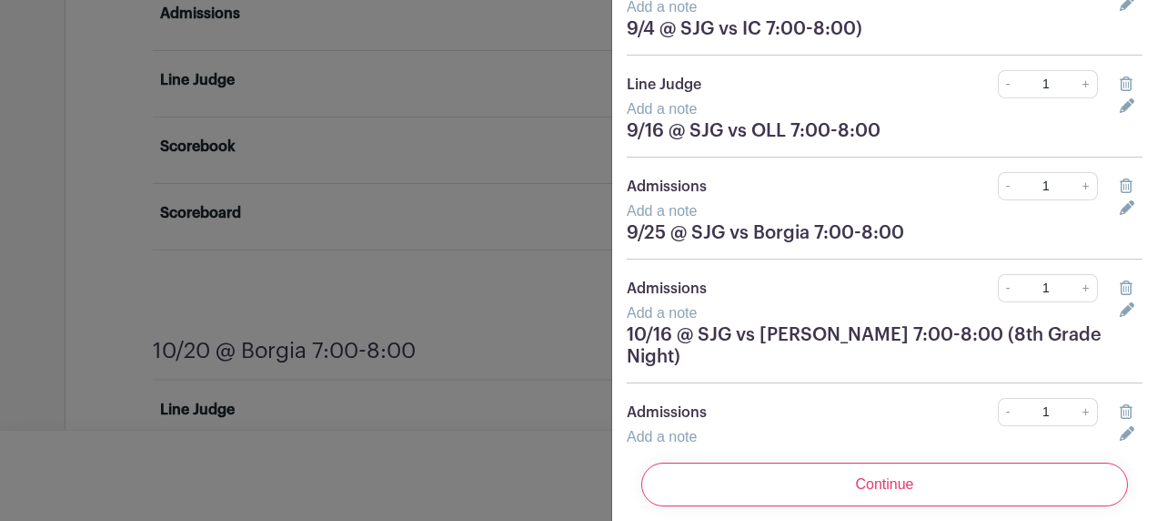
scroll to position [291, 0]
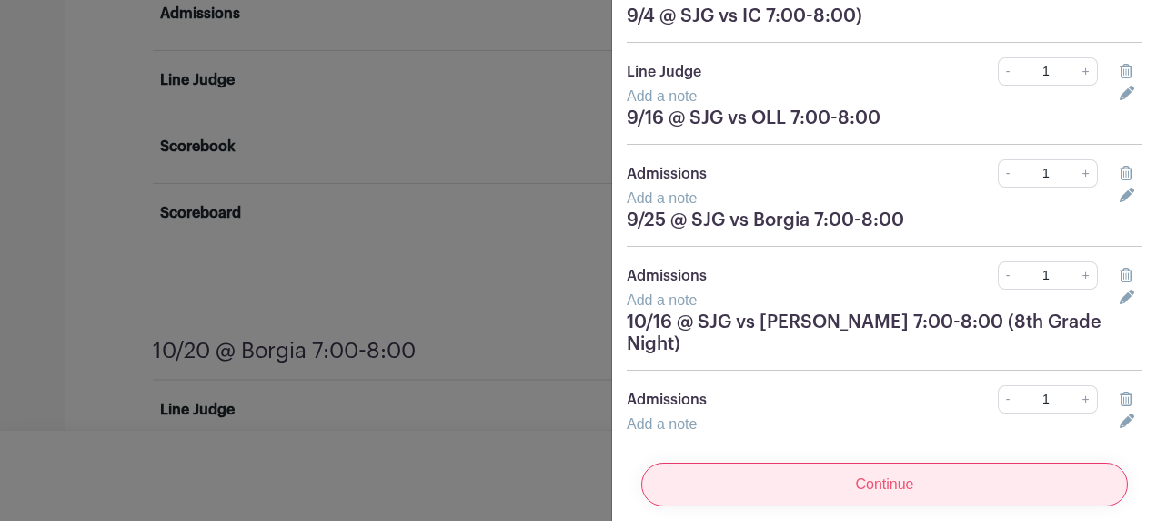
click at [837, 462] on input "Continue" at bounding box center [885, 484] width 487 height 44
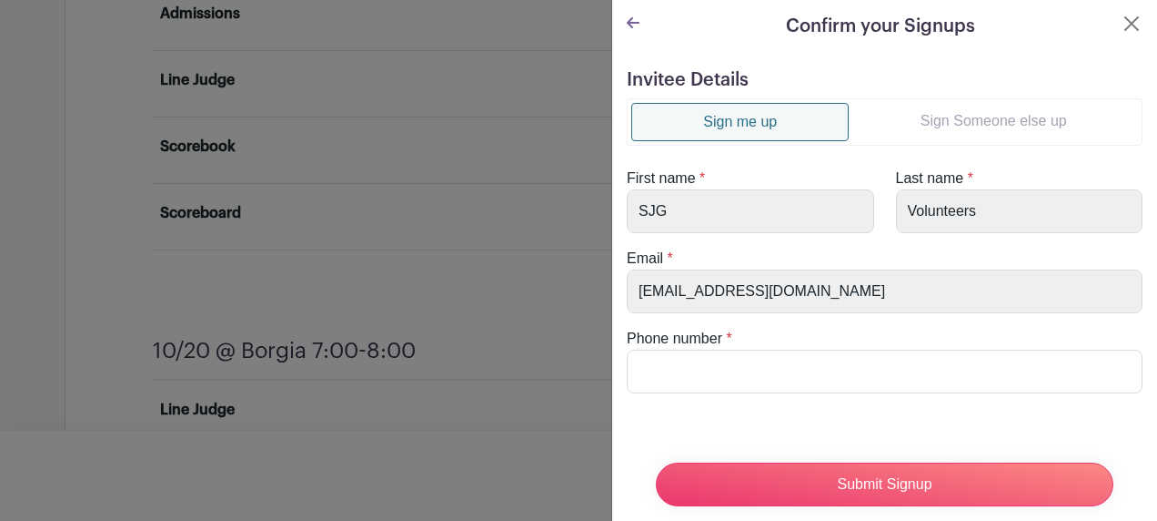
scroll to position [0, 0]
click at [957, 127] on link "Sign Someone else up" at bounding box center [993, 123] width 289 height 36
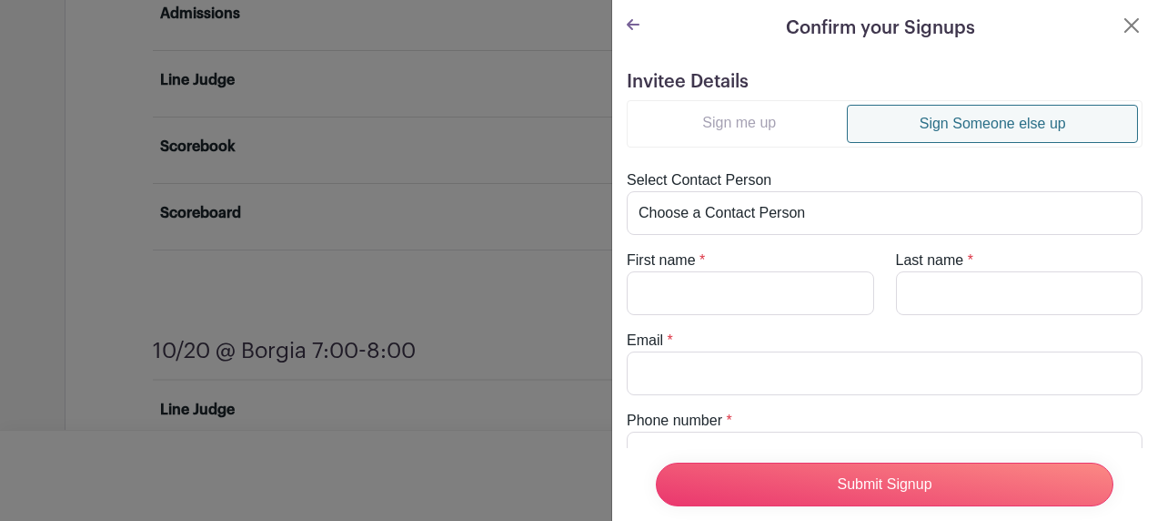
click at [743, 124] on link "Sign me up" at bounding box center [740, 123] width 216 height 36
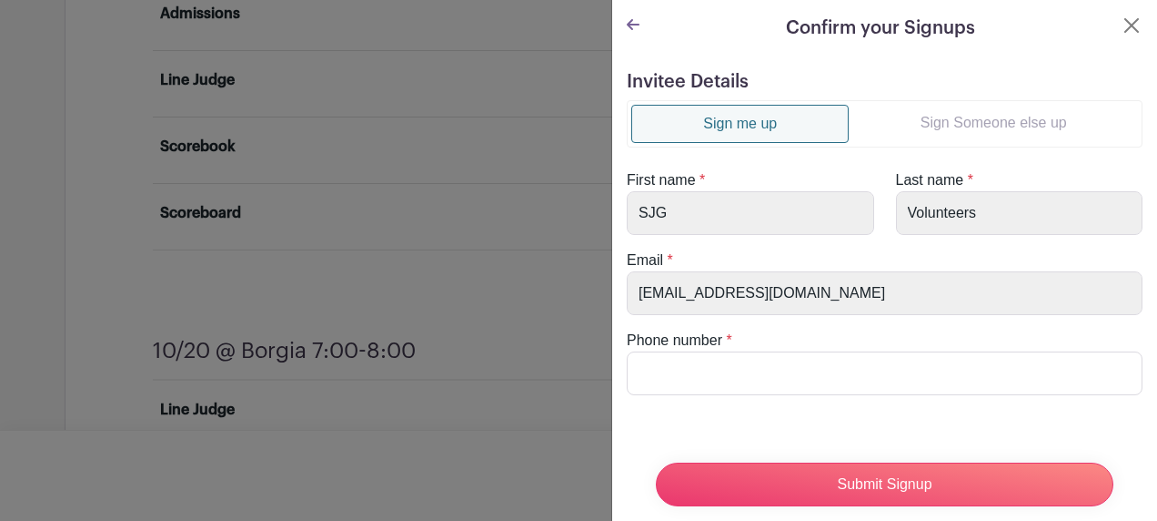
click at [1015, 124] on link "Sign Someone else up" at bounding box center [993, 123] width 289 height 36
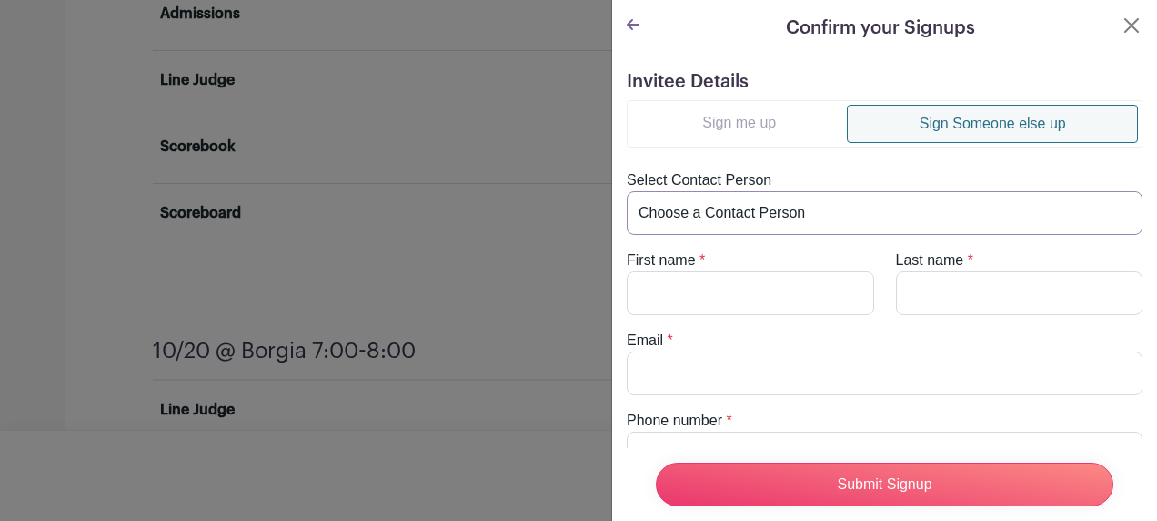
click at [808, 211] on select "Choose a Contact Person" at bounding box center [885, 213] width 516 height 44
click at [827, 208] on select "Choose a Contact Person" at bounding box center [885, 213] width 516 height 44
click at [743, 288] on input "First name" at bounding box center [751, 293] width 248 height 44
type input "[PERSON_NAME]"
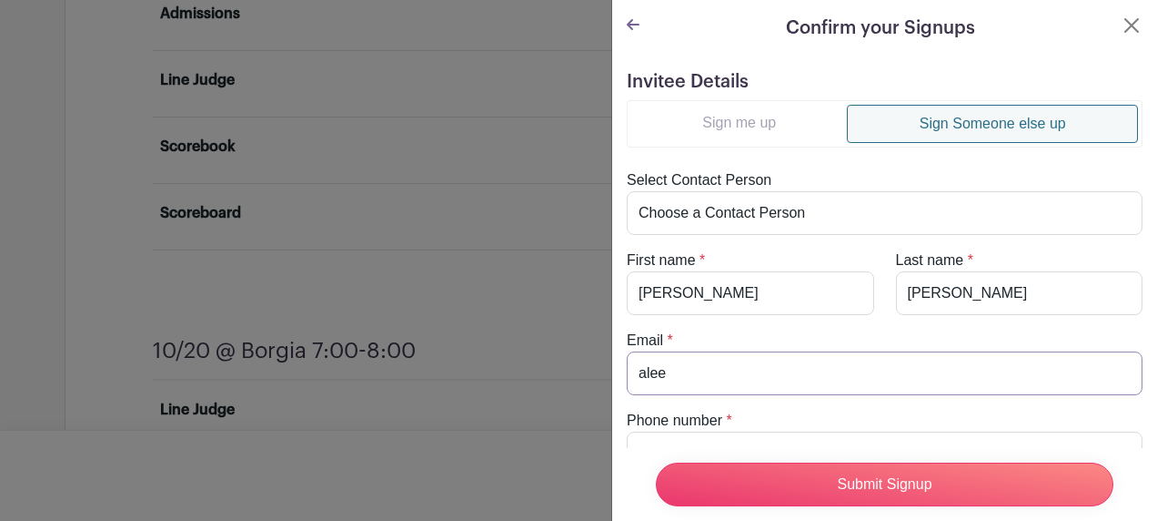
type input "[EMAIL_ADDRESS][DOMAIN_NAME]"
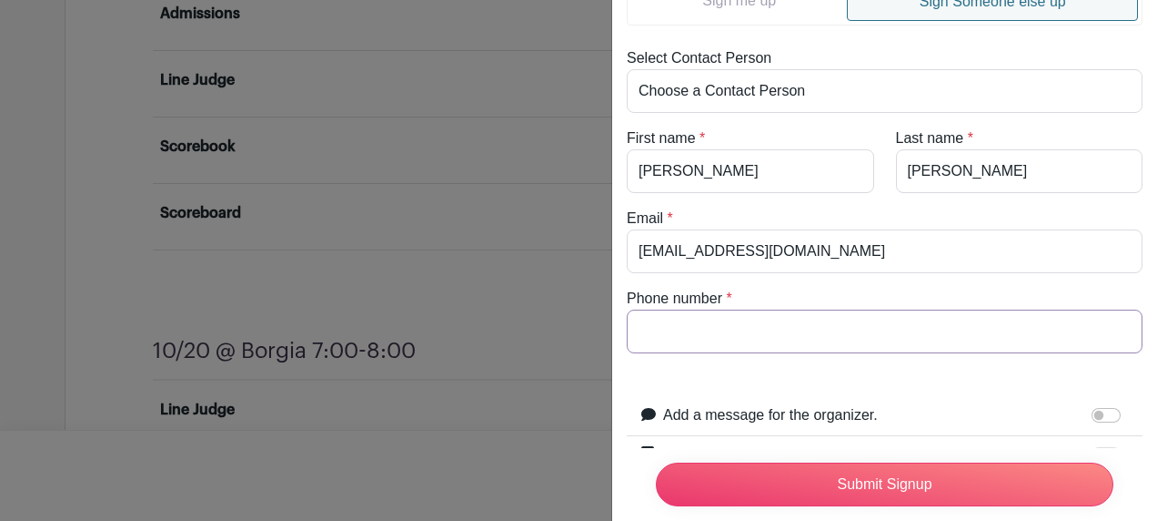
scroll to position [182, 0]
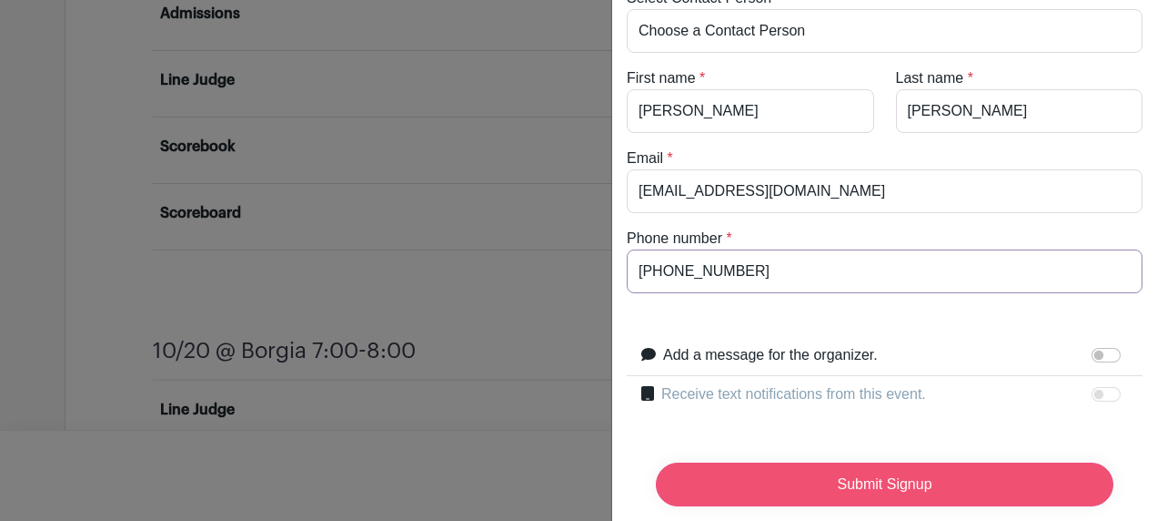
type input "[PHONE_NUMBER]"
click at [854, 479] on input "Submit Signup" at bounding box center [885, 484] width 458 height 44
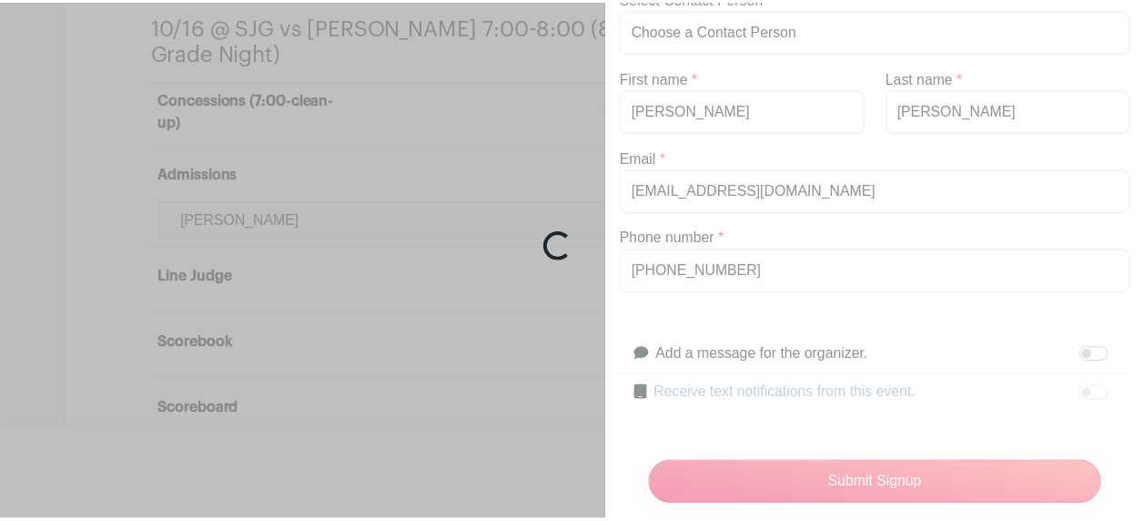
scroll to position [5236, 0]
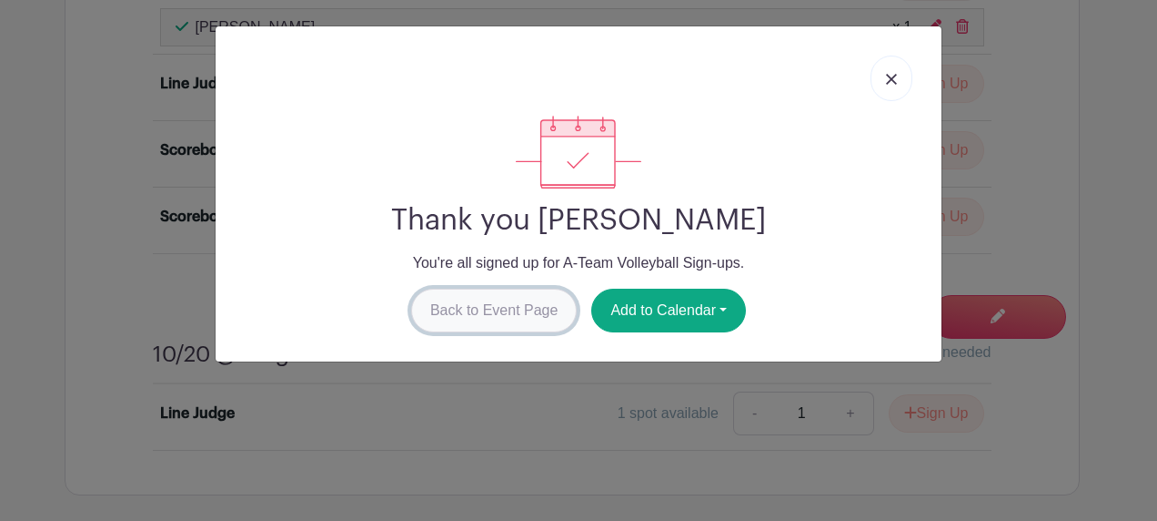
click at [511, 299] on link "Back to Event Page" at bounding box center [494, 310] width 167 height 44
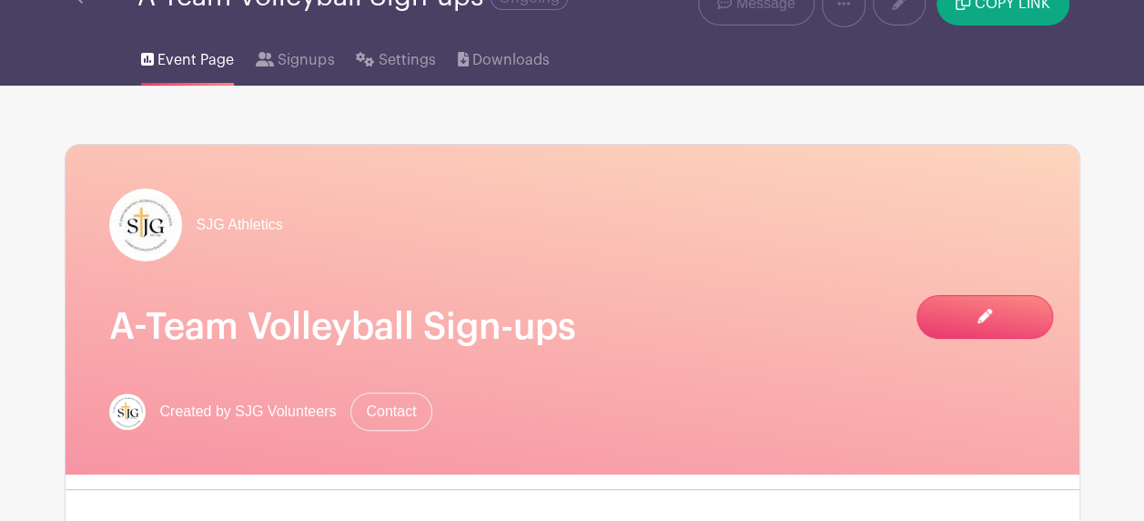
scroll to position [273, 0]
